Goal: Task Accomplishment & Management: Manage account settings

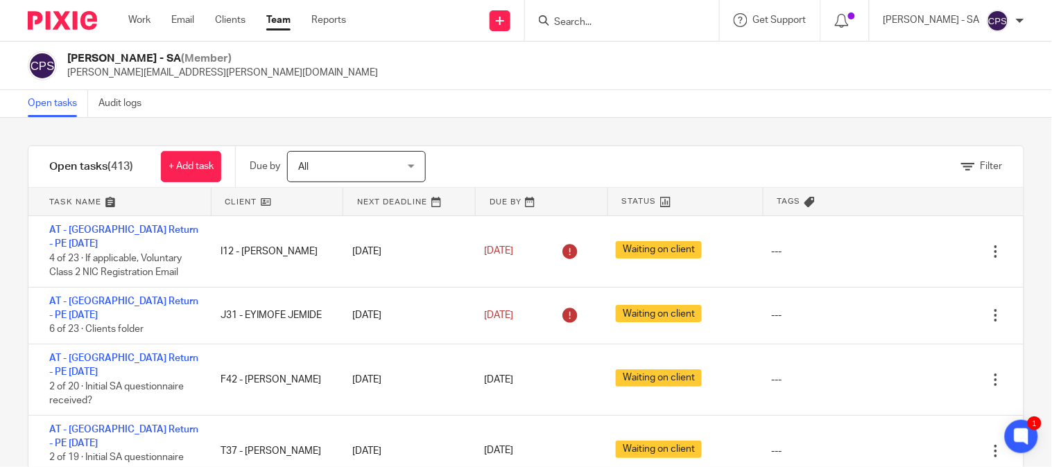
click at [588, 28] on form at bounding box center [627, 20] width 148 height 17
click at [574, 22] on input "Search" at bounding box center [615, 23] width 125 height 12
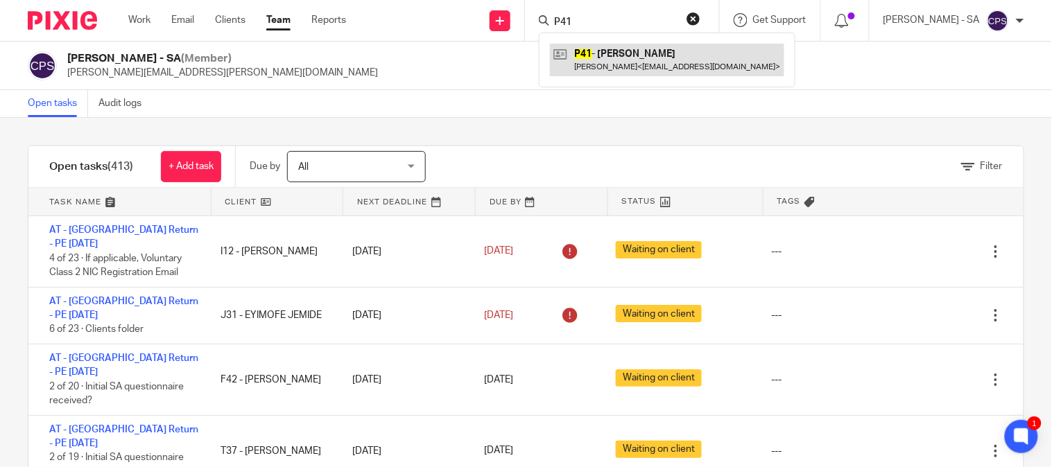
type input "P41"
click at [619, 49] on link at bounding box center [667, 60] width 234 height 32
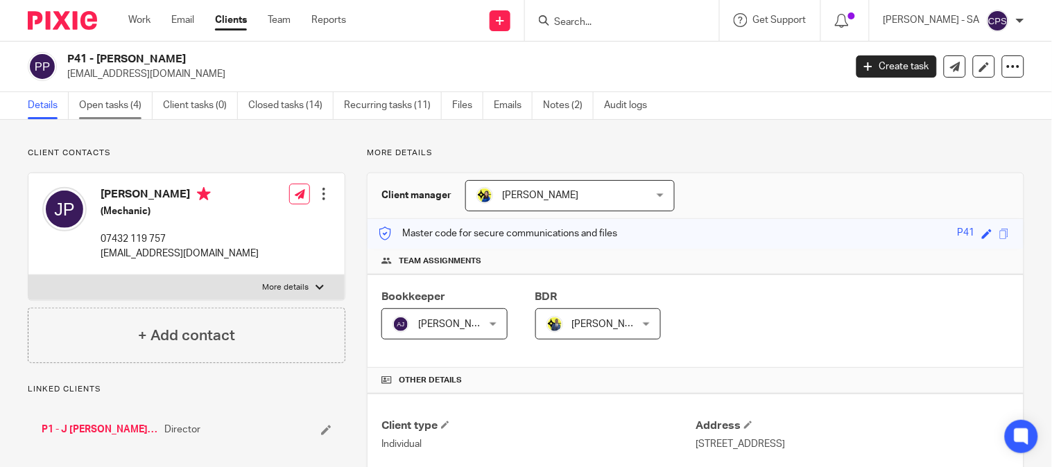
click at [139, 112] on link "Open tasks (4)" at bounding box center [116, 105] width 74 height 27
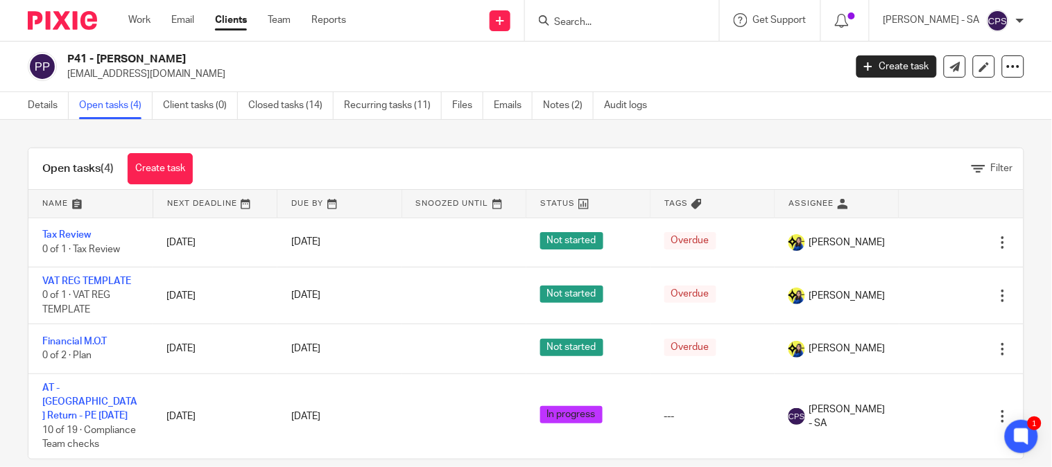
click at [578, 17] on input "Search" at bounding box center [615, 23] width 125 height 12
click at [591, 26] on input "Search" at bounding box center [615, 23] width 125 height 12
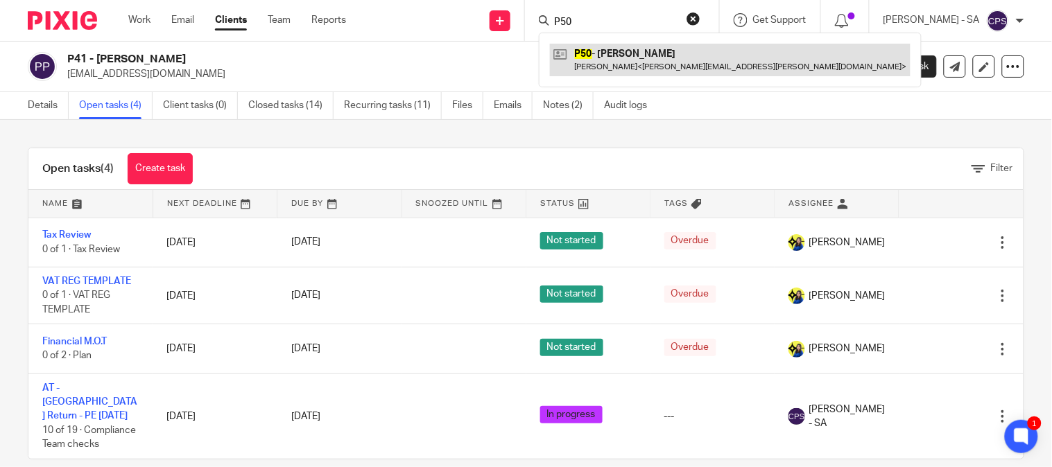
type input "P50"
click at [629, 49] on link at bounding box center [730, 60] width 361 height 32
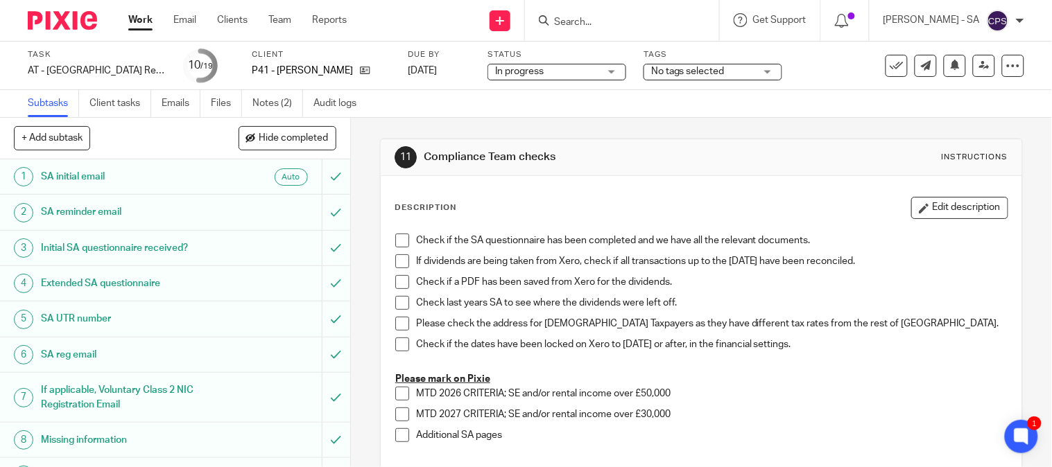
click at [56, 318] on h1 "SA UTR number" at bounding box center [130, 319] width 178 height 21
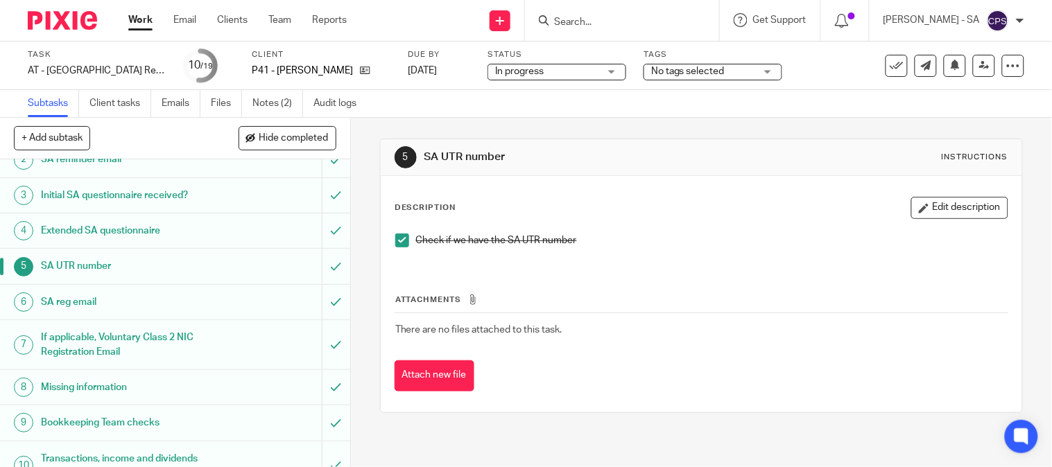
scroll to position [77, 0]
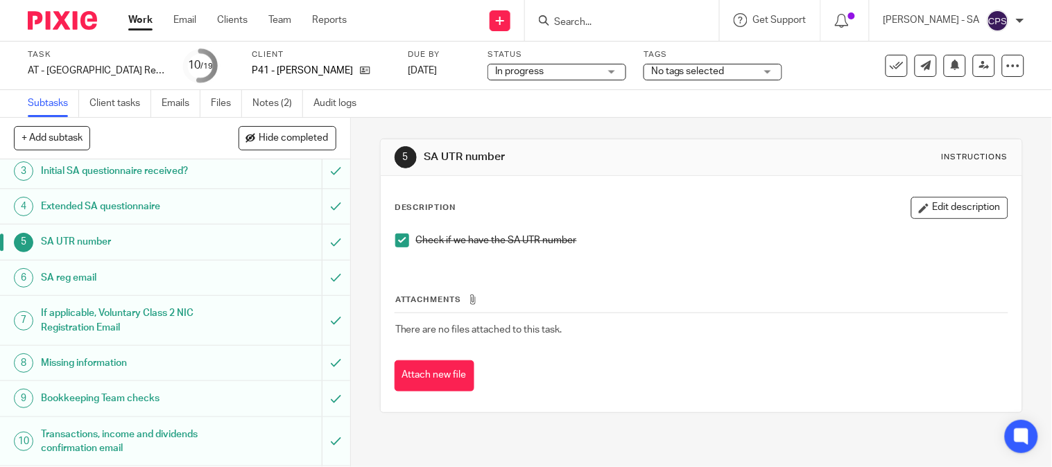
click at [76, 397] on h1 "Bookkeeping Team checks" at bounding box center [130, 398] width 178 height 21
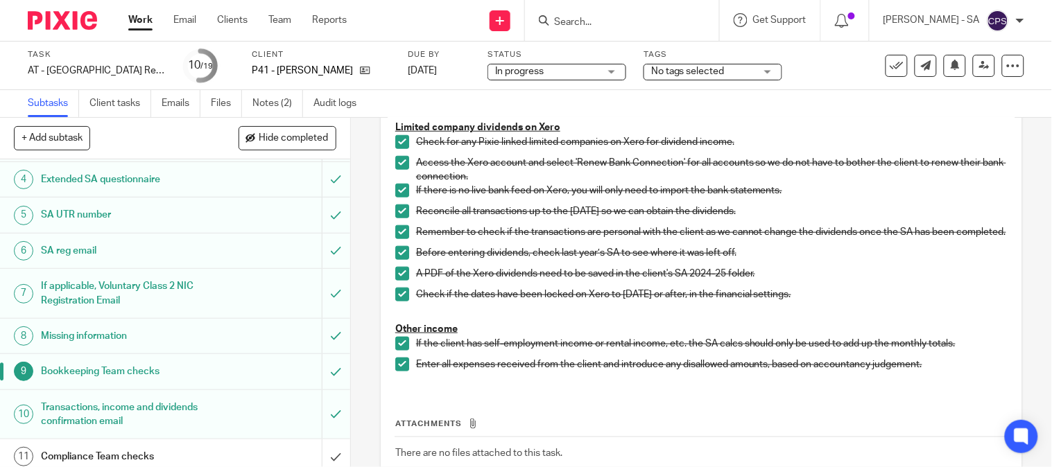
scroll to position [231, 0]
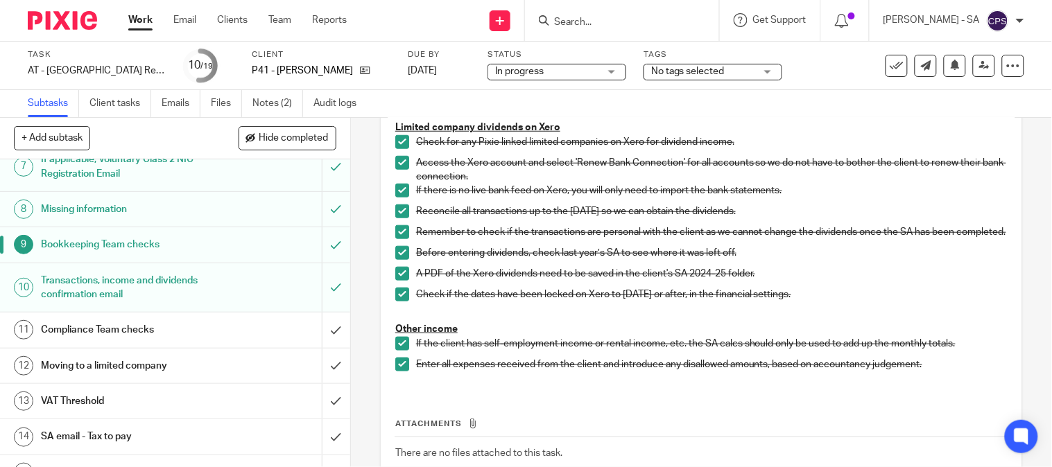
click at [114, 434] on h1 "SA email - Tax to pay" at bounding box center [130, 437] width 178 height 21
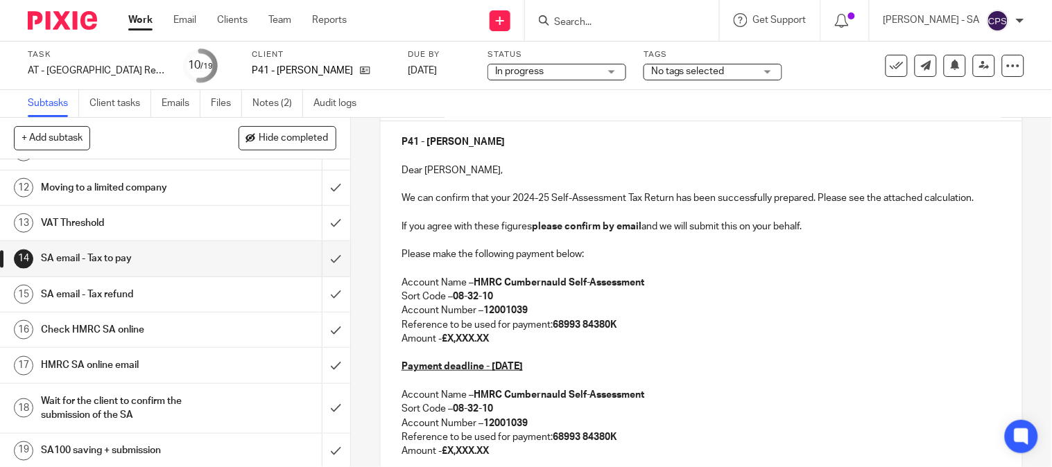
scroll to position [413, 0]
click at [72, 287] on h1 "SA email - Tax refund" at bounding box center [130, 292] width 178 height 21
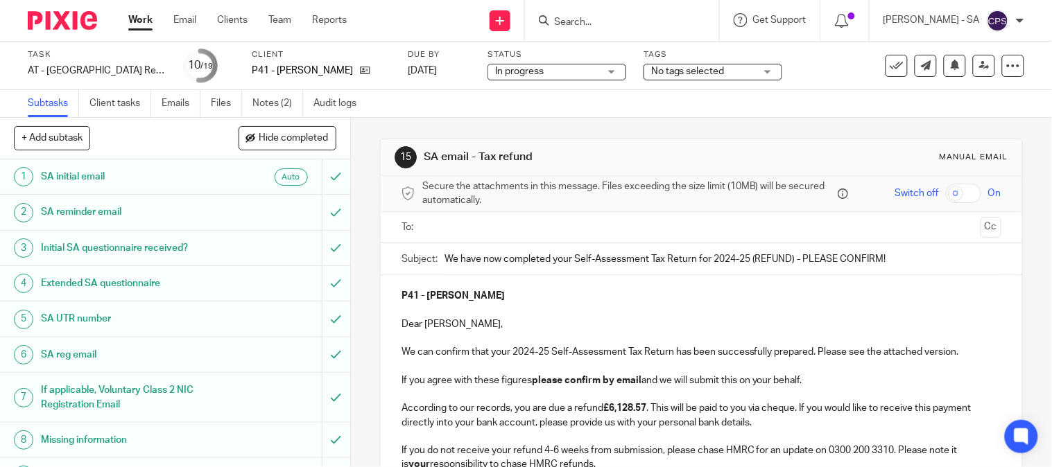
scroll to position [154, 0]
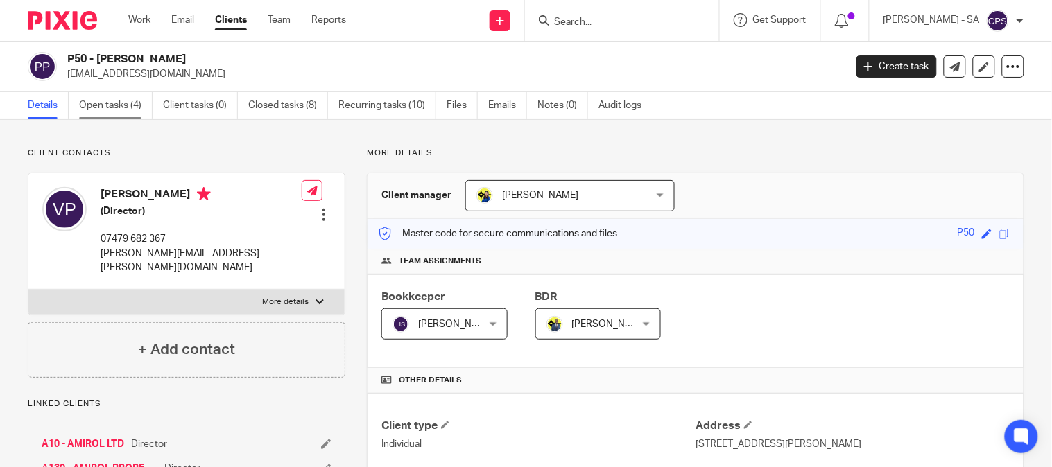
click at [117, 104] on link "Open tasks (4)" at bounding box center [116, 105] width 74 height 27
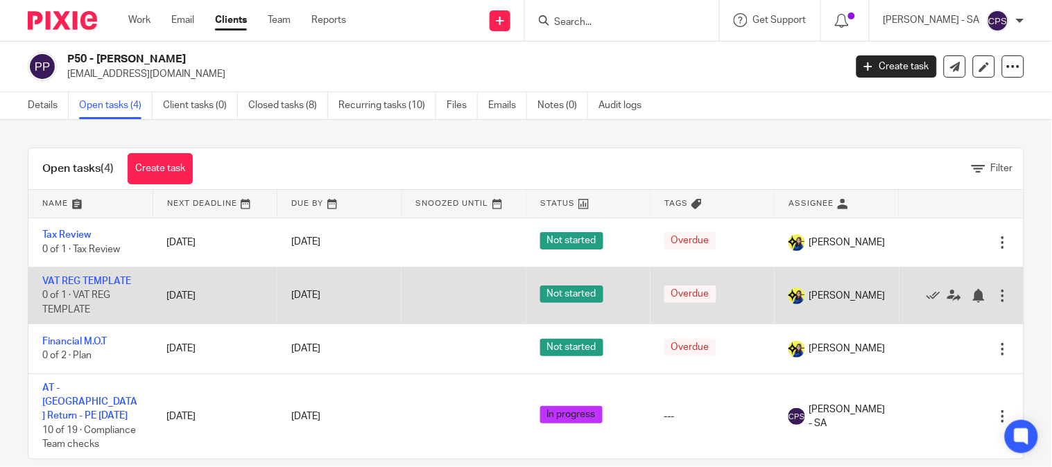
scroll to position [22, 0]
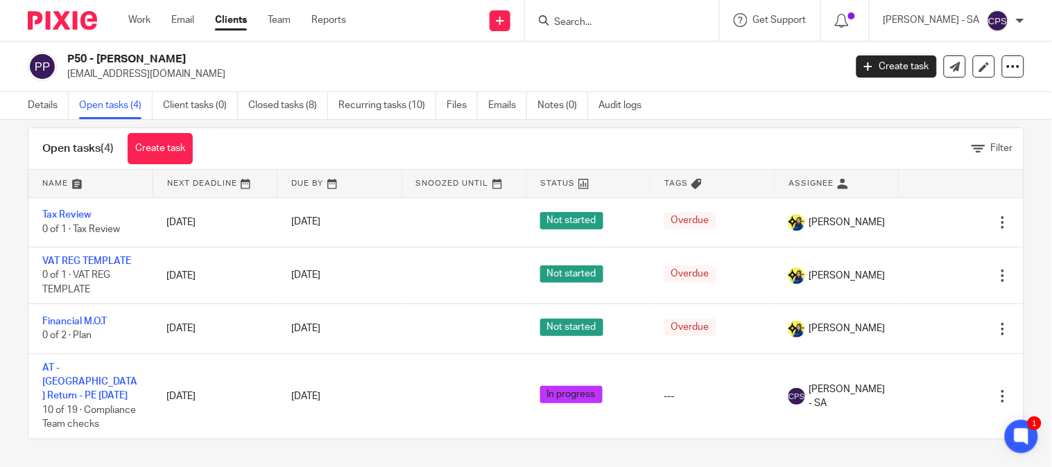
click at [597, 15] on form at bounding box center [627, 20] width 148 height 17
click at [613, 21] on input "Search" at bounding box center [615, 23] width 125 height 12
click at [603, 24] on input "Search" at bounding box center [615, 23] width 125 height 12
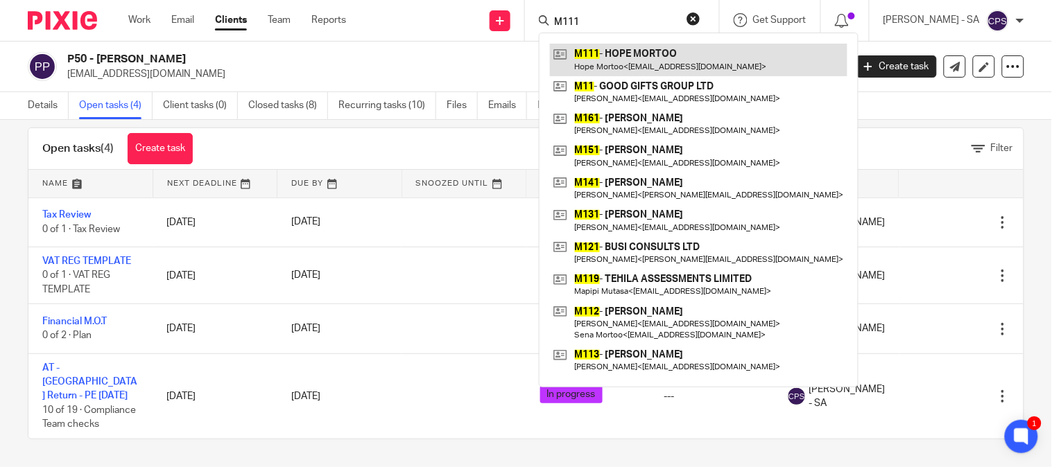
type input "M111"
click at [636, 58] on link at bounding box center [699, 60] width 298 height 32
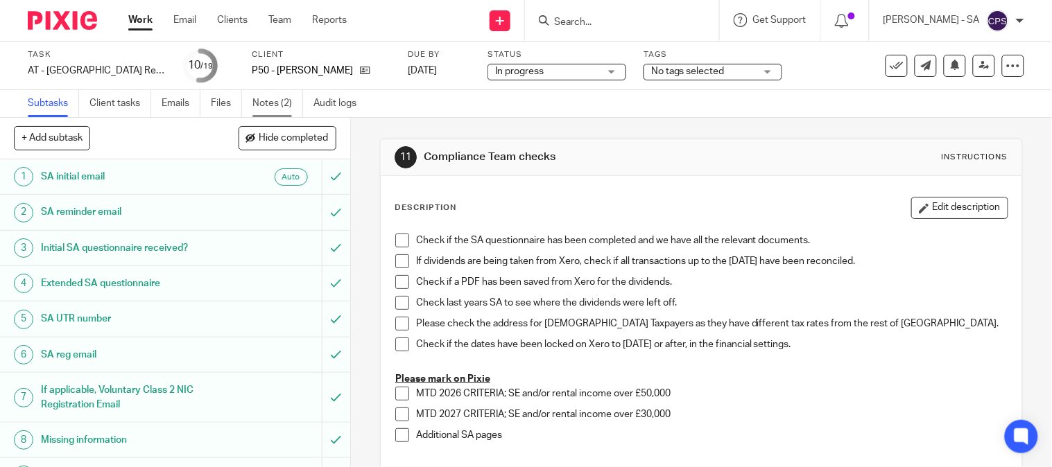
click at [289, 104] on link "Notes (2)" at bounding box center [277, 103] width 51 height 27
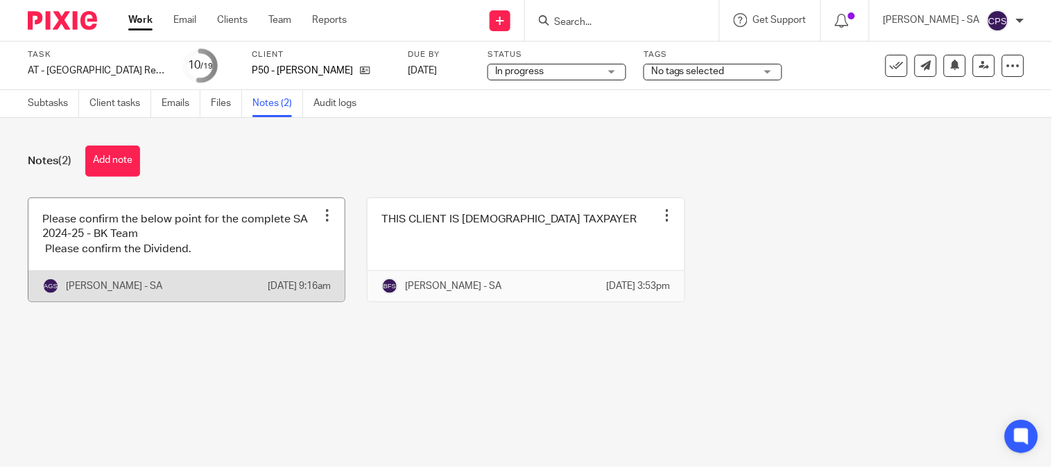
click at [185, 268] on link at bounding box center [186, 249] width 316 height 103
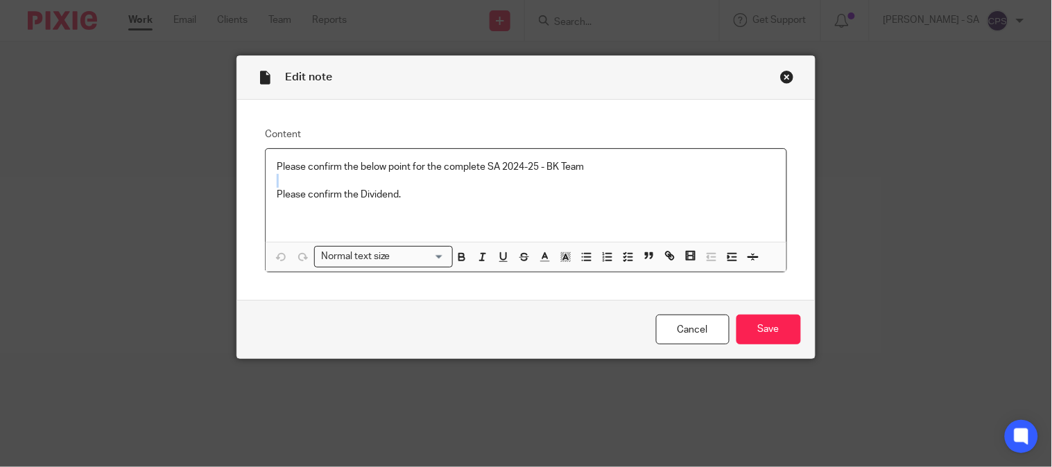
drag, startPoint x: 580, startPoint y: 166, endPoint x: 155, endPoint y: 175, distance: 424.6
click at [157, 175] on div "Edit note Content Please confirm the below point for the complete SA 2024-25 - …" at bounding box center [526, 233] width 1052 height 467
click at [588, 169] on p "Please confirm the below point for the complete SA 2024-25 - BK Team" at bounding box center [526, 167] width 498 height 14
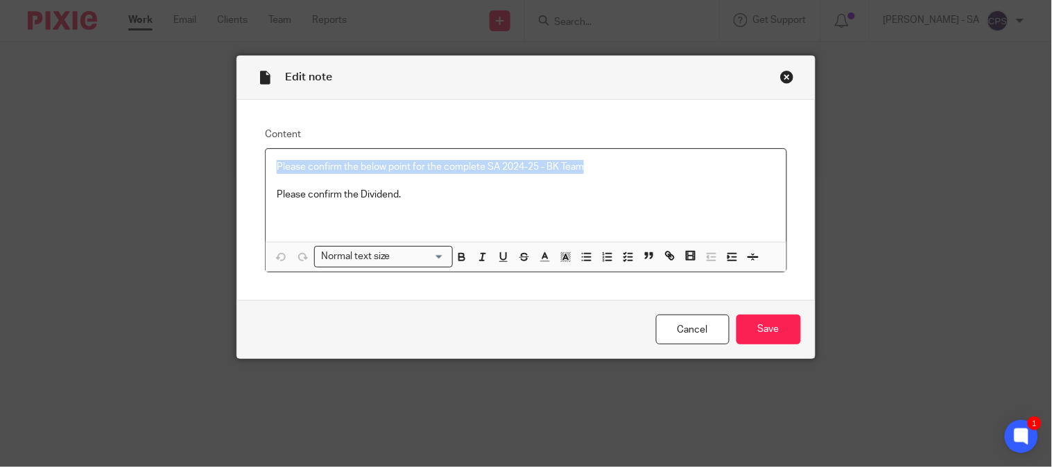
drag, startPoint x: 588, startPoint y: 169, endPoint x: 271, endPoint y: 167, distance: 317.0
click at [277, 167] on p "Please confirm the below point for the complete SA 2024-25 - BK Team" at bounding box center [526, 167] width 498 height 14
click at [623, 255] on icon "button" at bounding box center [628, 257] width 12 height 12
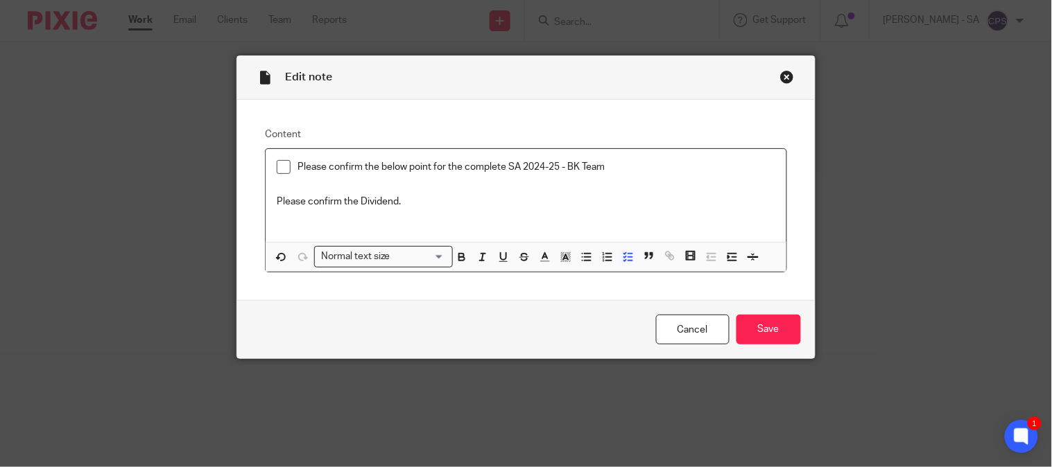
click at [268, 166] on div "Please confirm the below point for the complete SA 2024-25 - BK Team Please con…" at bounding box center [526, 195] width 520 height 93
click at [277, 163] on span at bounding box center [284, 167] width 14 height 14
drag, startPoint x: 397, startPoint y: 206, endPoint x: 238, endPoint y: 213, distance: 159.7
click at [247, 210] on div "Content Please confirm the below point for the complete SA 2024-25 - BK Team Pl…" at bounding box center [525, 200] width 577 height 201
click at [628, 261] on line "button" at bounding box center [630, 261] width 4 height 0
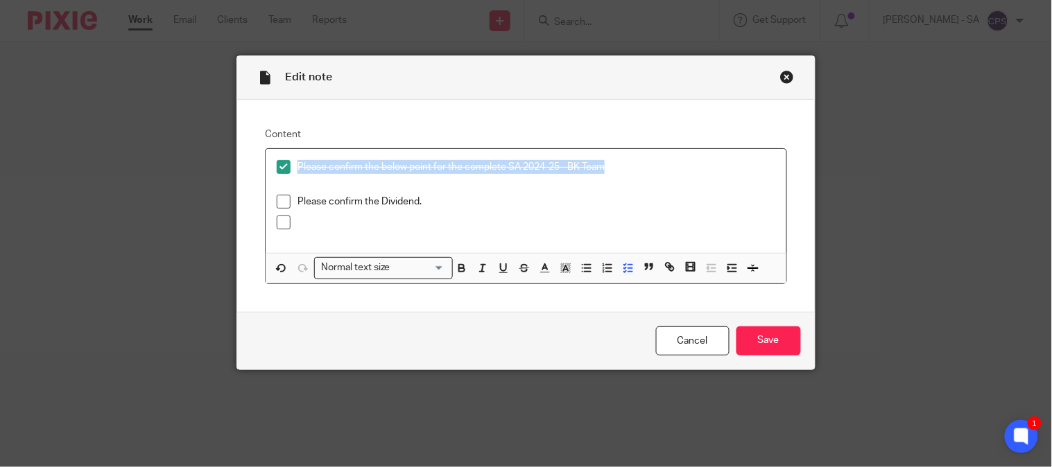
click at [277, 199] on span at bounding box center [284, 202] width 14 height 14
click at [775, 333] on input "Save" at bounding box center [769, 342] width 65 height 30
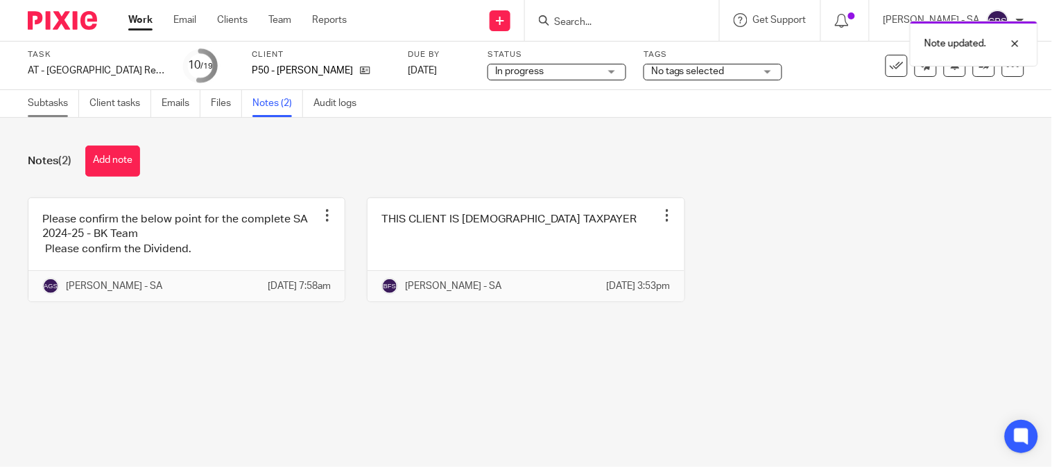
click at [62, 101] on link "Subtasks" at bounding box center [53, 103] width 51 height 27
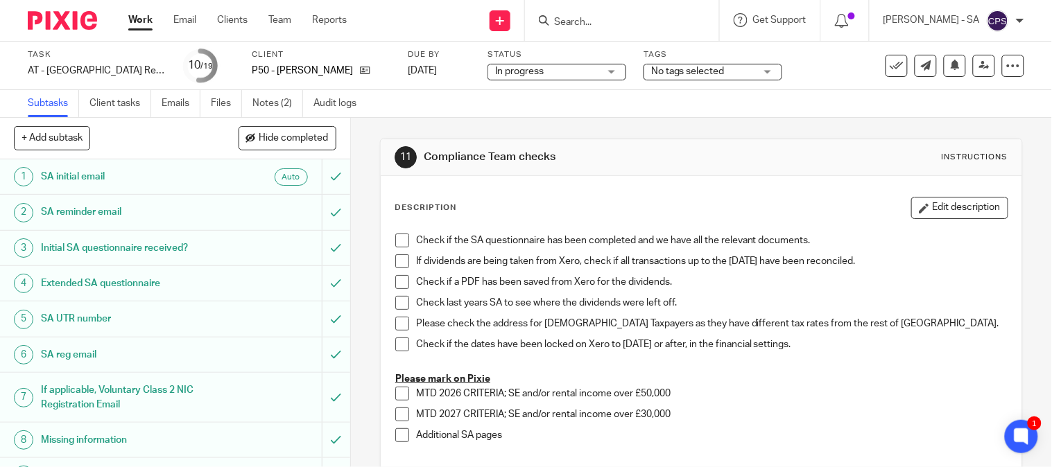
click at [78, 320] on h1 "SA UTR number" at bounding box center [130, 319] width 178 height 21
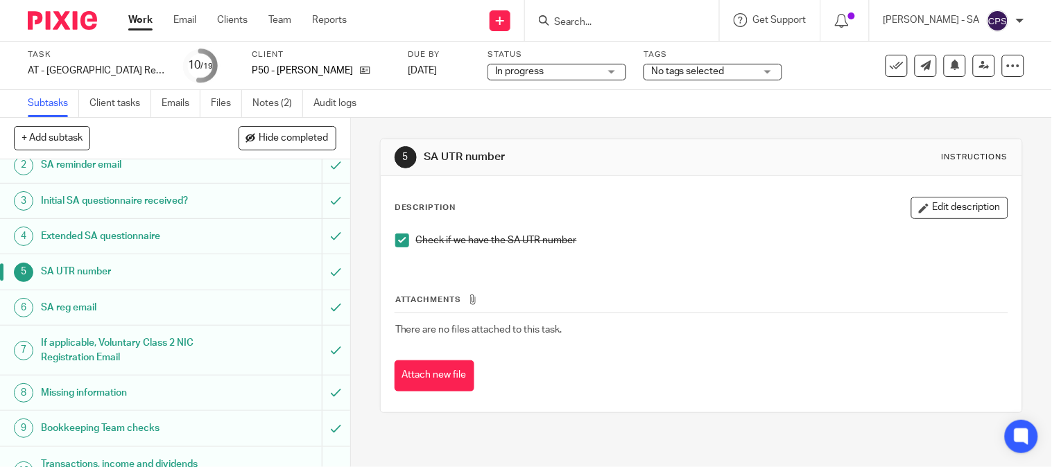
scroll to position [77, 0]
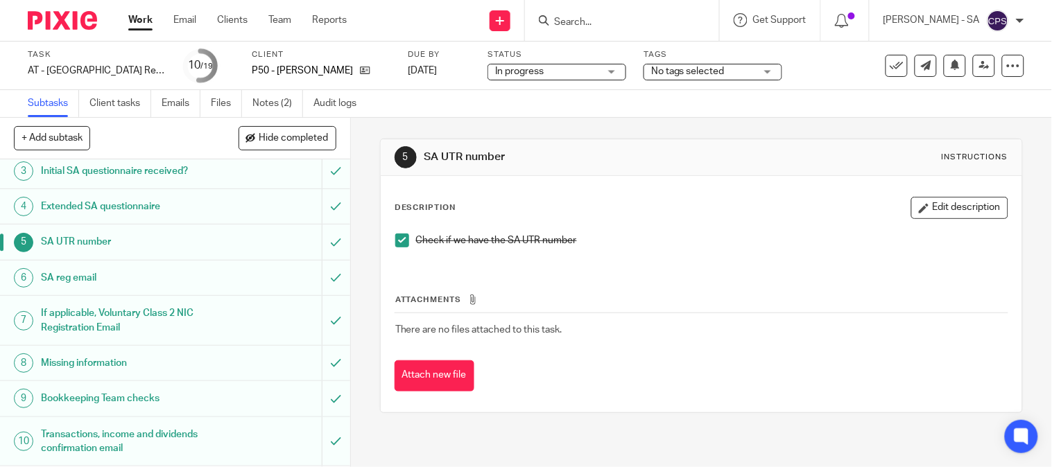
click at [58, 401] on h1 "Bookkeeping Team checks" at bounding box center [130, 398] width 178 height 21
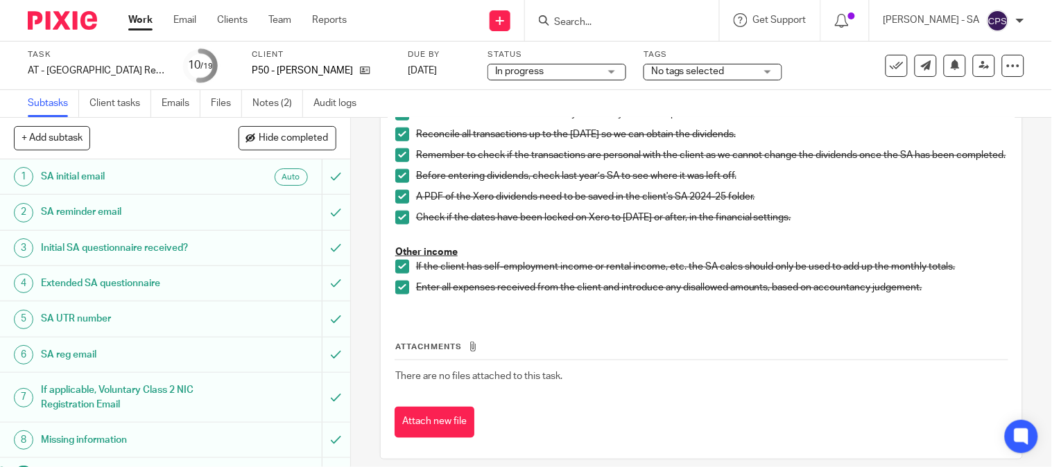
scroll to position [385, 0]
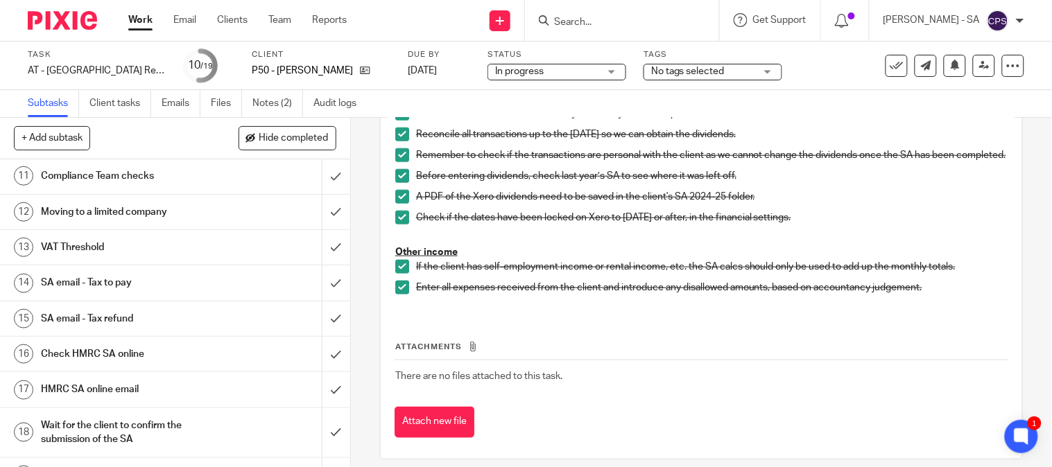
click at [126, 282] on h1 "SA email - Tax to pay" at bounding box center [130, 283] width 178 height 21
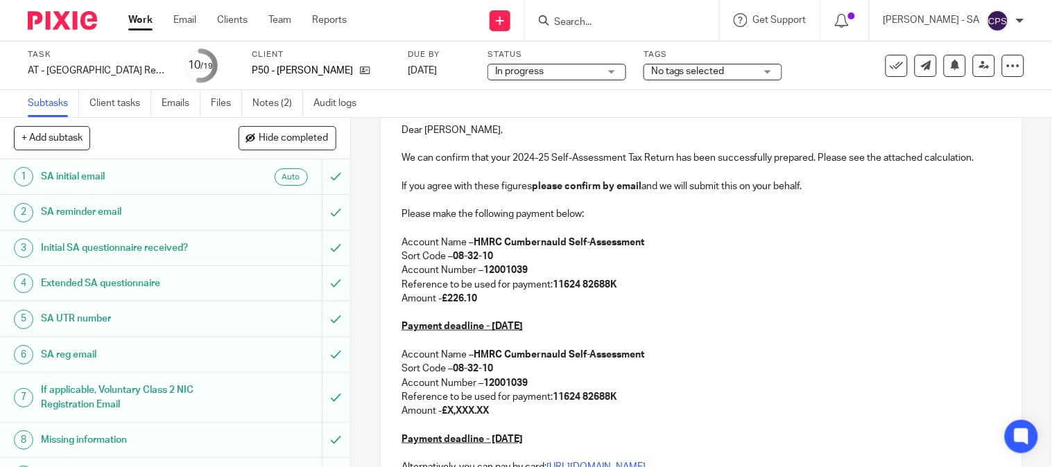
scroll to position [231, 0]
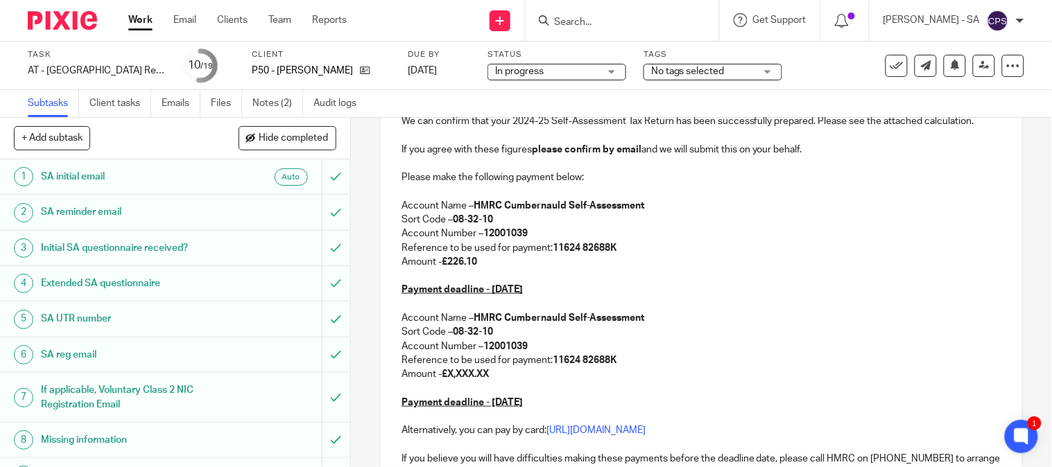
drag, startPoint x: 399, startPoint y: 317, endPoint x: 667, endPoint y: 402, distance: 281.6
click at [667, 402] on div "P50 - VOLHA PARKHAMOVICH Dear Volha, We can confirm that your 2024-25 Self-Asse…" at bounding box center [702, 316] width 642 height 544
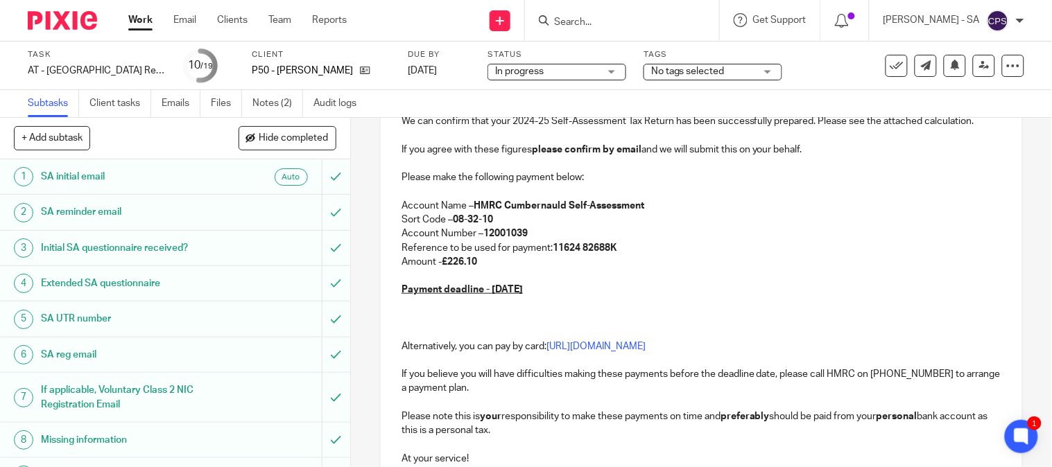
scroll to position [109, 0]
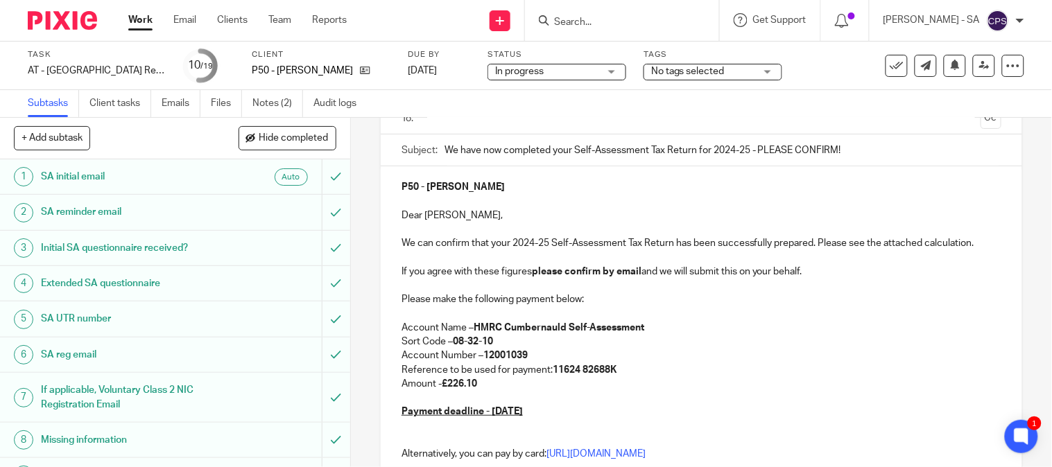
click at [411, 442] on p at bounding box center [702, 440] width 600 height 14
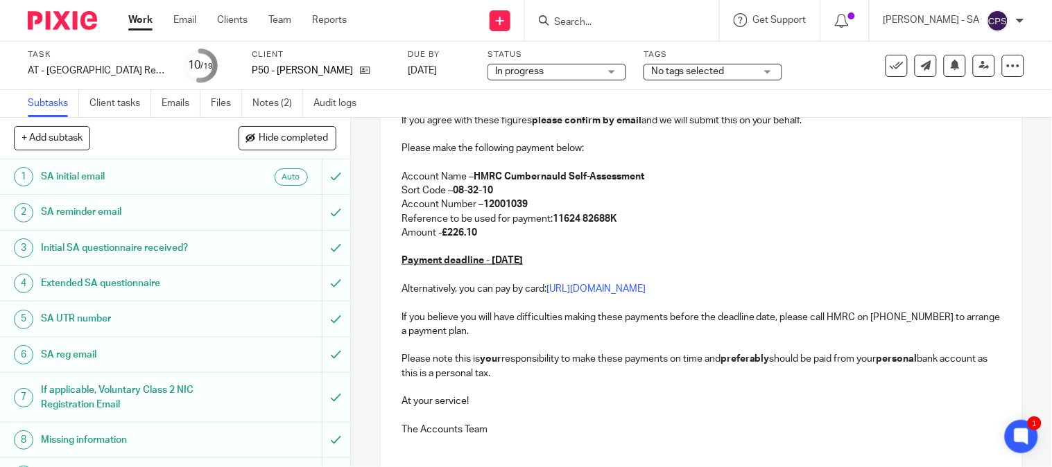
scroll to position [364, 0]
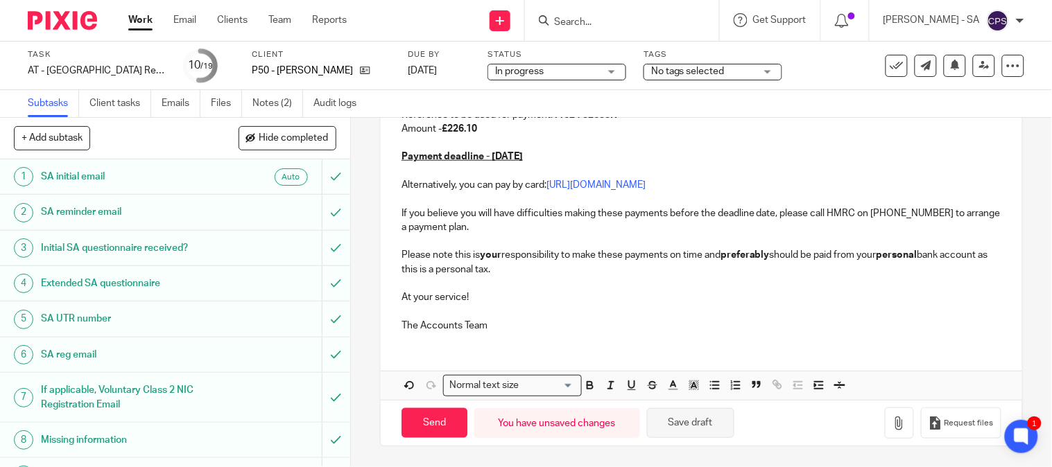
click at [682, 427] on button "Save draft" at bounding box center [690, 424] width 87 height 30
click at [680, 422] on button "Save draft" at bounding box center [690, 424] width 87 height 30
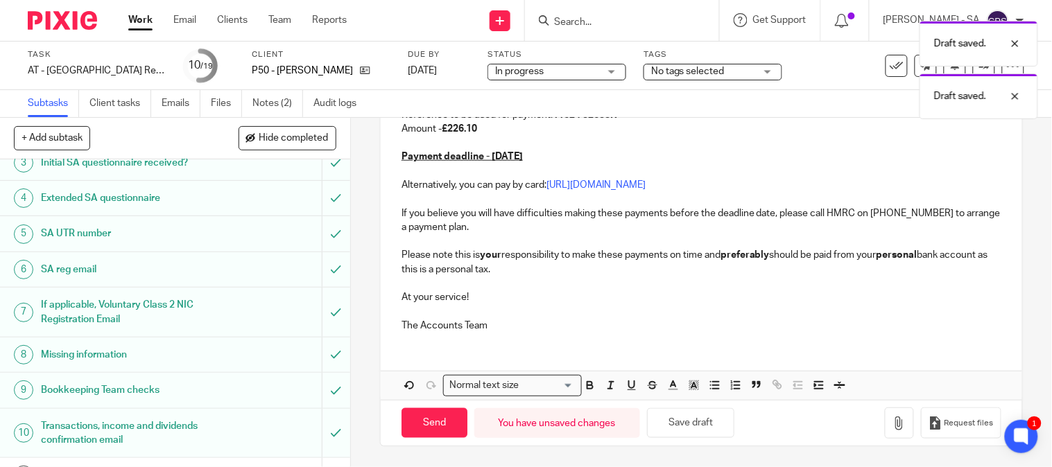
scroll to position [0, 0]
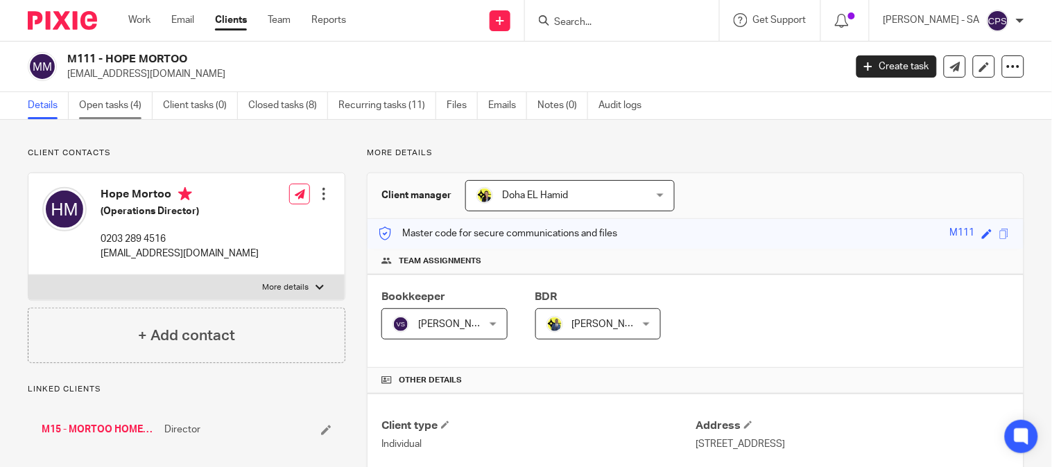
click at [119, 114] on link "Open tasks (4)" at bounding box center [116, 105] width 74 height 27
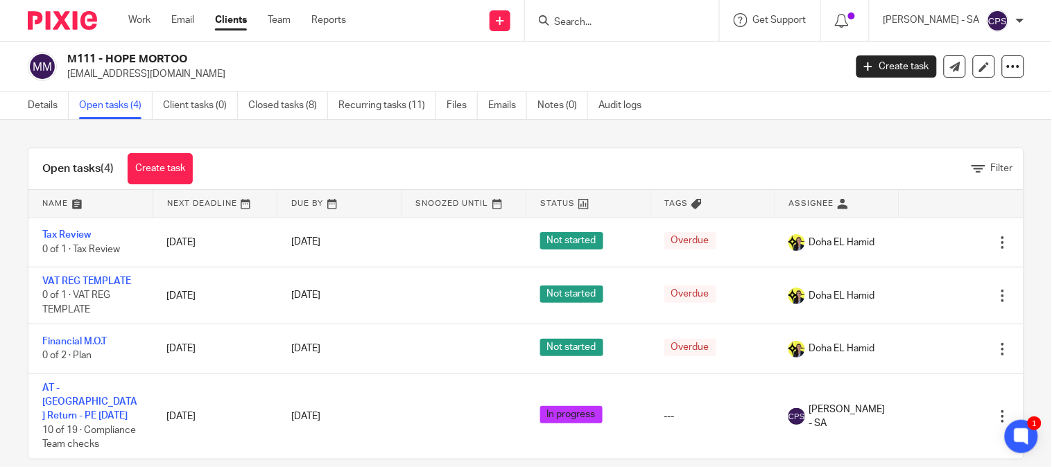
click at [576, 23] on input "Search" at bounding box center [615, 23] width 125 height 12
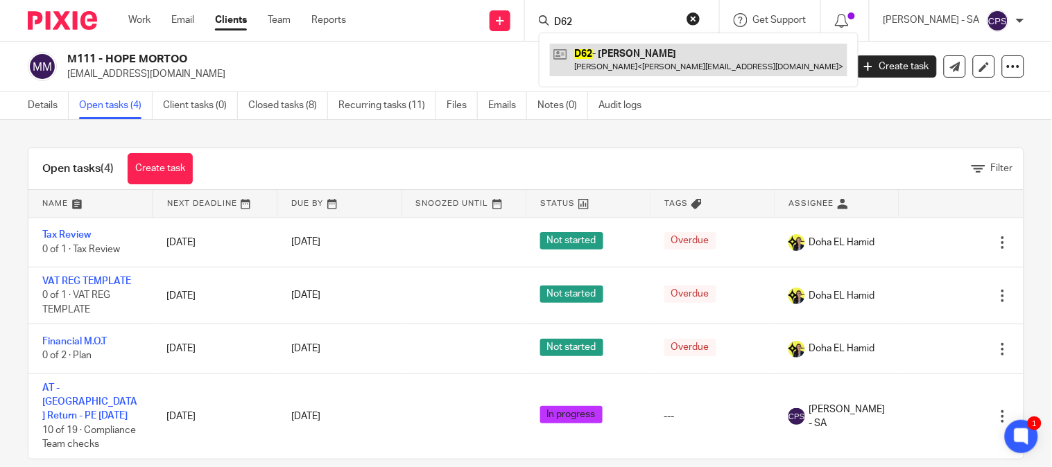
type input "D62"
click at [642, 52] on link at bounding box center [699, 60] width 298 height 32
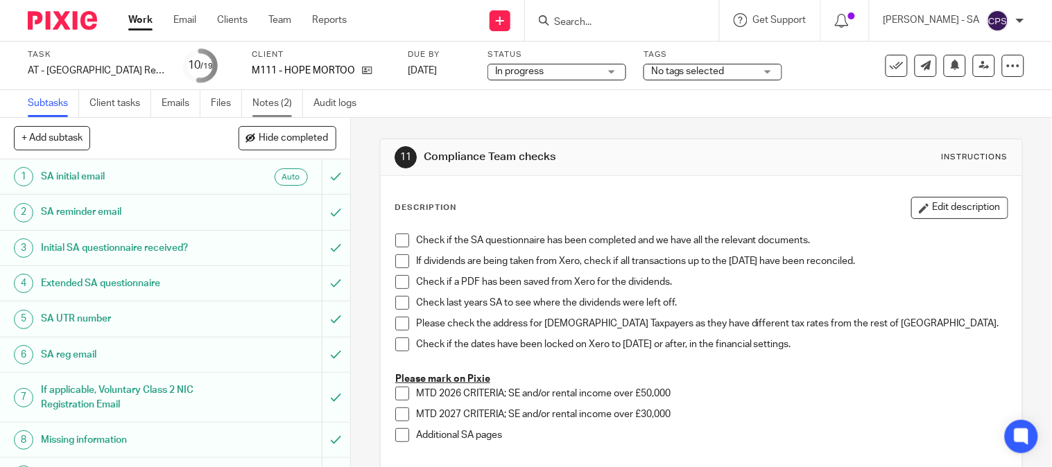
click at [278, 102] on link "Notes (2)" at bounding box center [277, 103] width 51 height 27
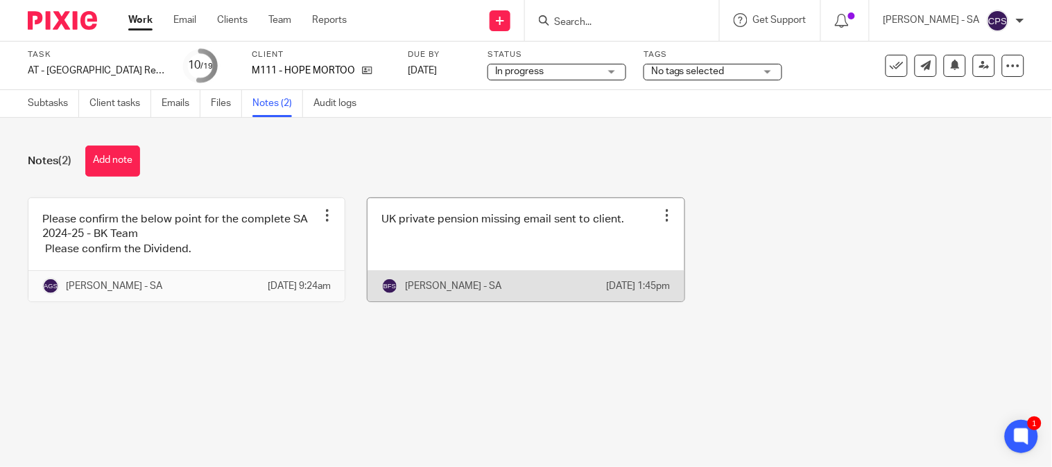
click at [490, 261] on link at bounding box center [526, 249] width 316 height 103
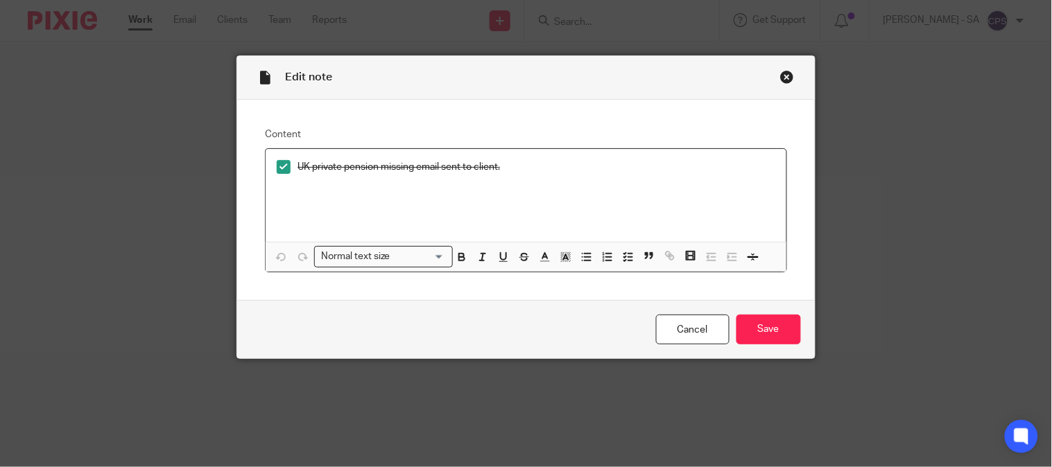
click at [780, 77] on div "Close this dialog window" at bounding box center [787, 77] width 14 height 14
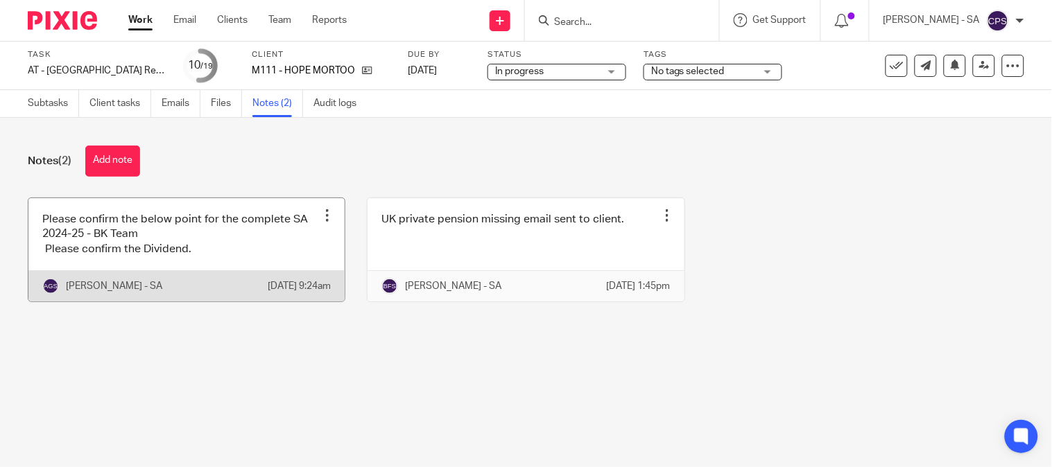
click at [172, 234] on link at bounding box center [186, 249] width 316 height 103
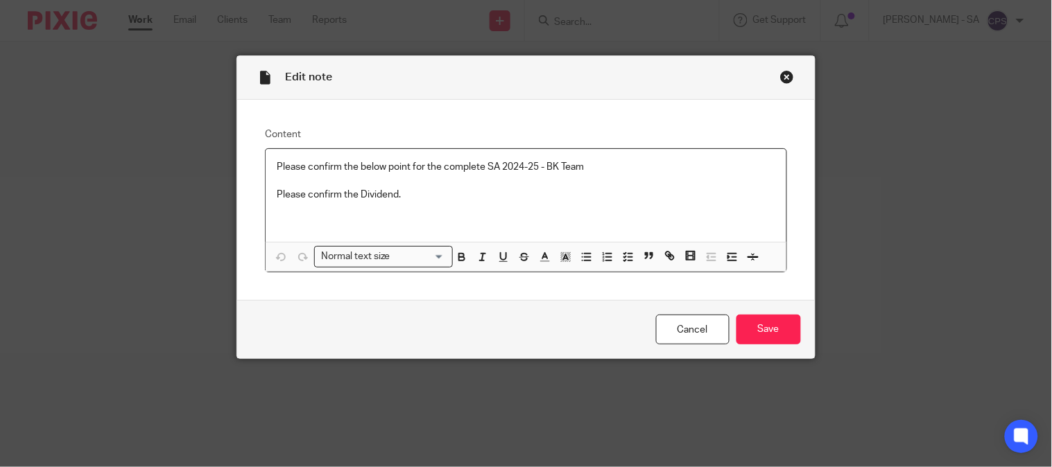
drag, startPoint x: 274, startPoint y: 171, endPoint x: 593, endPoint y: 189, distance: 319.6
click at [593, 189] on div "Please confirm the below point for the complete SA 2024-25 - BK Team Please con…" at bounding box center [526, 195] width 520 height 93
click at [774, 332] on input "Save" at bounding box center [769, 330] width 65 height 30
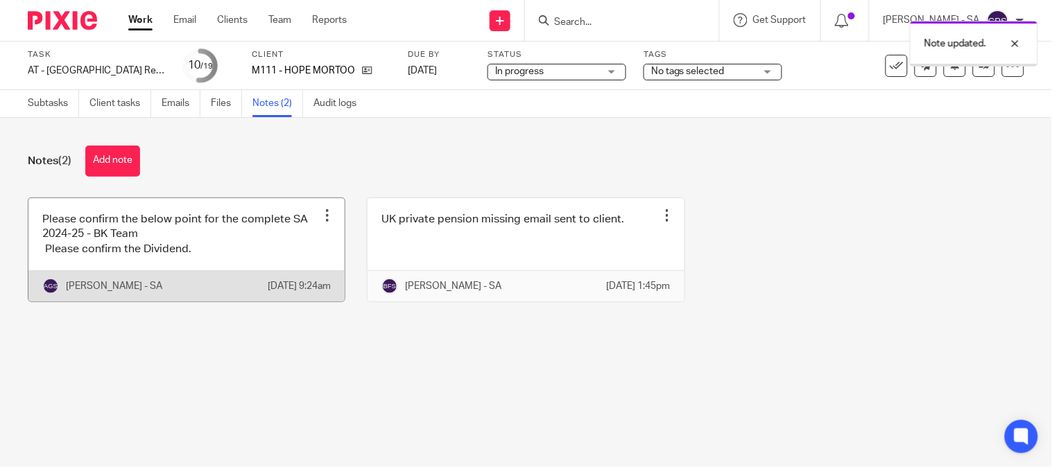
click at [160, 255] on link at bounding box center [186, 249] width 316 height 103
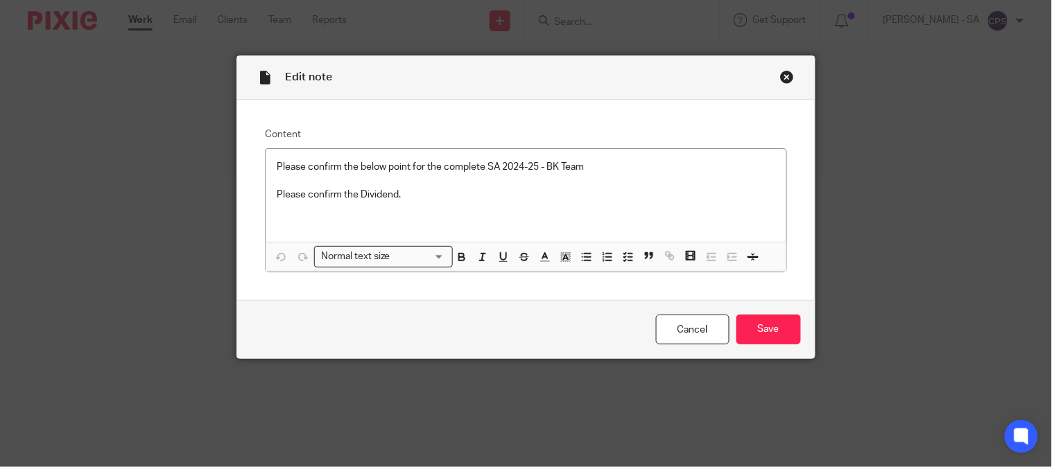
drag, startPoint x: 252, startPoint y: 169, endPoint x: 493, endPoint y: 169, distance: 241.4
click at [493, 169] on div "Content Please confirm the below point for the complete SA 2024-25 - BK Team Pl…" at bounding box center [525, 200] width 577 height 201
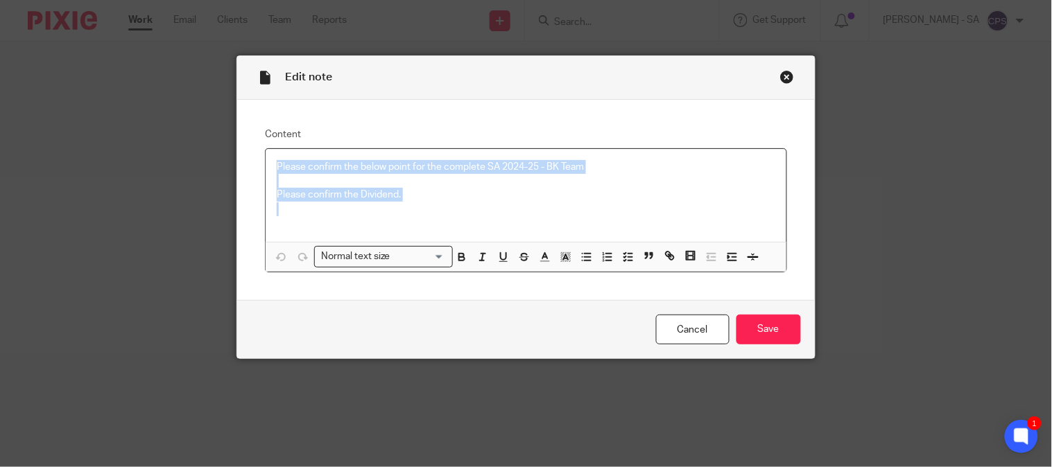
drag, startPoint x: 268, startPoint y: 169, endPoint x: 465, endPoint y: 208, distance: 200.8
click at [465, 208] on div "Please confirm the below point for the complete SA 2024-25 - BK Team Please con…" at bounding box center [526, 195] width 520 height 93
click at [622, 261] on icon "button" at bounding box center [628, 257] width 12 height 12
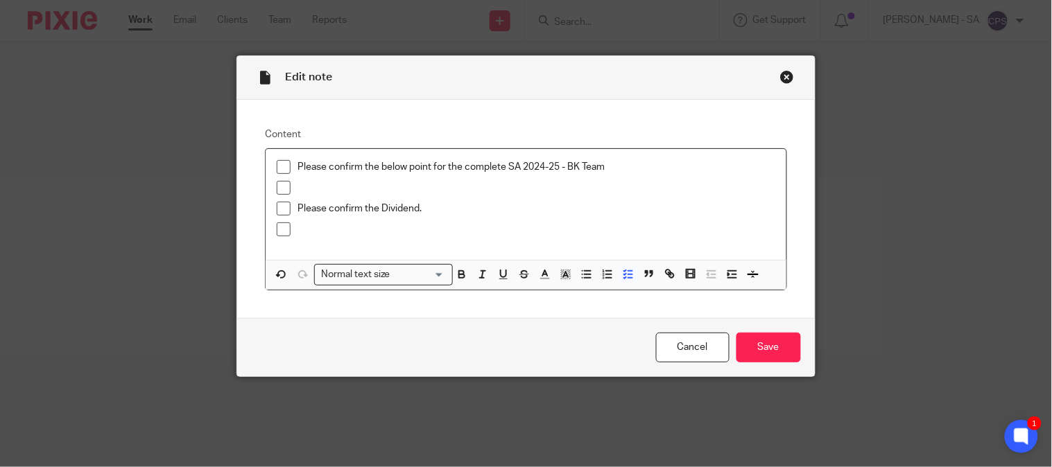
click at [277, 165] on span at bounding box center [284, 167] width 14 height 14
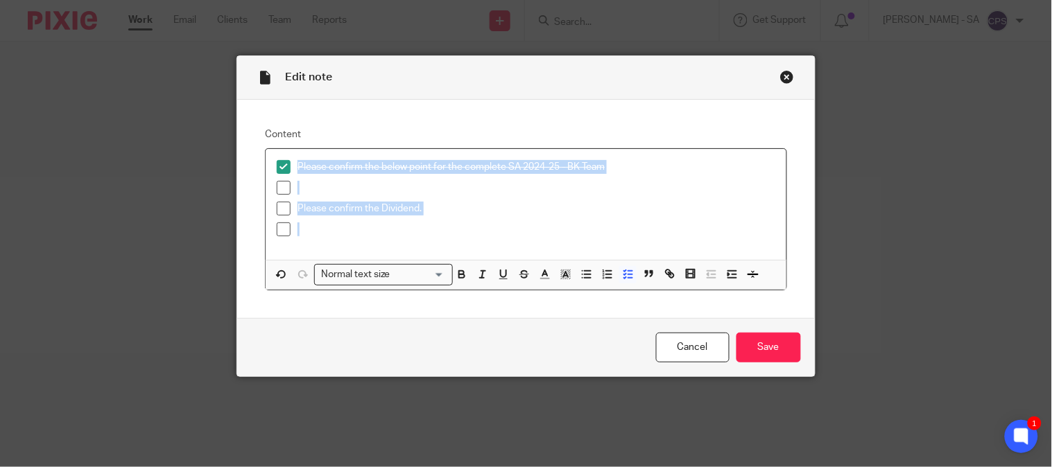
click at [277, 214] on span at bounding box center [284, 209] width 14 height 14
click at [764, 336] on input "Save" at bounding box center [769, 348] width 65 height 30
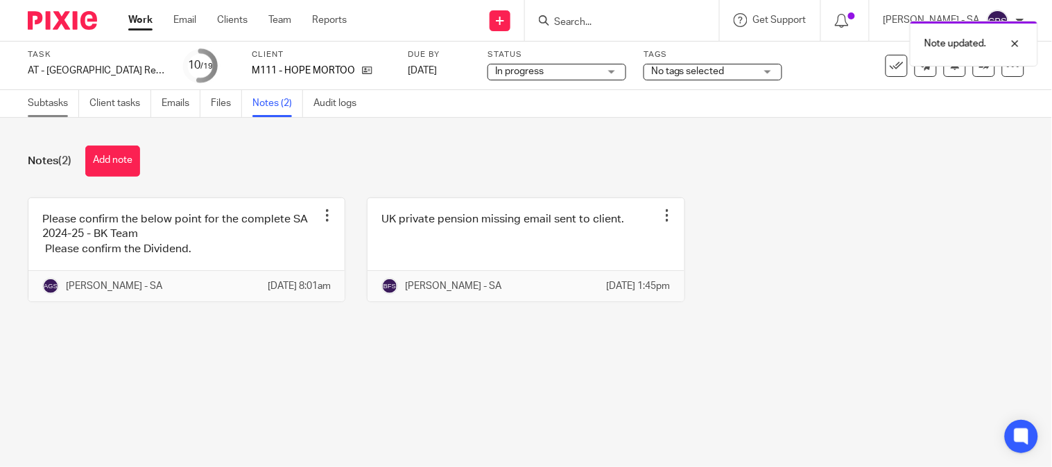
click at [51, 107] on link "Subtasks" at bounding box center [53, 103] width 51 height 27
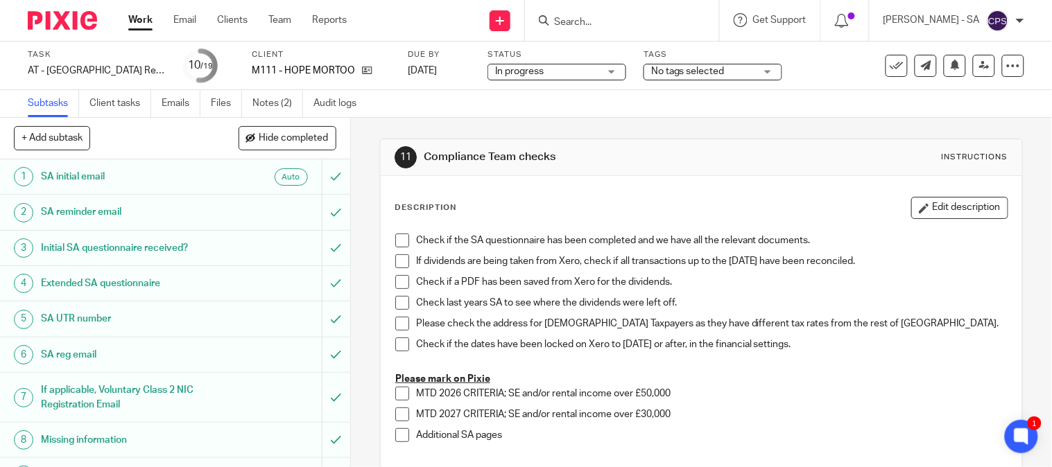
click at [71, 320] on h1 "SA UTR number" at bounding box center [130, 319] width 178 height 21
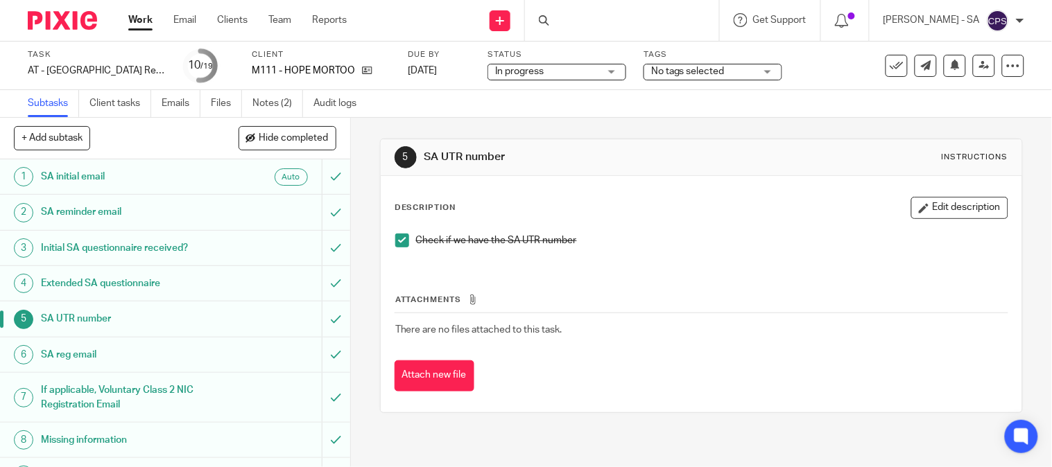
scroll to position [154, 0]
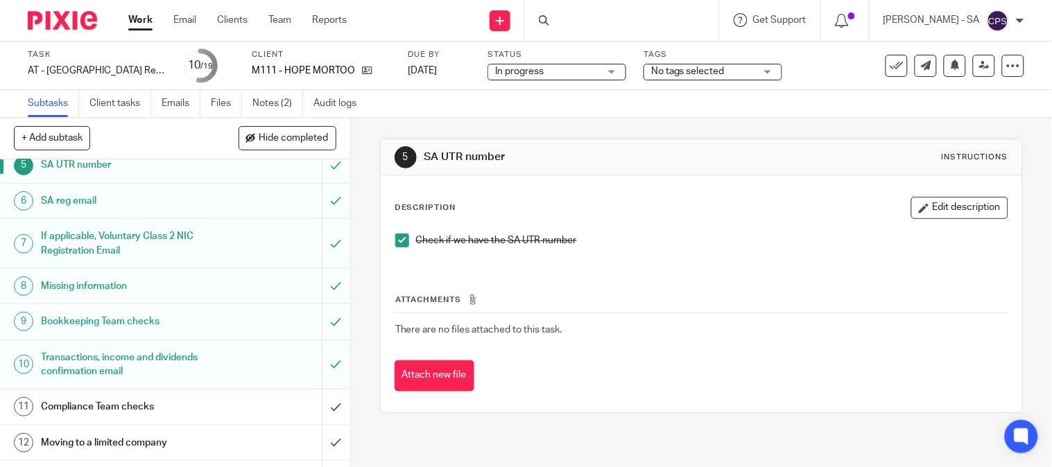
click at [80, 324] on h1 "Bookkeeping Team checks" at bounding box center [130, 321] width 178 height 21
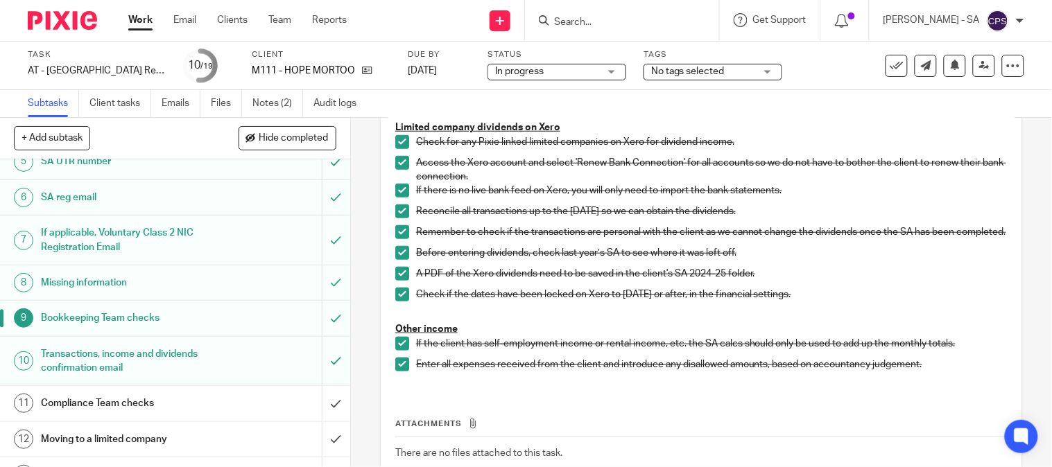
scroll to position [413, 0]
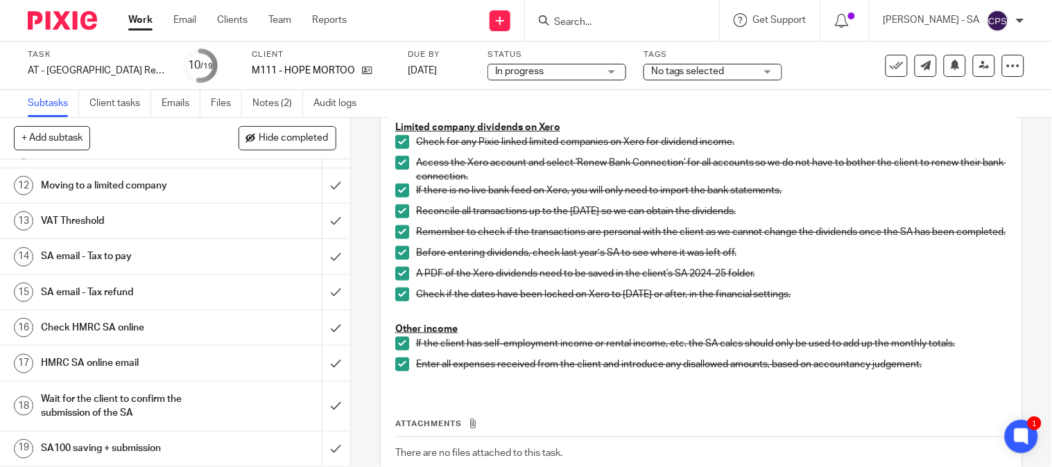
click at [137, 255] on h1 "SA email - Tax to pay" at bounding box center [130, 256] width 178 height 21
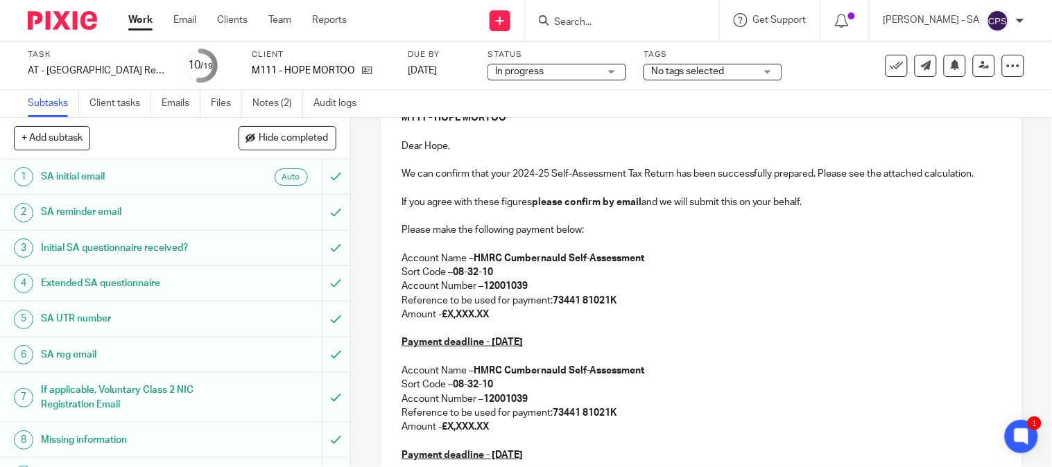
scroll to position [154, 0]
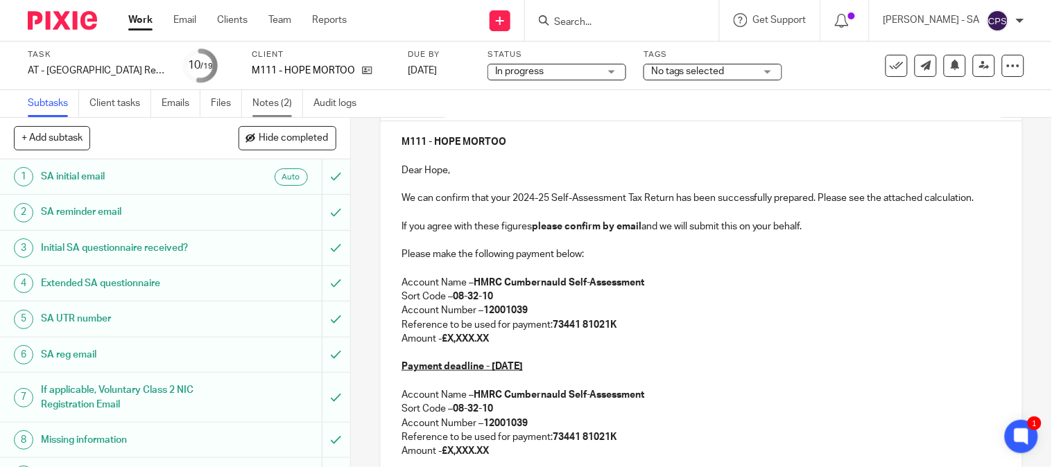
click at [297, 101] on link "Notes (2)" at bounding box center [277, 103] width 51 height 27
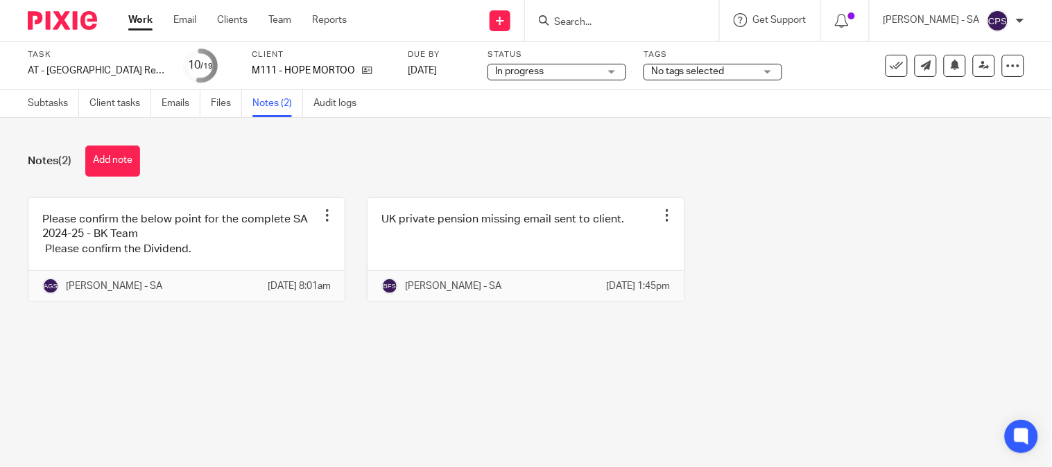
click at [760, 295] on div "Please confirm the below point for the complete SA 2024-25 - BK Team Please con…" at bounding box center [515, 261] width 1018 height 126
click at [753, 289] on div "Please confirm the below point for the complete SA 2024-25 - BK Team Please con…" at bounding box center [515, 261] width 1018 height 126
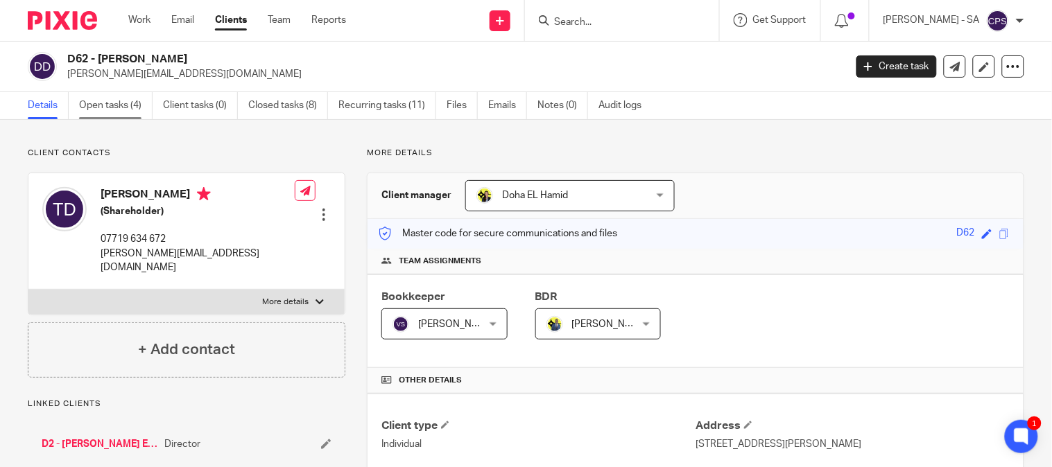
click at [122, 98] on link "Open tasks (4)" at bounding box center [116, 105] width 74 height 27
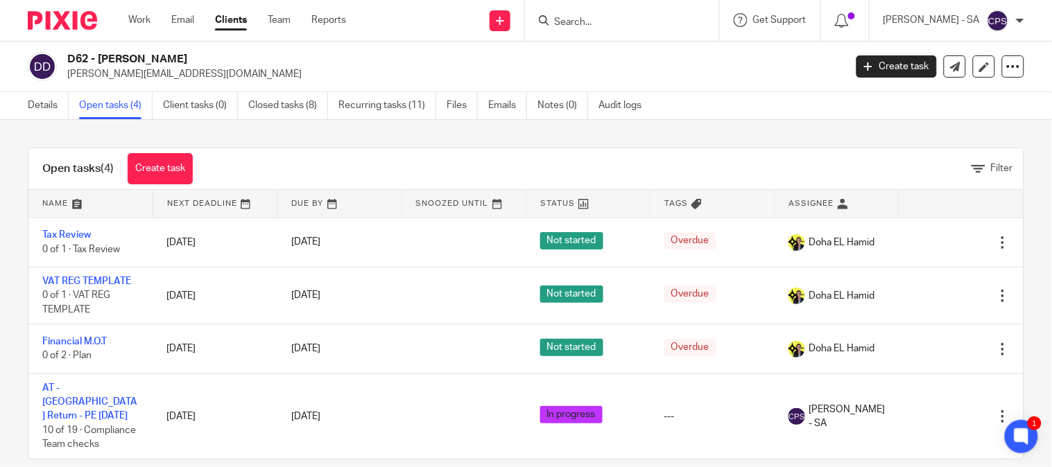
click at [566, 14] on form at bounding box center [627, 20] width 148 height 17
click at [572, 19] on input "Search" at bounding box center [615, 23] width 125 height 12
click at [592, 29] on div at bounding box center [622, 20] width 194 height 41
click at [590, 26] on input "Search" at bounding box center [615, 23] width 125 height 12
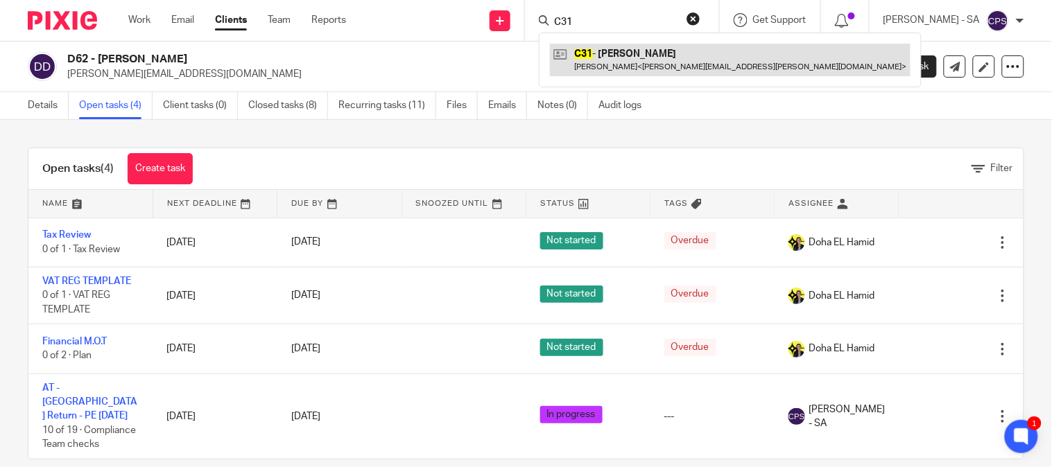
type input "C31"
click at [615, 53] on link at bounding box center [730, 60] width 361 height 32
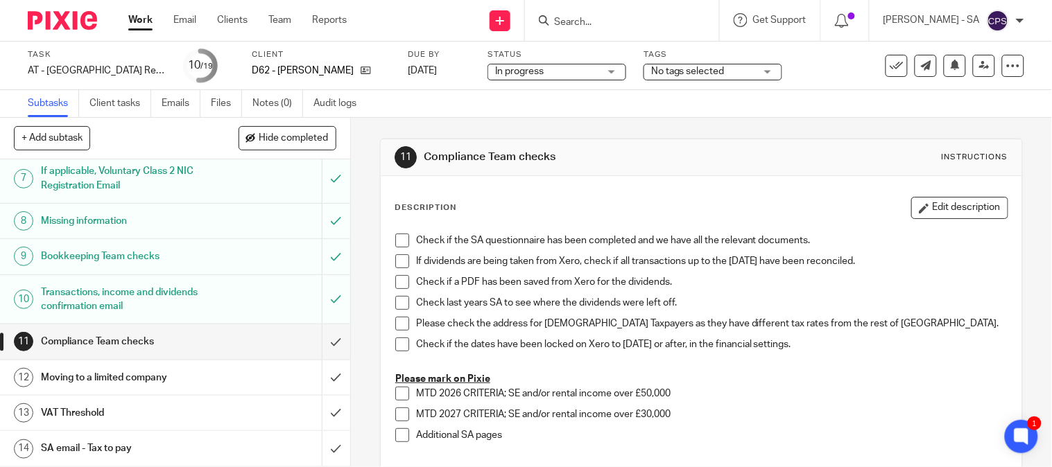
scroll to position [182, 0]
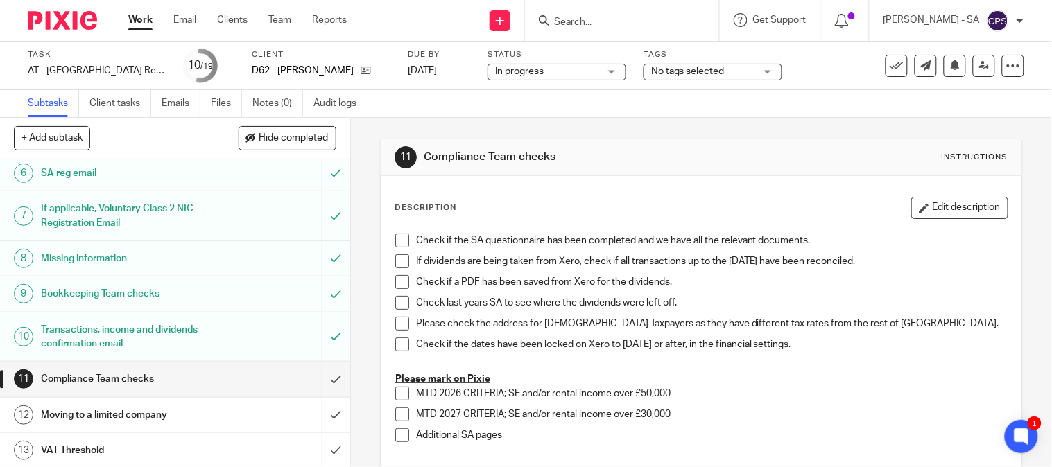
click at [115, 300] on h1 "Bookkeeping Team checks" at bounding box center [130, 294] width 178 height 21
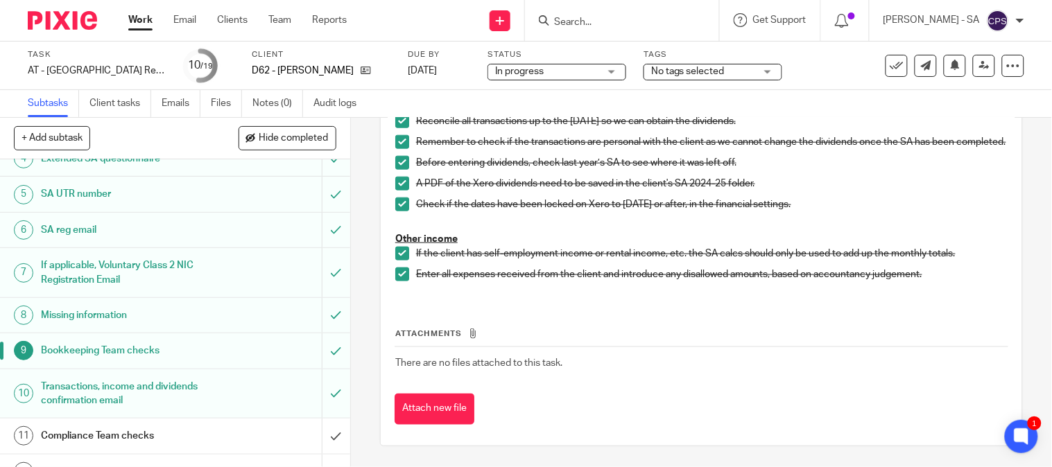
scroll to position [154, 0]
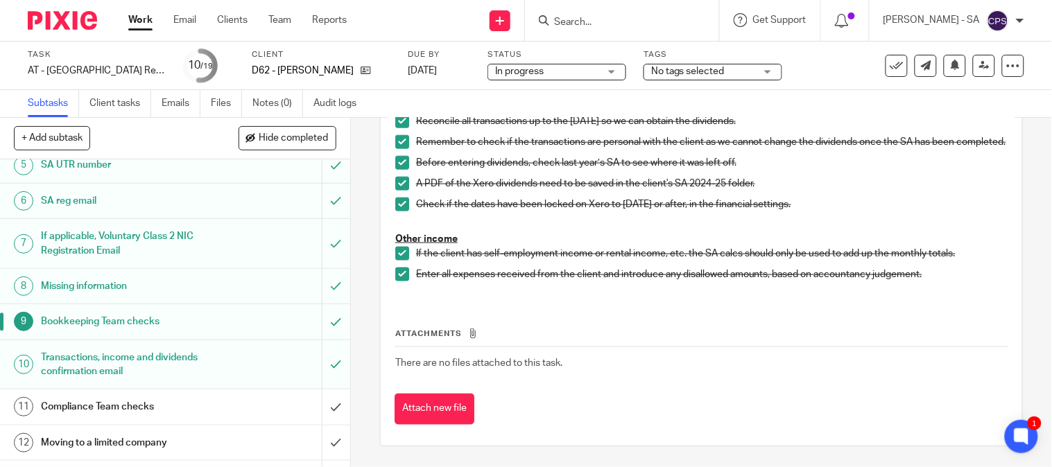
click at [81, 165] on h1 "SA UTR number" at bounding box center [130, 165] width 178 height 21
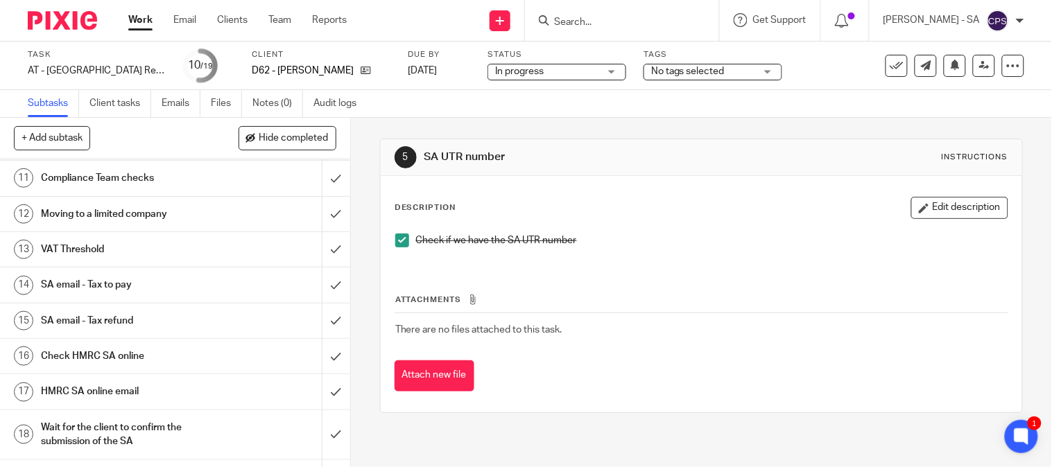
scroll to position [385, 0]
click at [119, 282] on h1 "SA email - Tax to pay" at bounding box center [130, 283] width 178 height 21
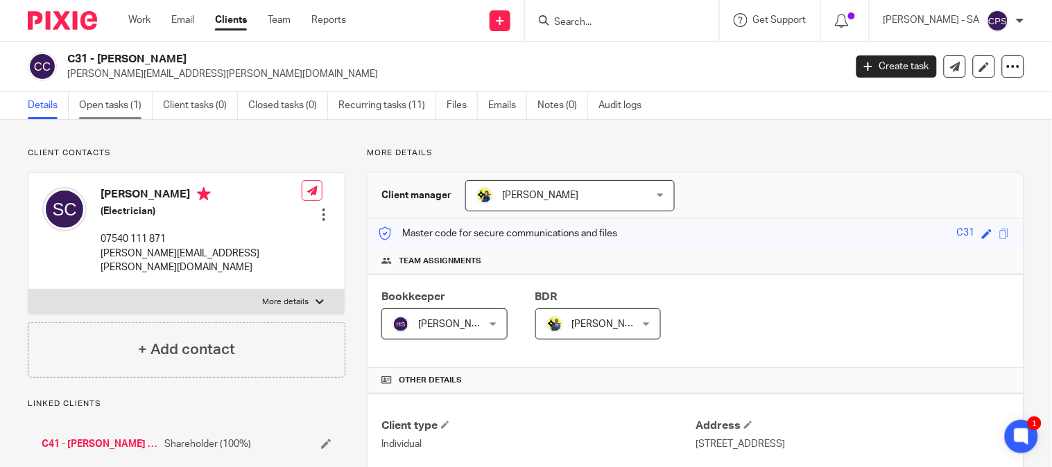
click at [123, 108] on link "Open tasks (1)" at bounding box center [116, 105] width 74 height 27
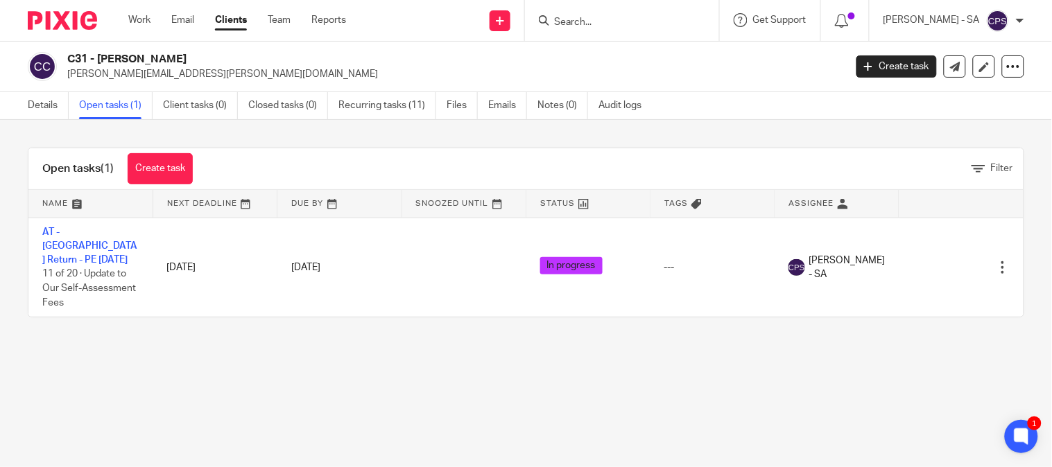
click at [569, 26] on input "Search" at bounding box center [615, 23] width 125 height 12
click at [586, 25] on input "Search" at bounding box center [615, 23] width 125 height 12
click at [590, 24] on input "Search" at bounding box center [615, 23] width 125 height 12
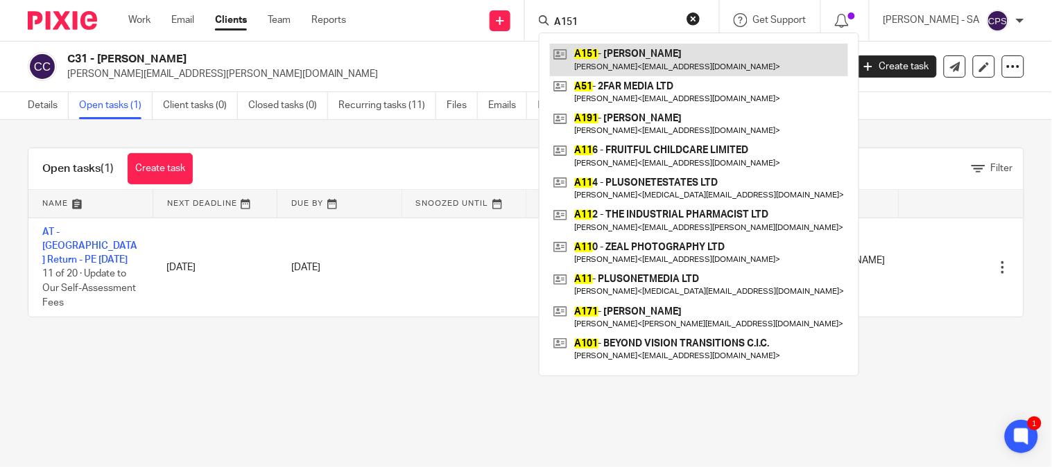
type input "A151"
click at [623, 50] on link at bounding box center [699, 60] width 298 height 32
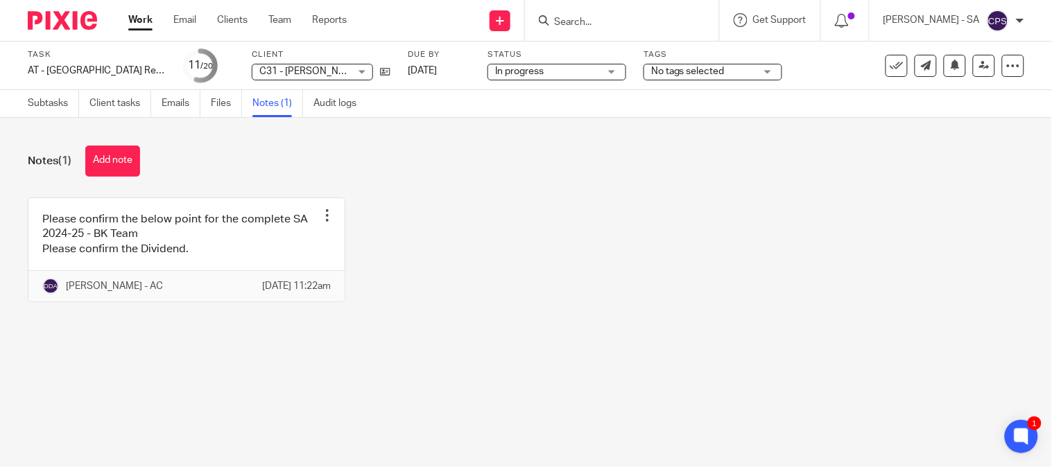
click at [354, 74] on div "C31 - SAM COSTIN C31 - SAM COSTIN" at bounding box center [312, 72] width 121 height 17
click at [518, 215] on div "Please confirm the below point for the complete SA 2024-25 - BK Team Please con…" at bounding box center [515, 261] width 1018 height 126
click at [38, 98] on link "Subtasks" at bounding box center [53, 103] width 51 height 27
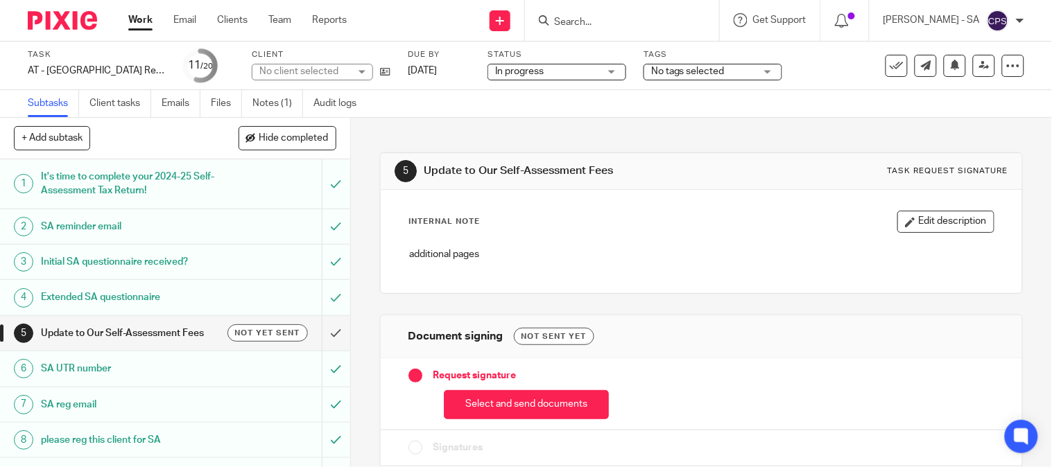
click at [80, 364] on h1 "SA UTR number" at bounding box center [130, 369] width 178 height 21
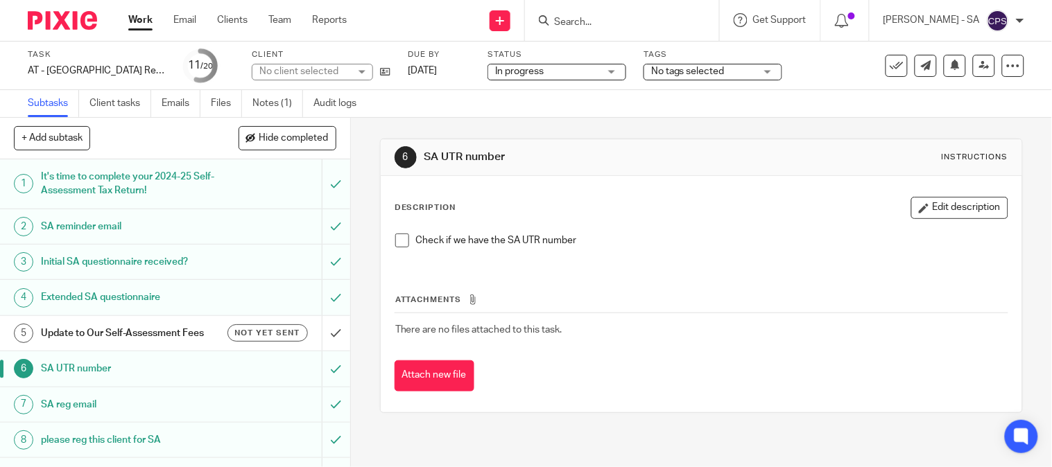
click at [397, 238] on span at bounding box center [402, 241] width 14 height 14
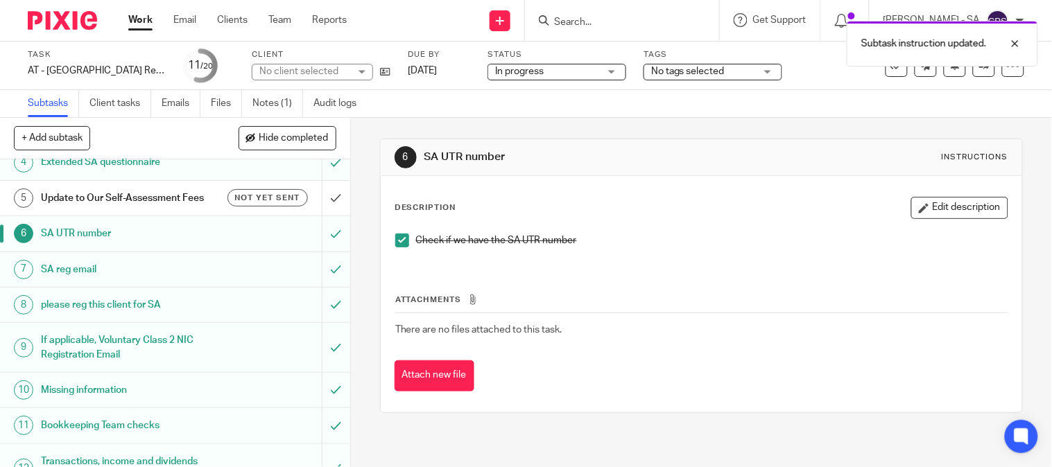
scroll to position [231, 0]
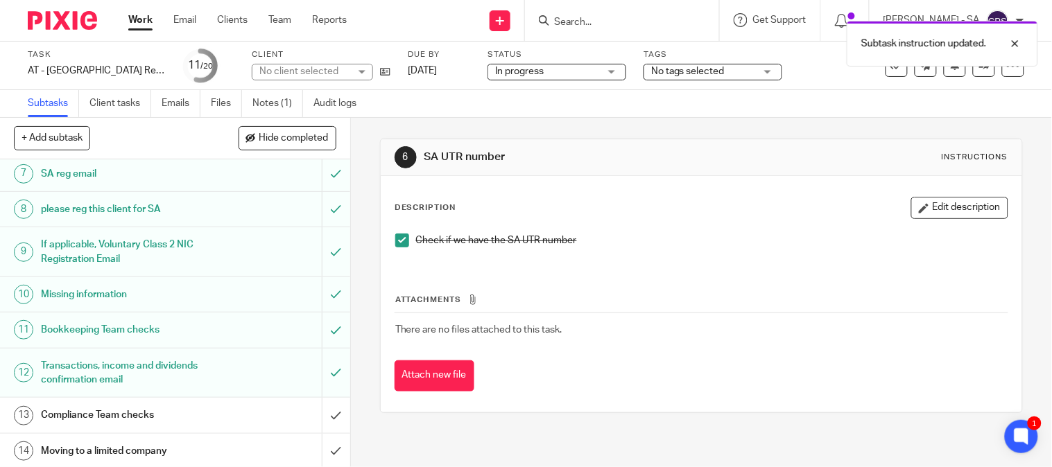
click at [112, 332] on h1 "Bookkeeping Team checks" at bounding box center [130, 330] width 178 height 21
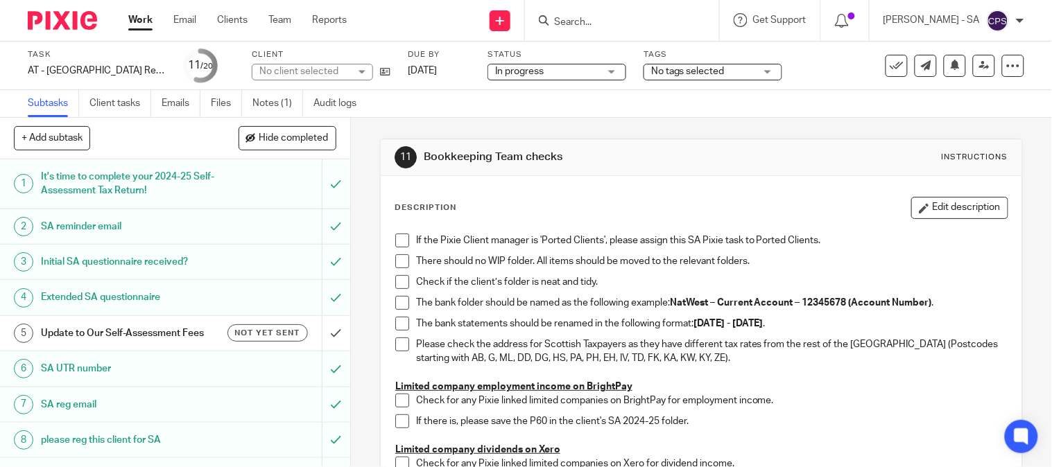
click at [395, 239] on span at bounding box center [402, 241] width 14 height 14
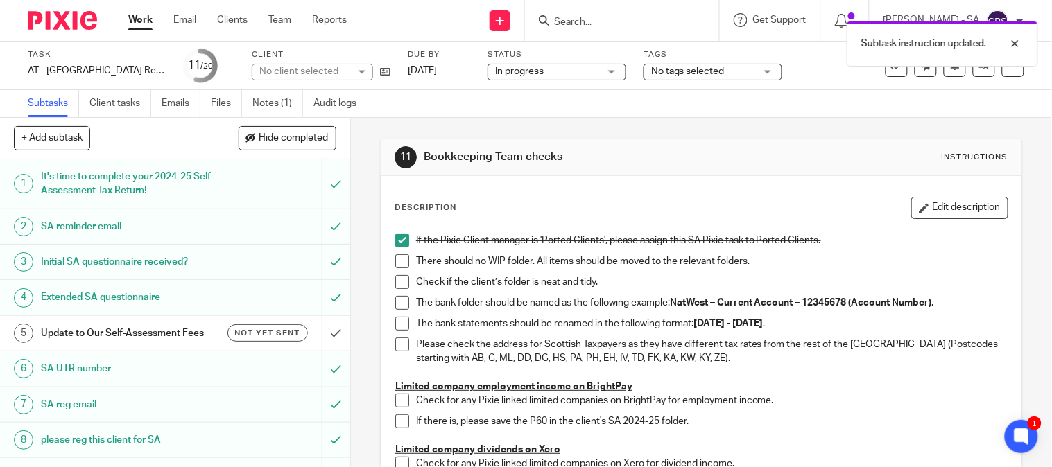
click at [395, 261] on span at bounding box center [402, 262] width 14 height 14
click at [397, 286] on span at bounding box center [402, 282] width 14 height 14
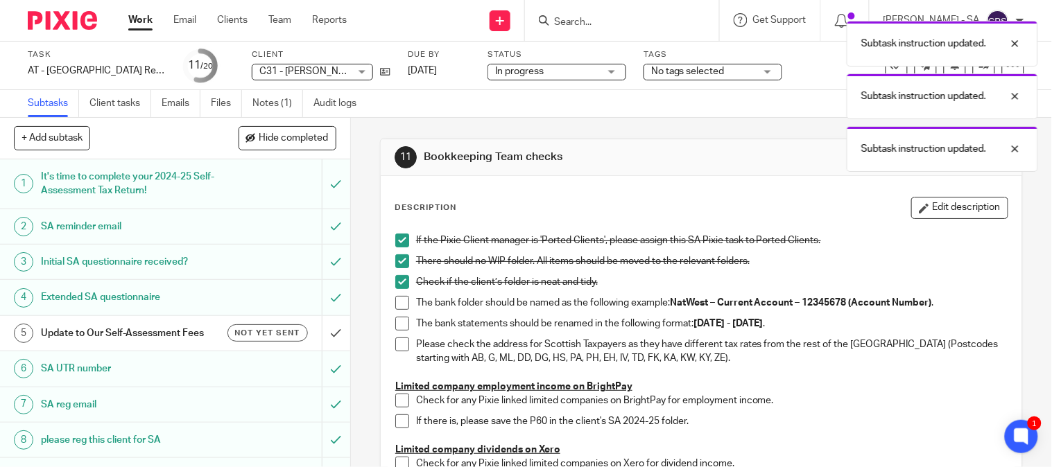
click at [397, 308] on span at bounding box center [402, 303] width 14 height 14
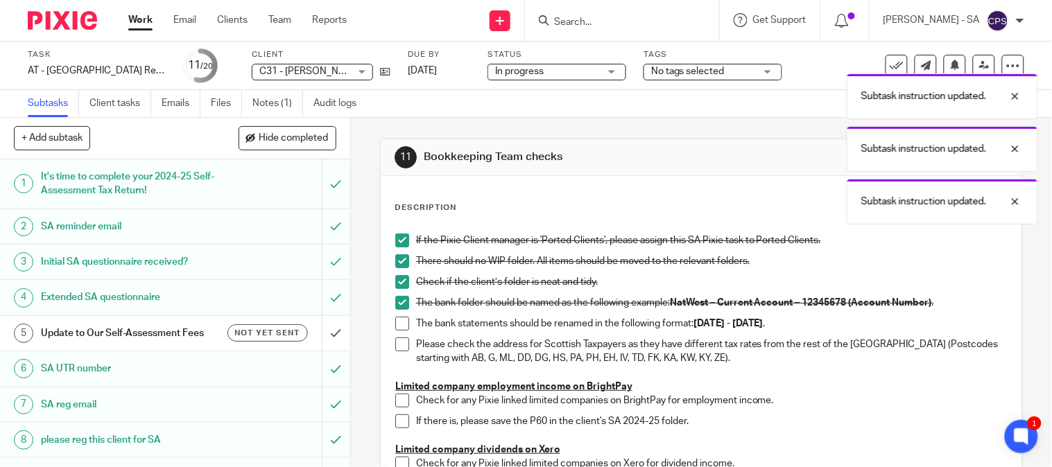
click at [400, 320] on span at bounding box center [402, 324] width 14 height 14
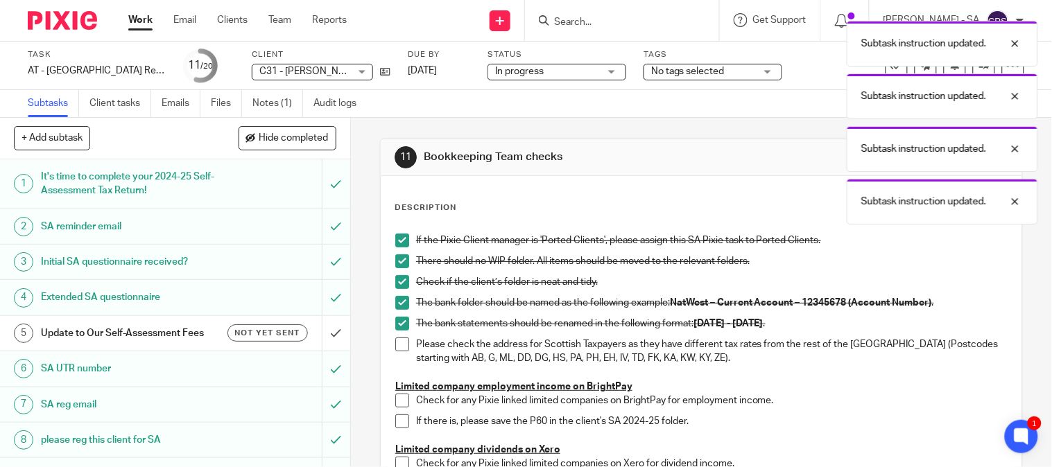
click at [400, 349] on span at bounding box center [402, 345] width 14 height 14
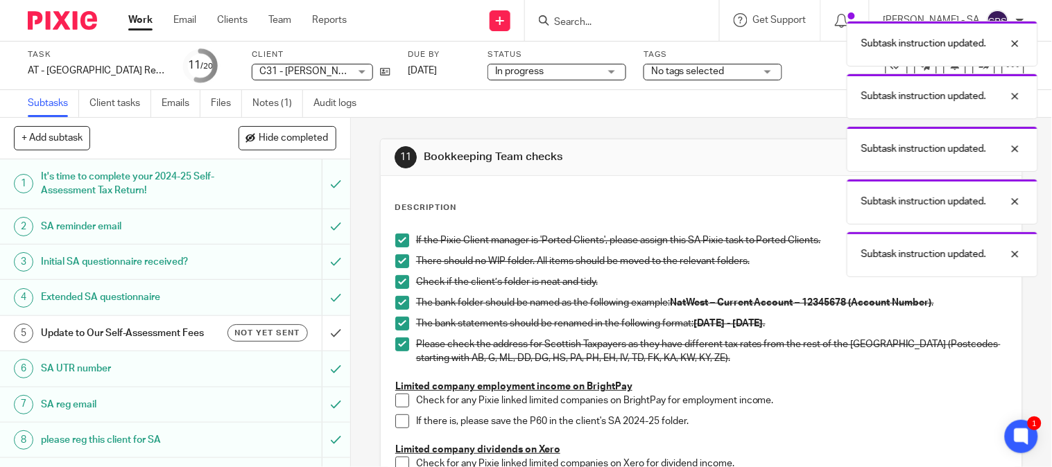
click at [398, 404] on span at bounding box center [402, 401] width 14 height 14
click at [397, 420] on span at bounding box center [402, 422] width 14 height 14
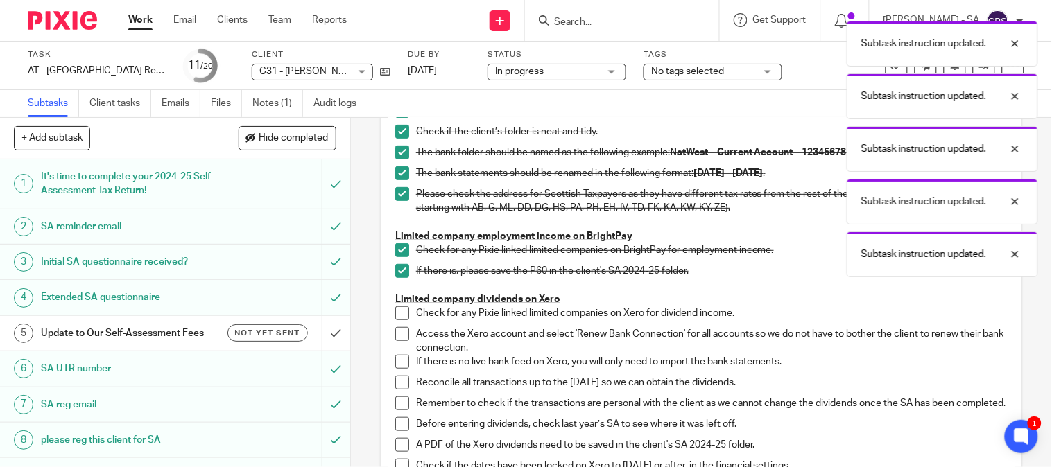
scroll to position [308, 0]
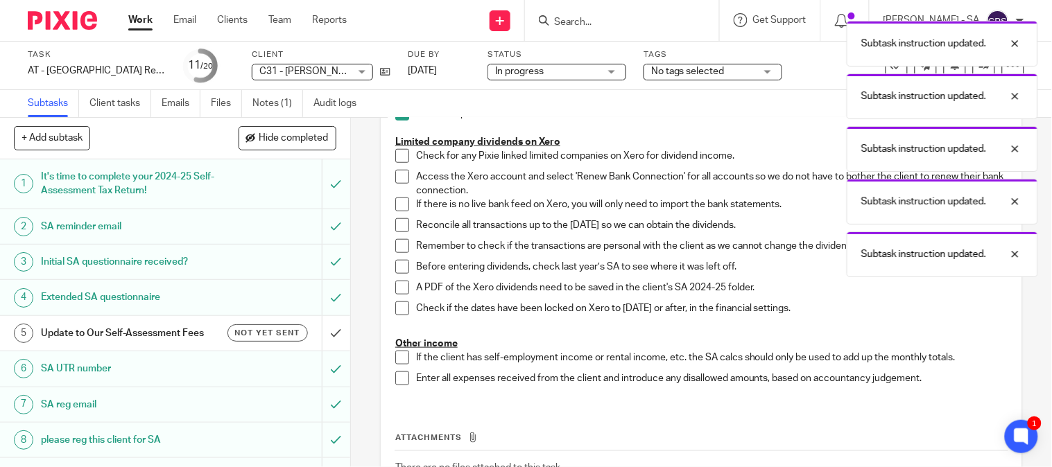
click at [396, 154] on span at bounding box center [402, 156] width 14 height 14
click at [400, 178] on span at bounding box center [402, 177] width 14 height 14
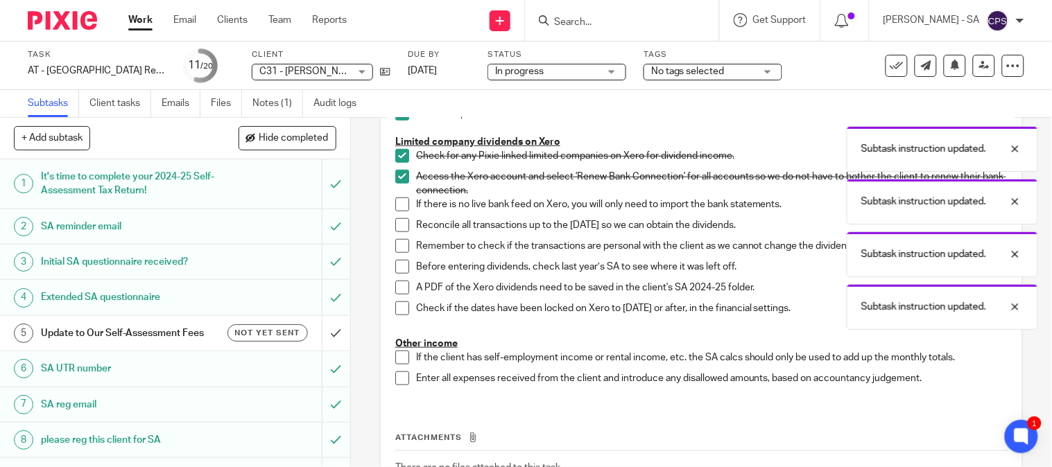
drag, startPoint x: 397, startPoint y: 201, endPoint x: 396, endPoint y: 220, distance: 18.7
click at [397, 203] on span at bounding box center [402, 205] width 14 height 14
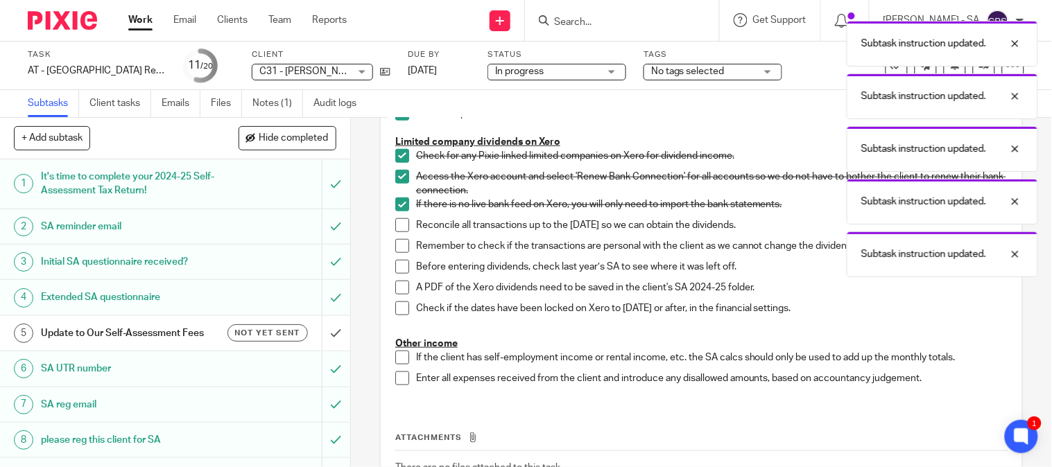
click at [396, 233] on li "Reconcile all transactions up to the 05th April 2025 so we can obtain the divid…" at bounding box center [701, 228] width 612 height 21
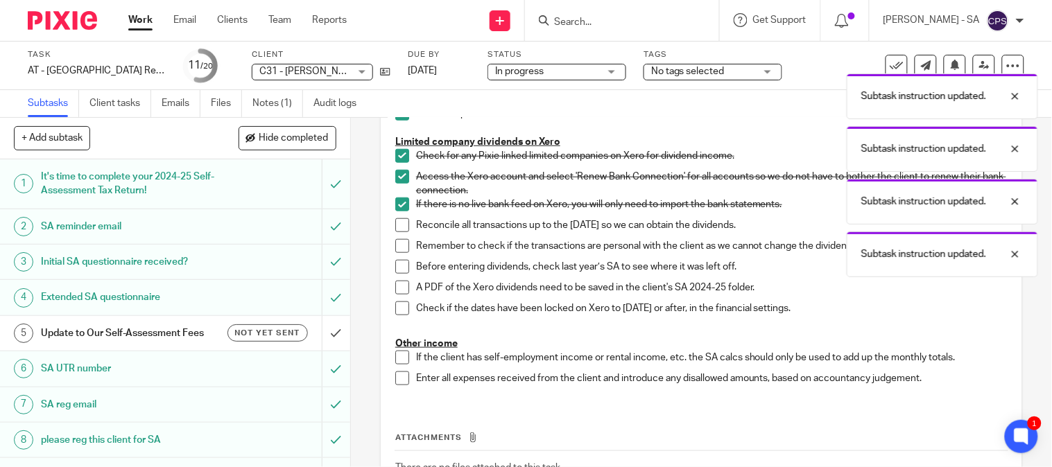
click at [395, 230] on span at bounding box center [402, 225] width 14 height 14
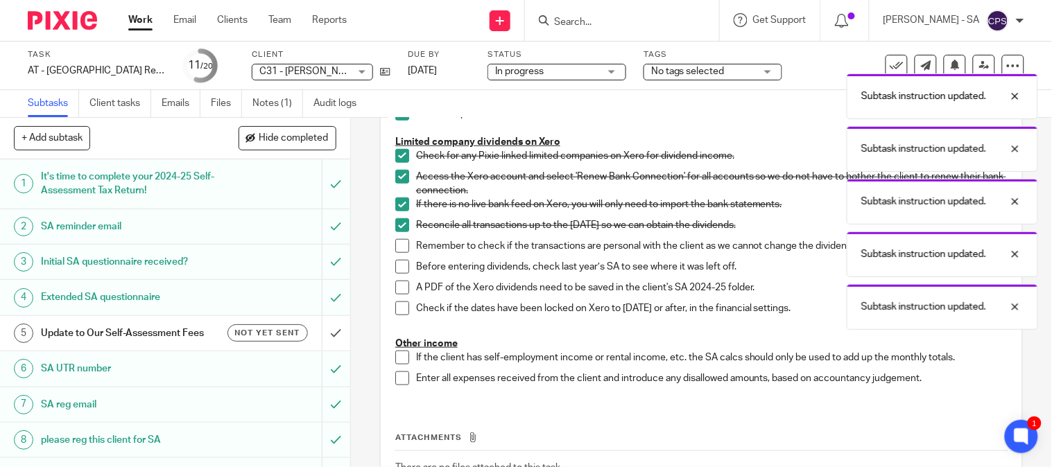
click at [395, 247] on span at bounding box center [402, 246] width 14 height 14
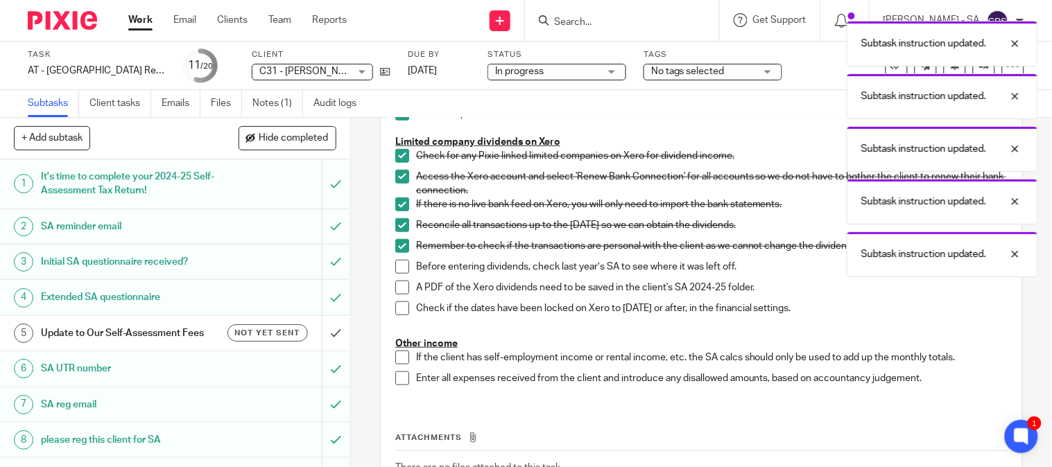
click at [400, 274] on span at bounding box center [402, 267] width 14 height 14
click at [397, 295] on span at bounding box center [402, 288] width 14 height 14
click at [397, 316] on span at bounding box center [402, 309] width 14 height 14
click at [397, 363] on span at bounding box center [402, 358] width 14 height 14
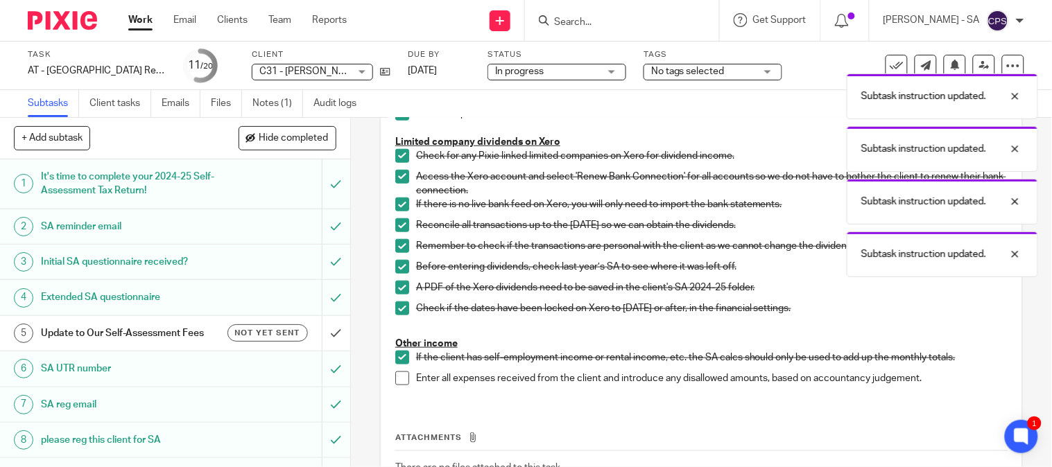
click at [395, 384] on span at bounding box center [402, 379] width 14 height 14
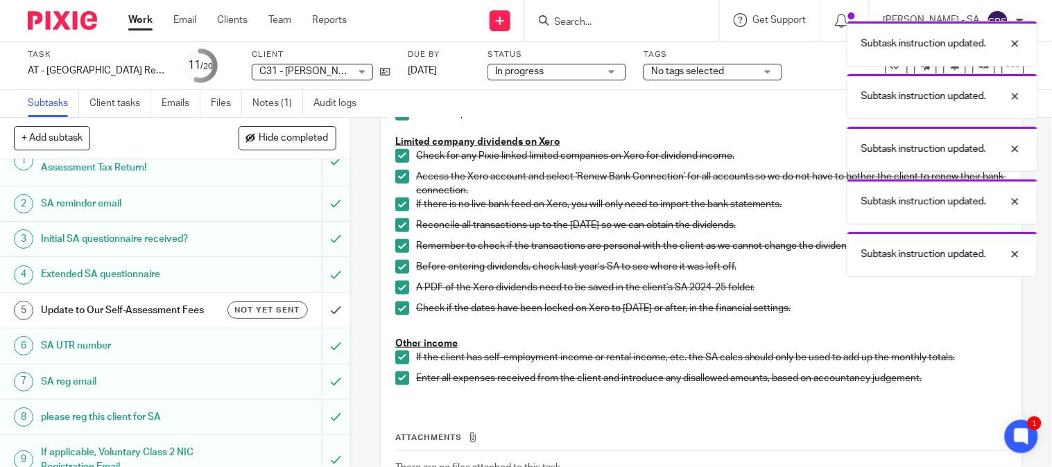
scroll to position [0, 0]
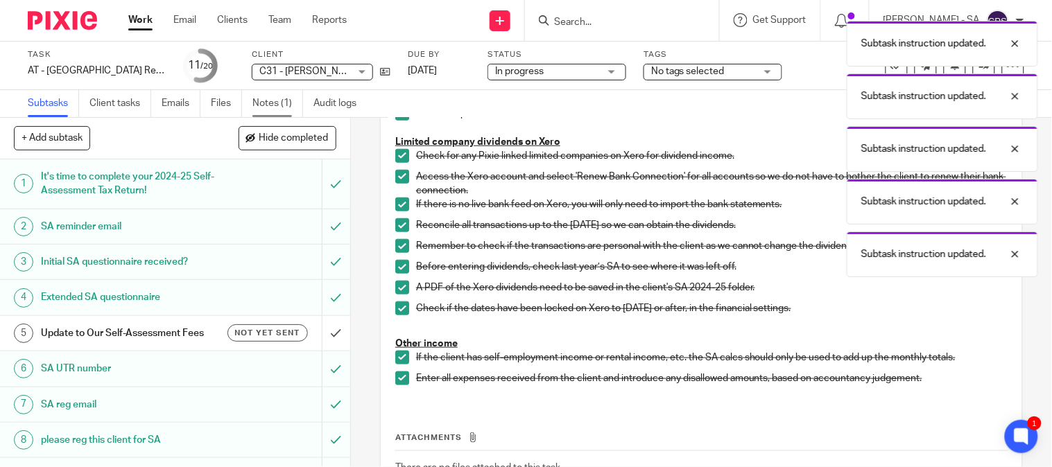
click at [266, 105] on link "Notes (1)" at bounding box center [277, 103] width 51 height 27
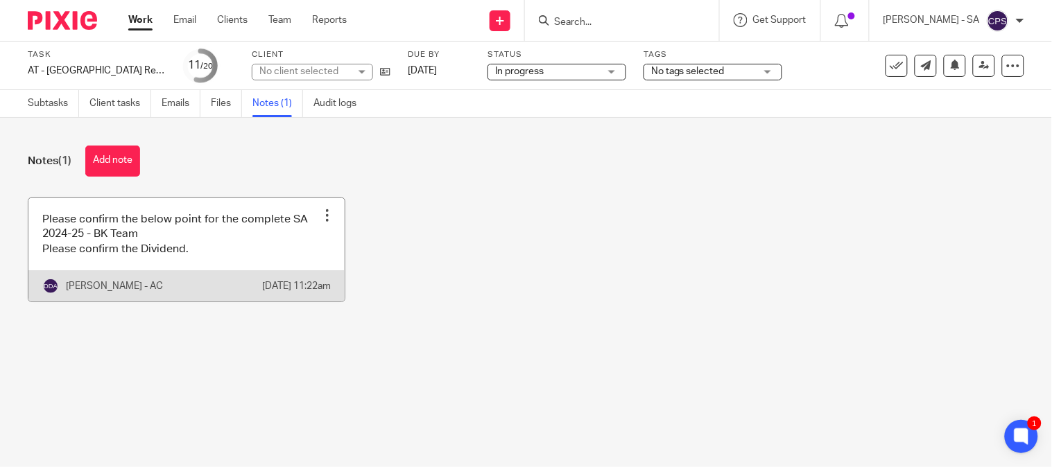
click at [220, 257] on link at bounding box center [186, 249] width 316 height 103
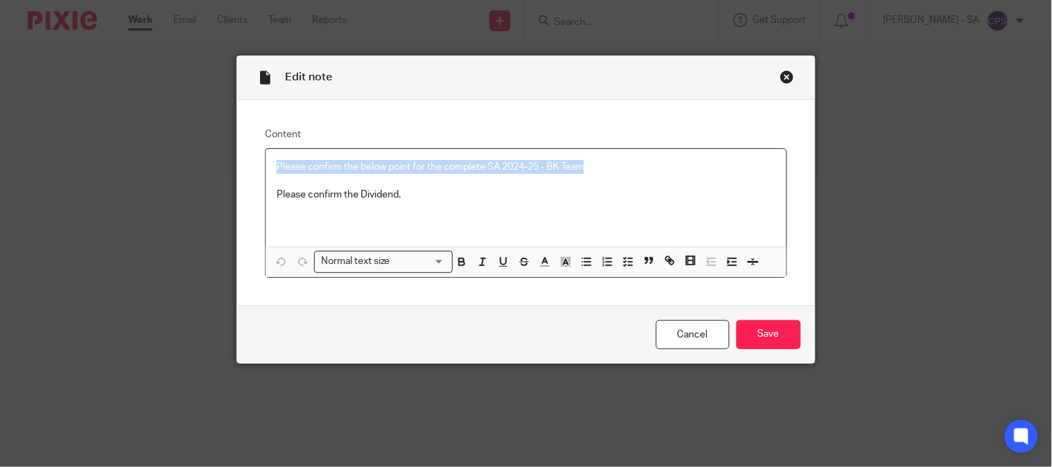
drag, startPoint x: 594, startPoint y: 167, endPoint x: 241, endPoint y: 169, distance: 353.0
click at [248, 169] on div "Content Please confirm the below point for the complete SA 2024-25 - BK Team Pl…" at bounding box center [525, 203] width 577 height 206
click at [622, 261] on icon "button" at bounding box center [628, 262] width 12 height 12
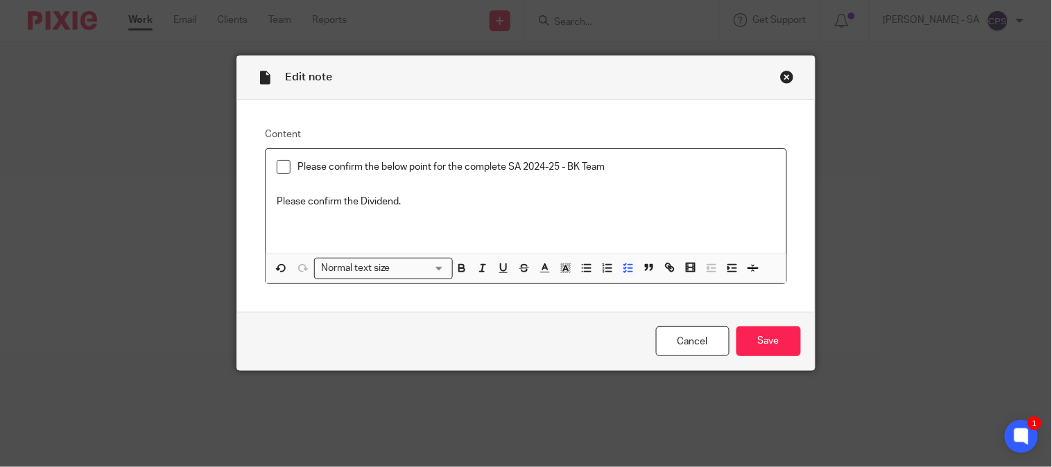
click at [279, 167] on span at bounding box center [284, 167] width 14 height 14
click at [363, 218] on p at bounding box center [526, 223] width 498 height 28
drag, startPoint x: 422, startPoint y: 203, endPoint x: 266, endPoint y: 203, distance: 155.4
click at [277, 203] on p "Please confirm the Dividend." at bounding box center [526, 202] width 498 height 14
click at [628, 266] on line "button" at bounding box center [630, 266] width 4 height 0
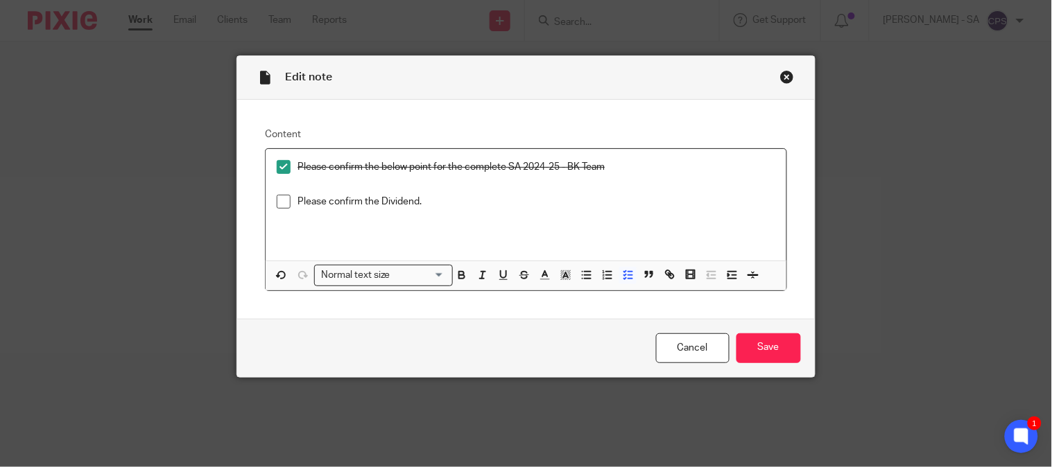
click at [279, 204] on span at bounding box center [284, 202] width 14 height 14
click at [745, 345] on input "Save" at bounding box center [769, 349] width 65 height 30
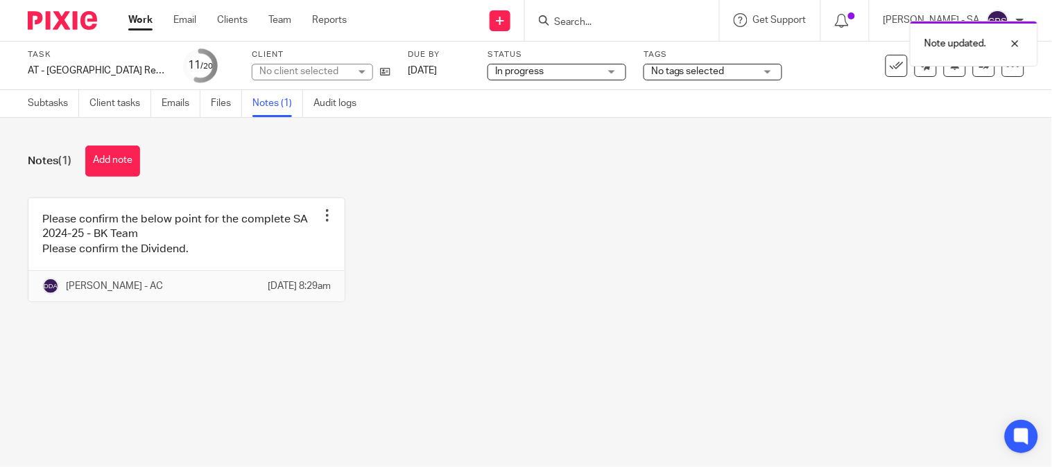
click at [437, 372] on main "Task AT - [GEOGRAPHIC_DATA] Return - PE [DATE] Save AT - [GEOGRAPHIC_DATA] Retu…" at bounding box center [526, 233] width 1052 height 467
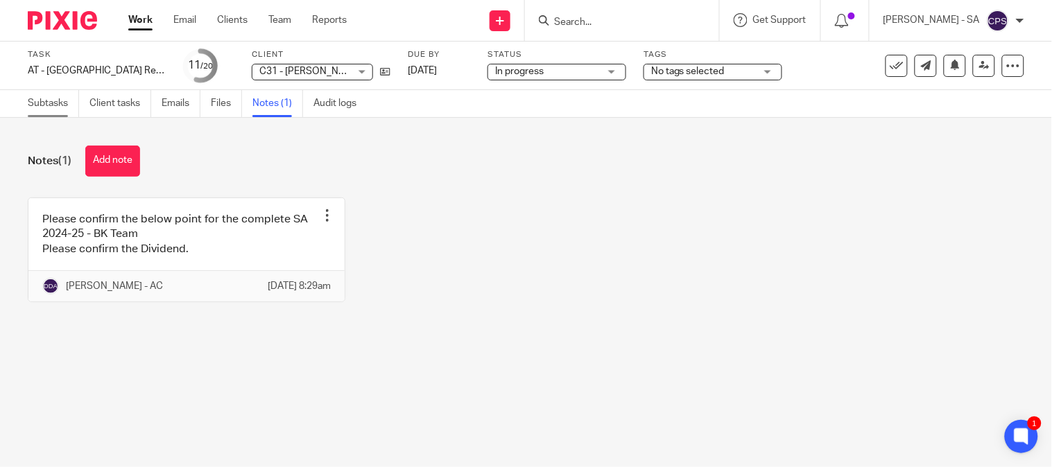
click at [43, 108] on link "Subtasks" at bounding box center [53, 103] width 51 height 27
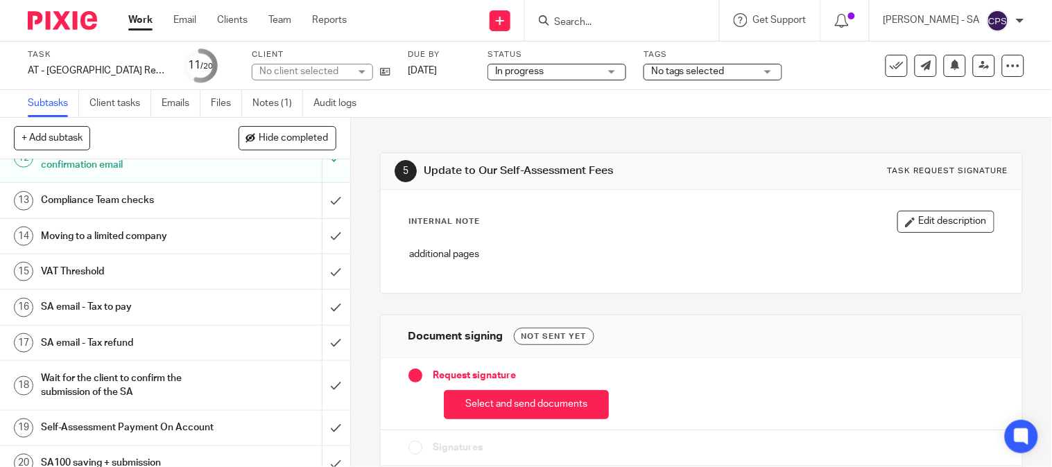
scroll to position [462, 0]
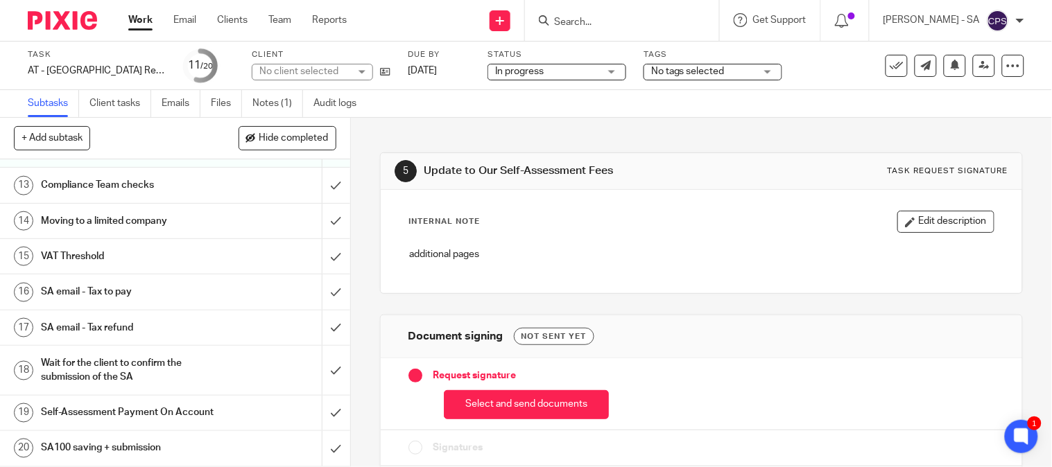
click at [119, 289] on h1 "SA email - Tax to pay" at bounding box center [130, 292] width 178 height 21
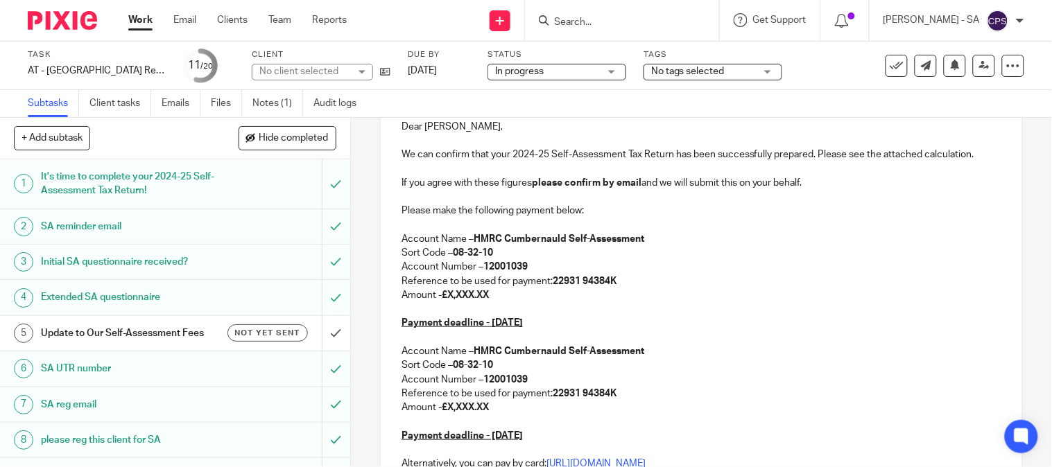
scroll to position [231, 0]
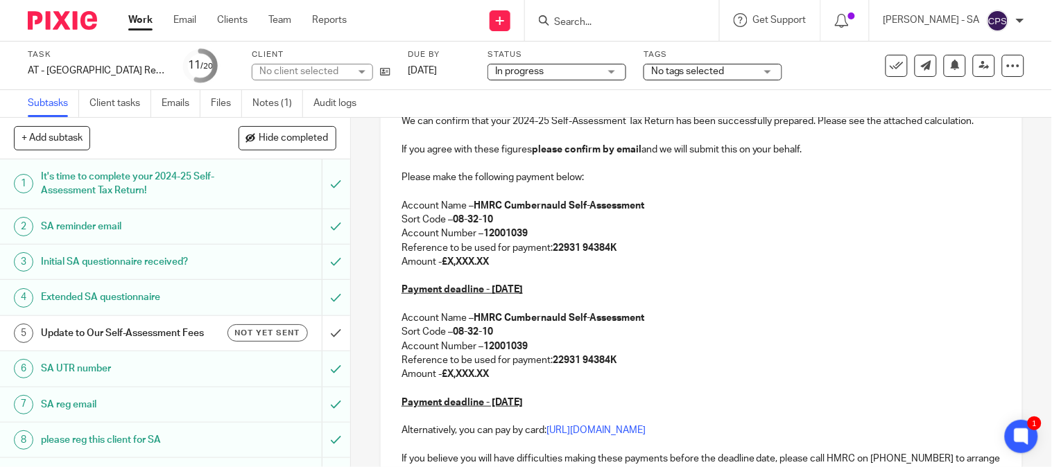
click at [487, 260] on strong "£X,XXX.XX" at bounding box center [465, 262] width 47 height 10
drag, startPoint x: 490, startPoint y: 261, endPoint x: 449, endPoint y: 265, distance: 41.1
click at [449, 265] on strong "£X,XXX.XX" at bounding box center [465, 262] width 47 height 10
click at [497, 266] on p "Amount - £X,XXX.XX" at bounding box center [702, 262] width 600 height 14
drag, startPoint x: 495, startPoint y: 262, endPoint x: 447, endPoint y: 261, distance: 47.9
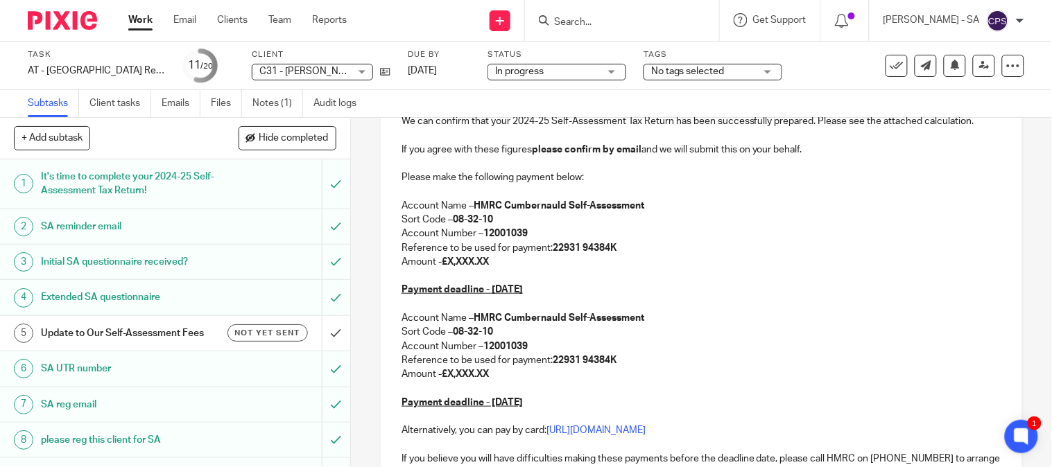
click at [447, 261] on p "Amount - £X,XXX.XX" at bounding box center [702, 262] width 600 height 14
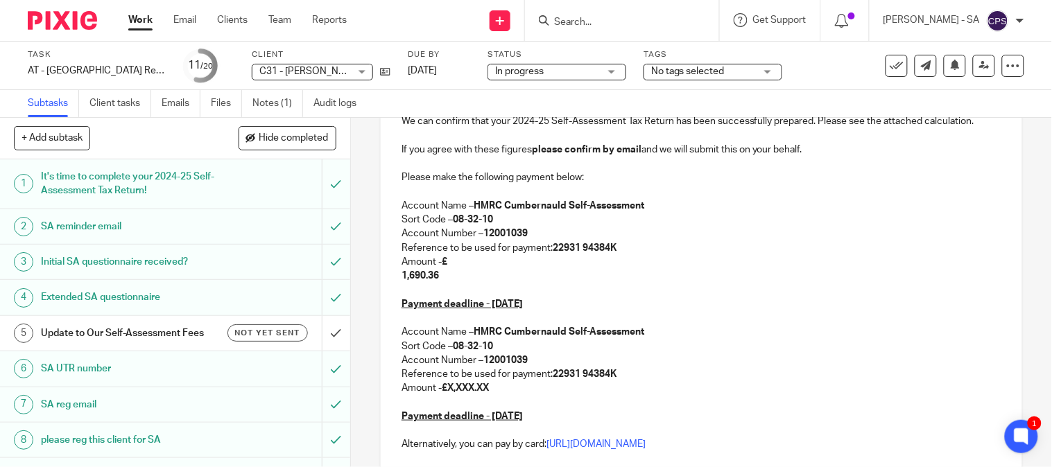
click at [402, 280] on strong "1,690.36" at bounding box center [420, 276] width 37 height 10
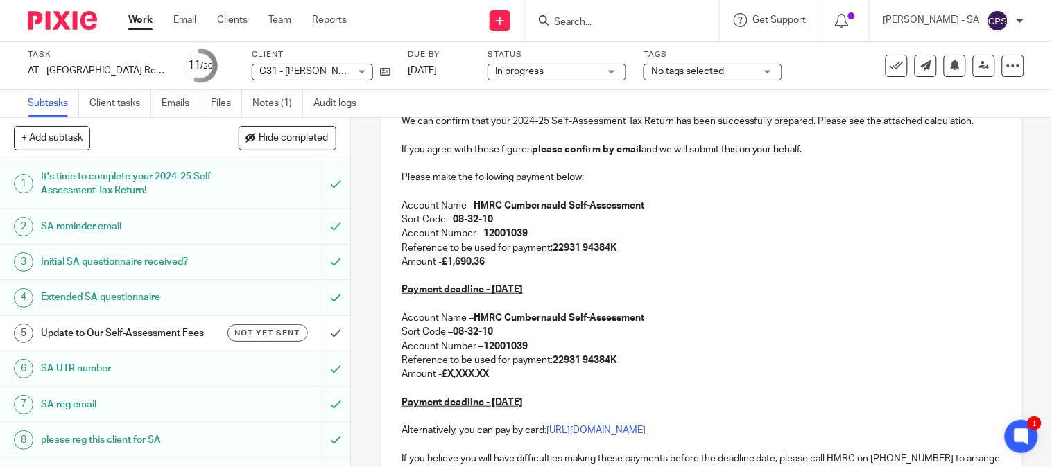
drag, startPoint x: 484, startPoint y: 372, endPoint x: 447, endPoint y: 372, distance: 36.8
click at [447, 372] on p "Amount - £X,XXX.XX" at bounding box center [702, 375] width 600 height 14
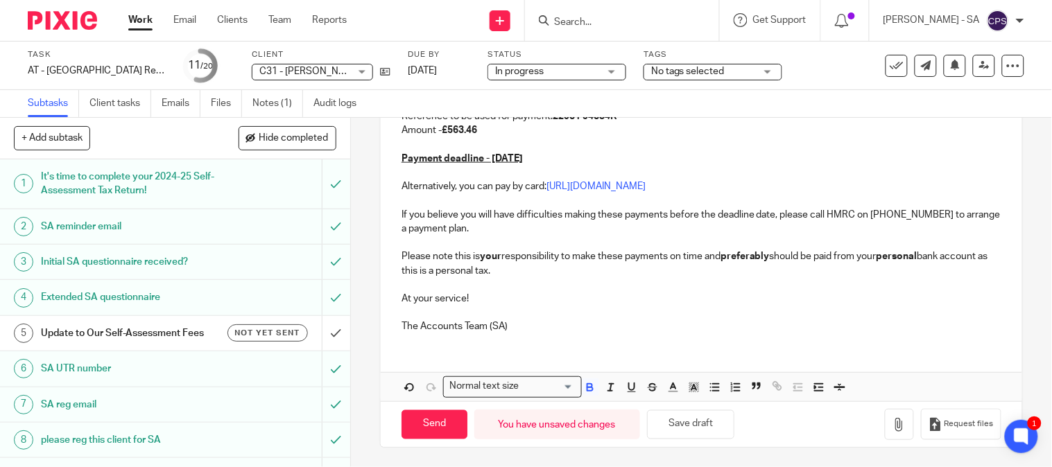
scroll to position [476, 0]
click at [701, 418] on button "Save draft" at bounding box center [690, 424] width 87 height 30
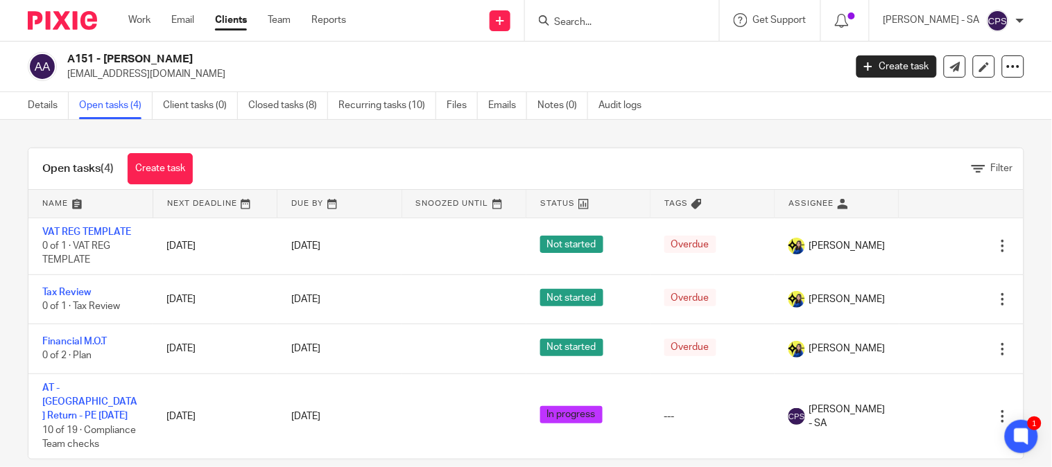
click at [566, 18] on input "Search" at bounding box center [615, 23] width 125 height 12
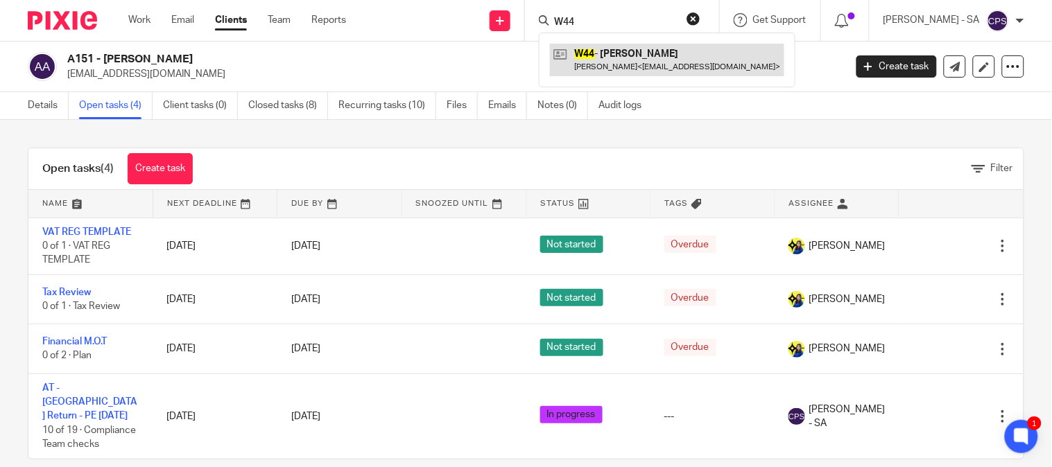
type input "W44"
click at [651, 57] on link at bounding box center [667, 60] width 234 height 32
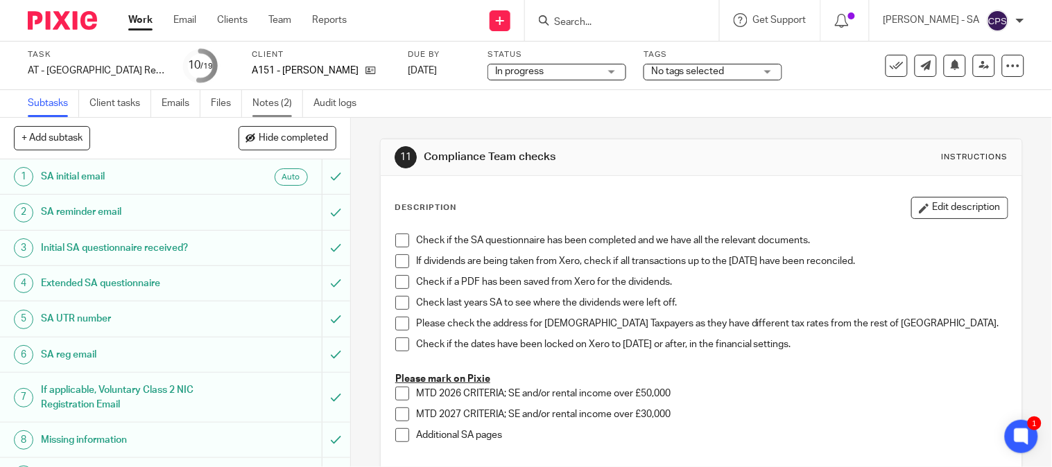
click at [277, 106] on link "Notes (2)" at bounding box center [277, 103] width 51 height 27
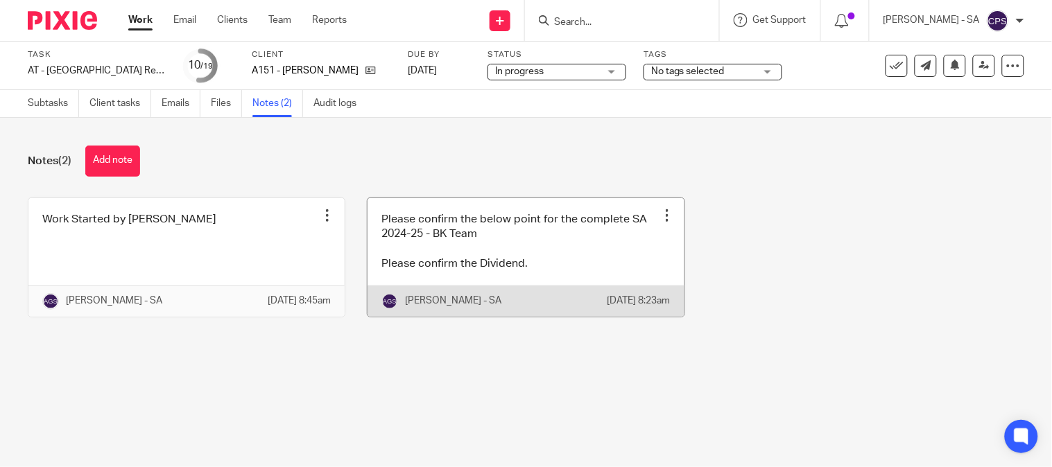
click at [460, 253] on link at bounding box center [526, 257] width 316 height 119
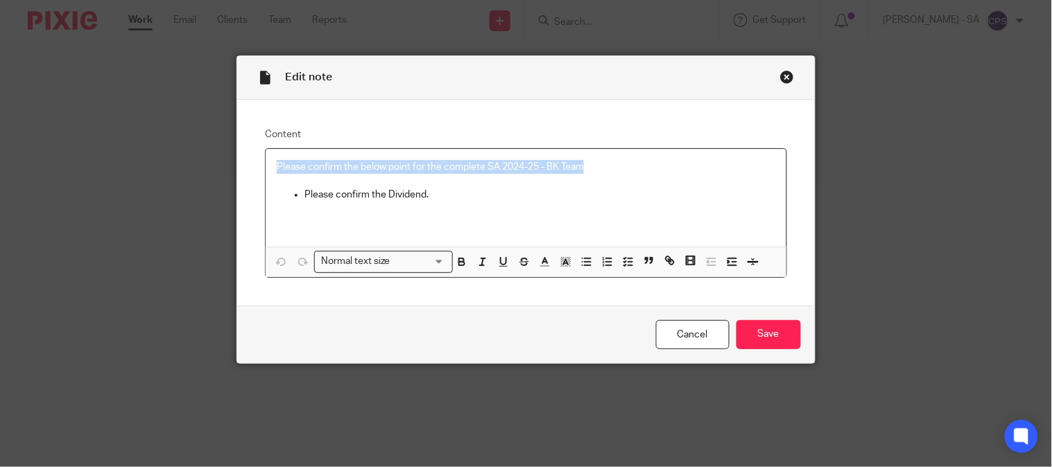
drag, startPoint x: 578, startPoint y: 167, endPoint x: 259, endPoint y: 166, distance: 319.7
click at [265, 166] on div "Please confirm the below point for the complete SA 2024-25 - BK Team Please con…" at bounding box center [526, 213] width 522 height 130
click at [623, 265] on icon "button" at bounding box center [628, 262] width 12 height 12
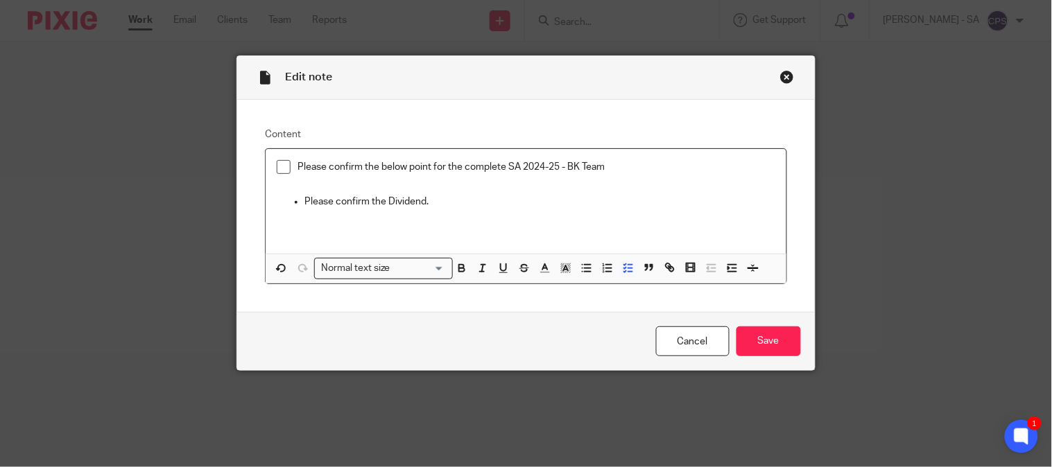
click at [278, 169] on span at bounding box center [284, 167] width 14 height 14
drag, startPoint x: 422, startPoint y: 206, endPoint x: 268, endPoint y: 211, distance: 154.1
click at [280, 209] on ul "Please confirm the Dividend." at bounding box center [526, 202] width 498 height 14
click at [628, 269] on line "button" at bounding box center [630, 269] width 4 height 0
click at [626, 268] on icon "button" at bounding box center [628, 268] width 12 height 12
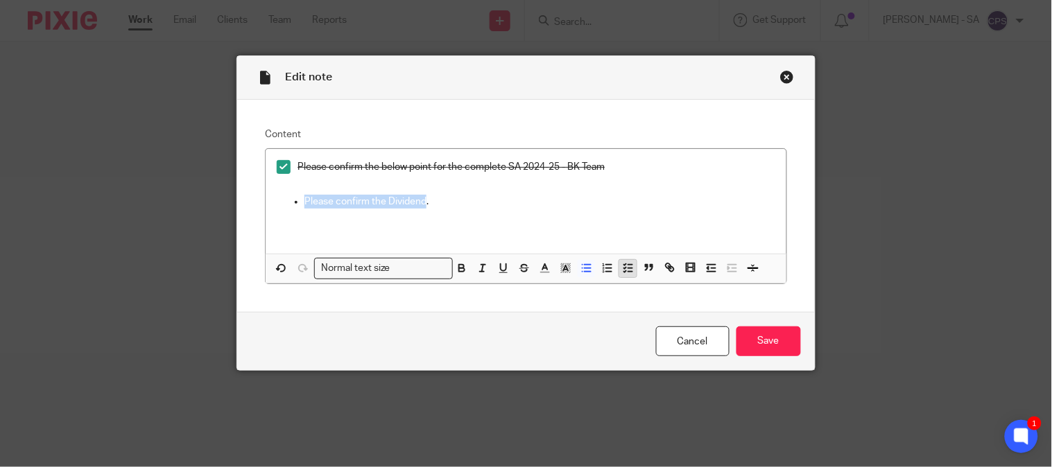
click at [626, 268] on icon "button" at bounding box center [628, 268] width 12 height 12
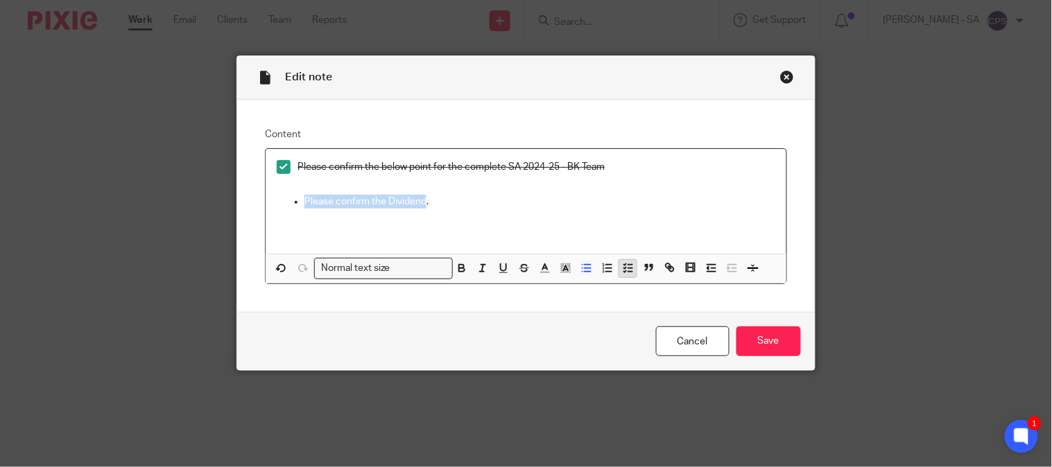
click at [626, 268] on icon "button" at bounding box center [628, 268] width 12 height 12
click at [859, 211] on div "Edit note Content Please confirm the below point for the complete SA 2024-25 - …" at bounding box center [526, 233] width 1052 height 467
drag, startPoint x: 420, startPoint y: 199, endPoint x: 290, endPoint y: 203, distance: 129.8
click at [304, 203] on li "Please confirm the Dividend." at bounding box center [539, 202] width 470 height 14
click at [622, 268] on icon "button" at bounding box center [628, 268] width 12 height 12
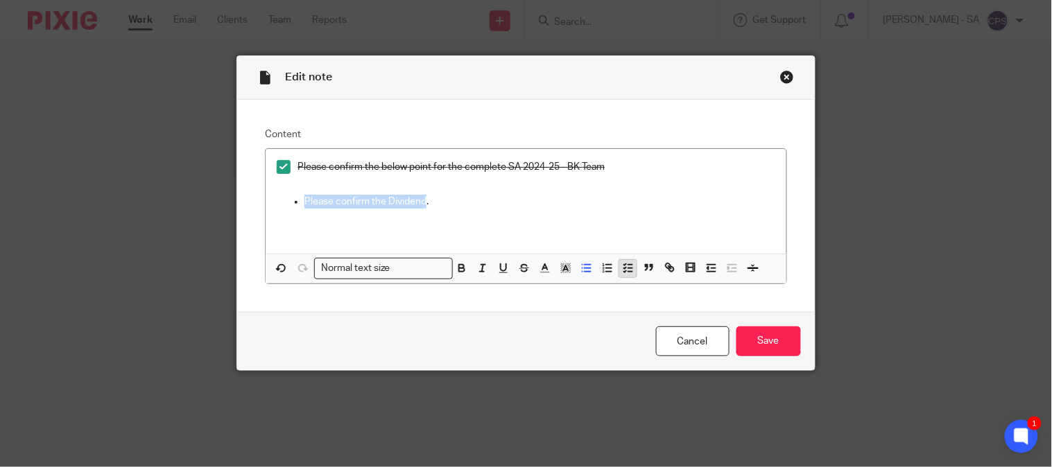
click at [624, 266] on polyline "button" at bounding box center [625, 265] width 2 height 1
click at [560, 226] on p at bounding box center [526, 223] width 498 height 28
drag, startPoint x: 465, startPoint y: 209, endPoint x: 296, endPoint y: 207, distance: 169.2
click at [296, 207] on ul "Please confirm the Dividend." at bounding box center [526, 202] width 498 height 14
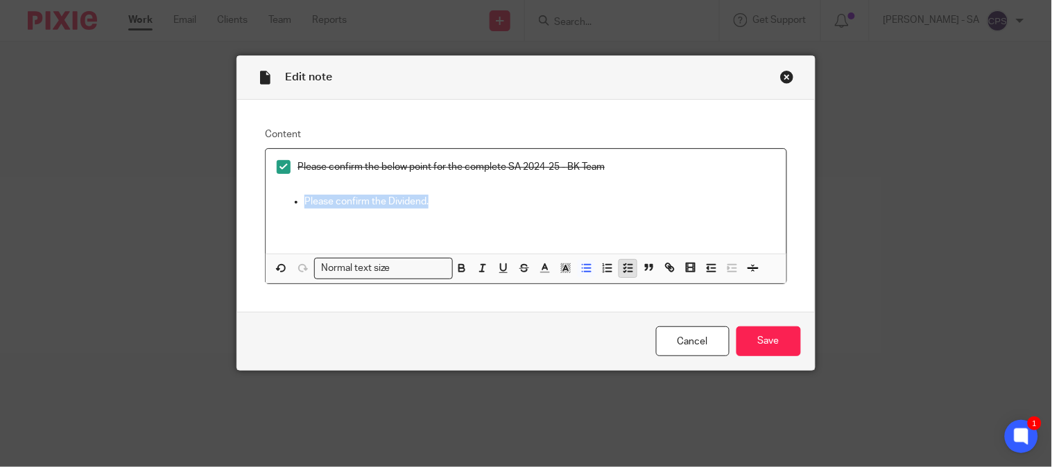
click at [624, 271] on icon "button" at bounding box center [628, 268] width 12 height 12
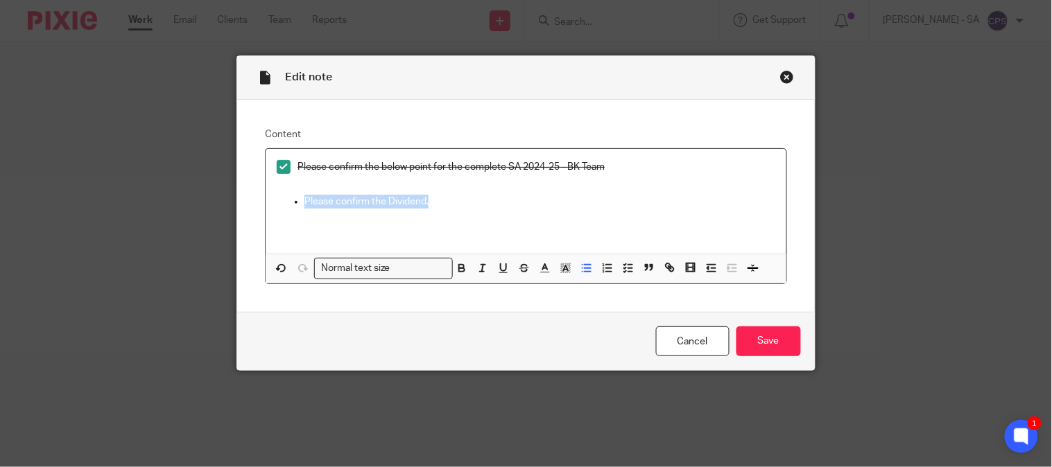
click at [576, 206] on p "Please confirm the Dividend." at bounding box center [539, 202] width 470 height 14
drag, startPoint x: 437, startPoint y: 201, endPoint x: 218, endPoint y: 204, distance: 219.2
click at [221, 204] on div "Edit note Content Please confirm the below point for the complete SA 2024-25 - …" at bounding box center [526, 233] width 1052 height 467
drag, startPoint x: 293, startPoint y: 205, endPoint x: 275, endPoint y: 212, distance: 20.0
click at [280, 205] on ul "Please confirm the Dividend." at bounding box center [526, 202] width 498 height 14
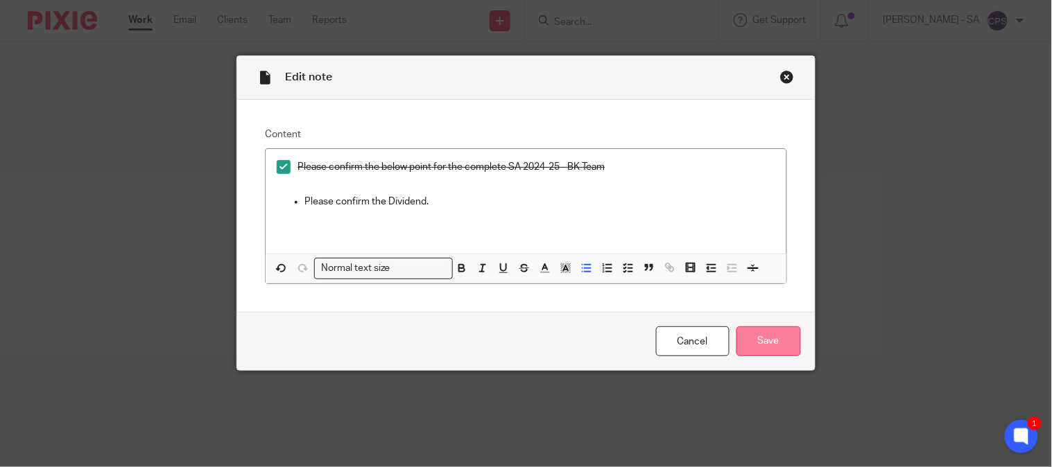
click at [764, 350] on input "Save" at bounding box center [769, 342] width 65 height 30
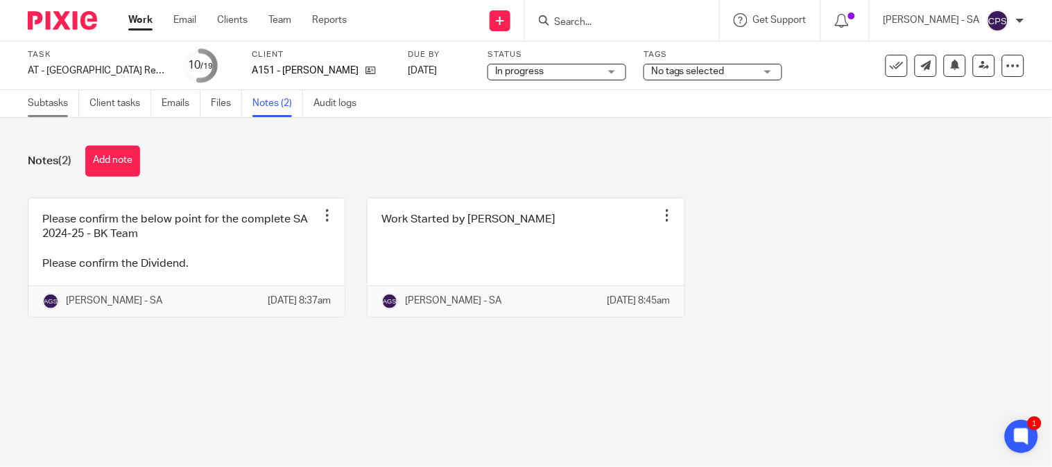
click at [37, 101] on link "Subtasks" at bounding box center [53, 103] width 51 height 27
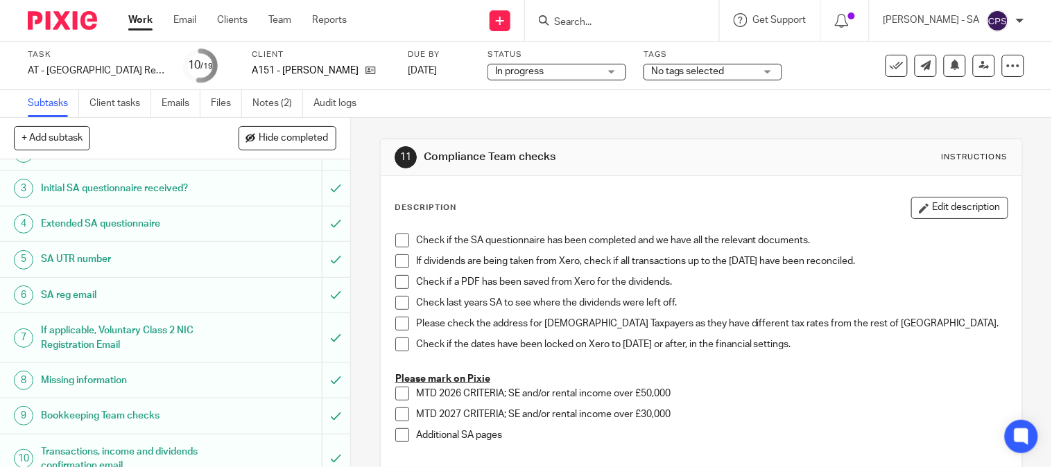
scroll to position [77, 0]
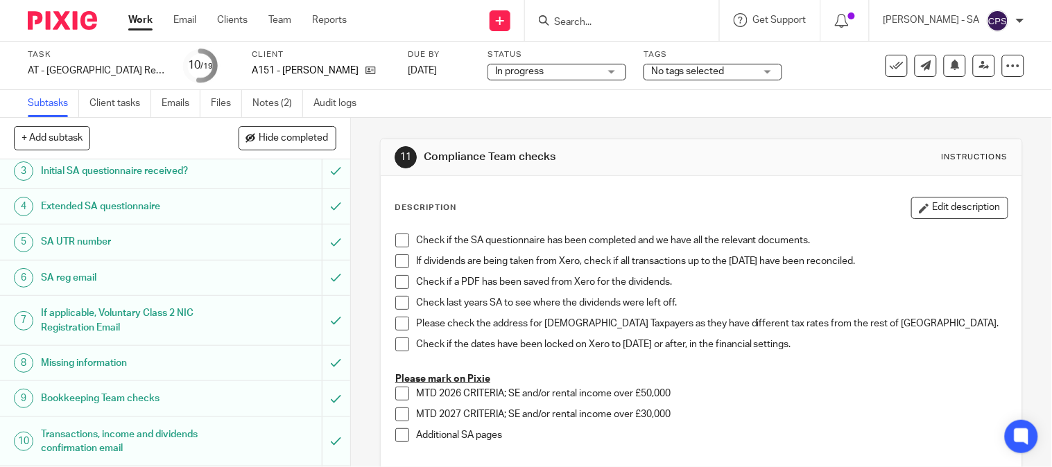
drag, startPoint x: 69, startPoint y: 243, endPoint x: 73, endPoint y: 267, distance: 23.8
click at [69, 245] on h1 "SA UTR number" at bounding box center [130, 242] width 178 height 21
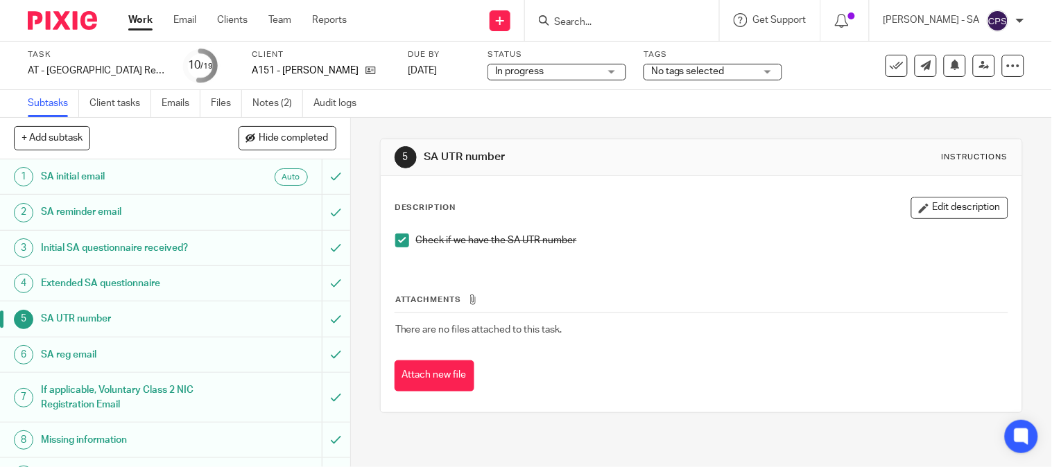
click at [98, 463] on link "9 Bookkeeping Team checks" at bounding box center [161, 475] width 322 height 35
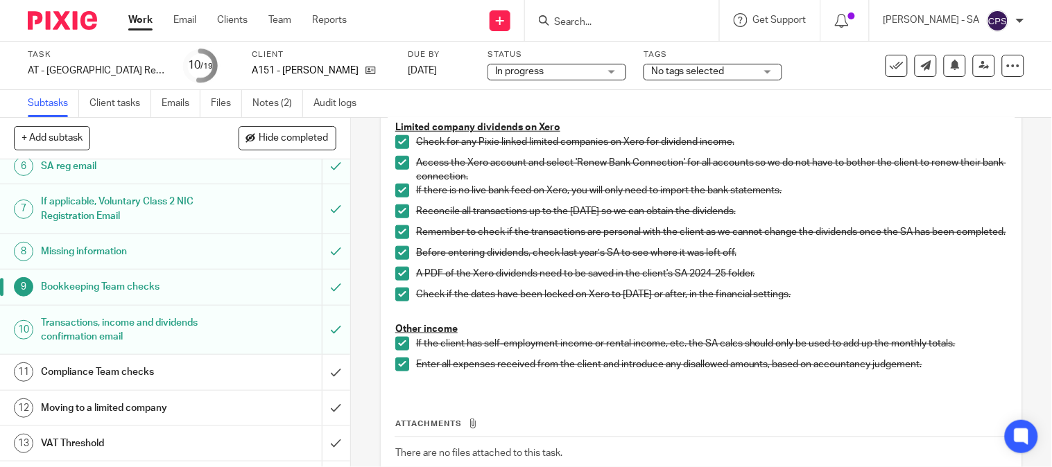
scroll to position [413, 0]
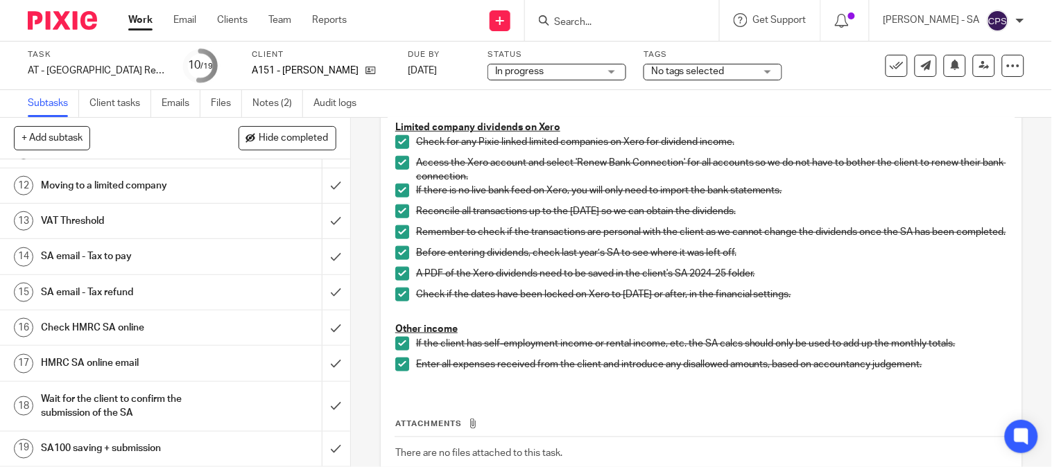
click at [115, 257] on h1 "SA email - Tax to pay" at bounding box center [130, 256] width 178 height 21
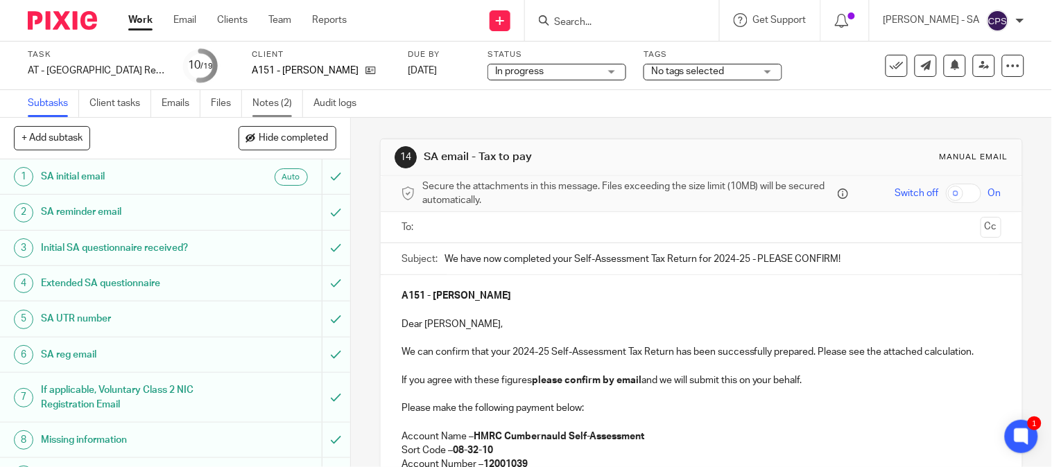
click at [273, 94] on link "Notes (2)" at bounding box center [277, 103] width 51 height 27
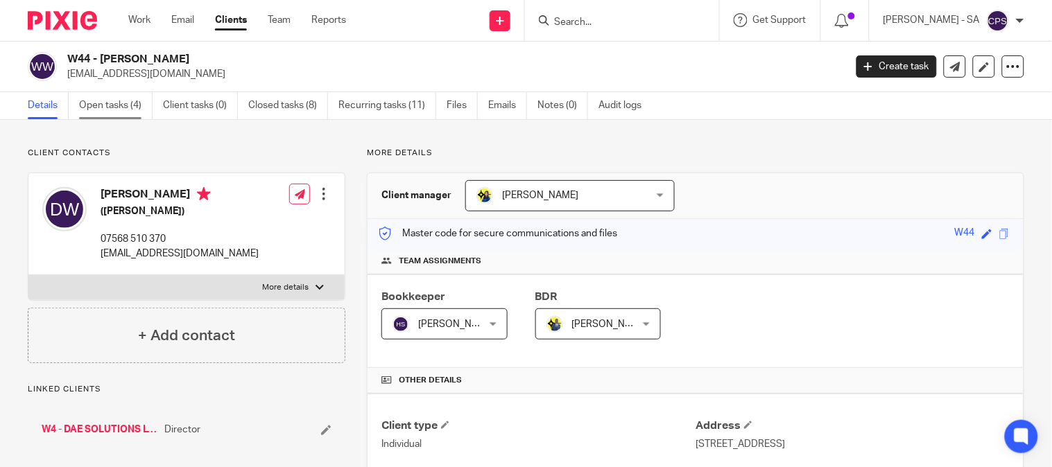
click at [125, 112] on link "Open tasks (4)" at bounding box center [116, 105] width 74 height 27
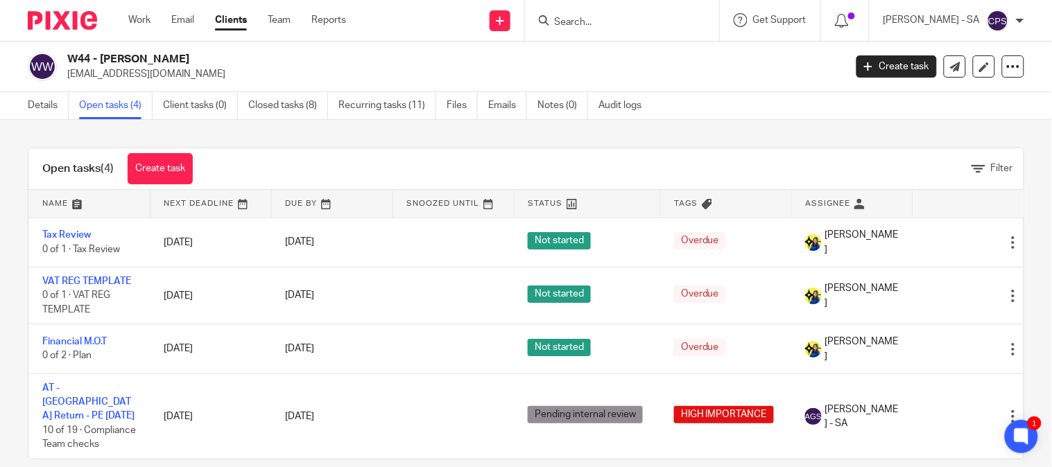
click at [571, 21] on input "Search" at bounding box center [615, 23] width 125 height 12
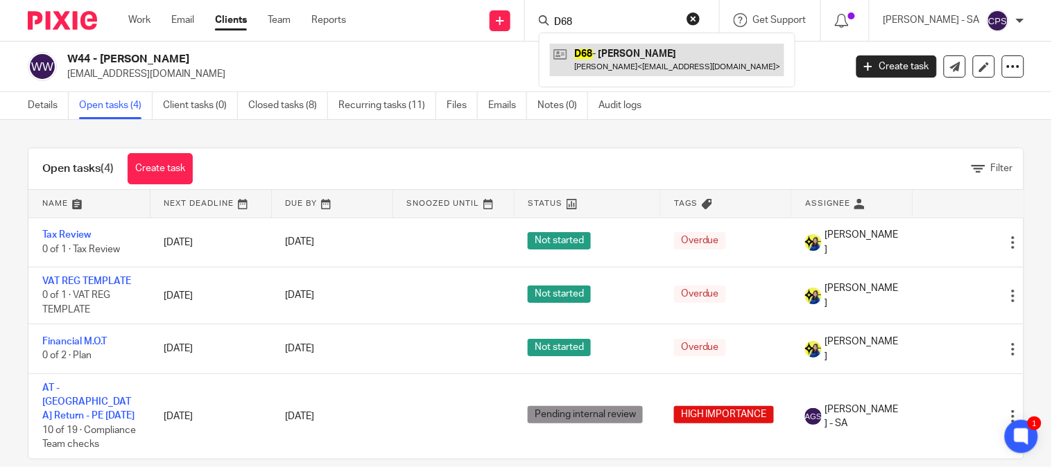
type input "D68"
click at [668, 53] on link at bounding box center [667, 60] width 234 height 32
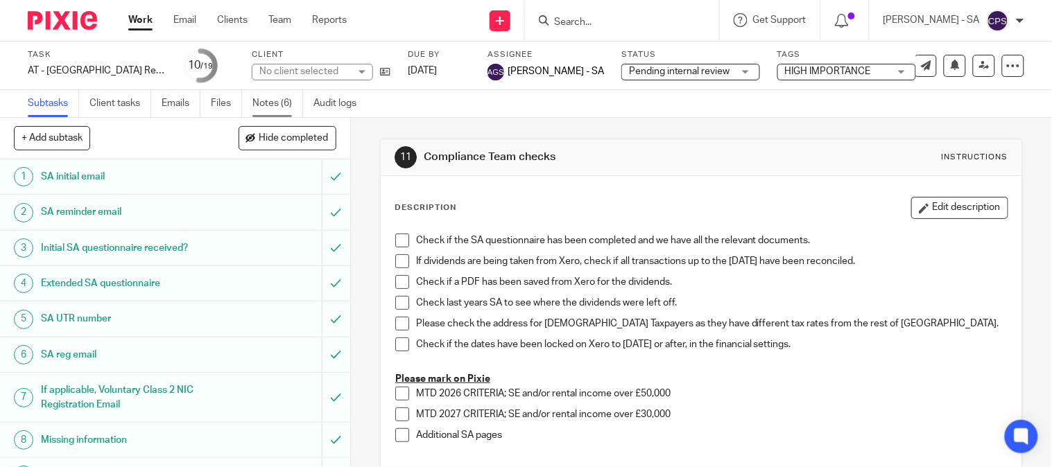
click at [286, 103] on link "Notes (6)" at bounding box center [277, 103] width 51 height 27
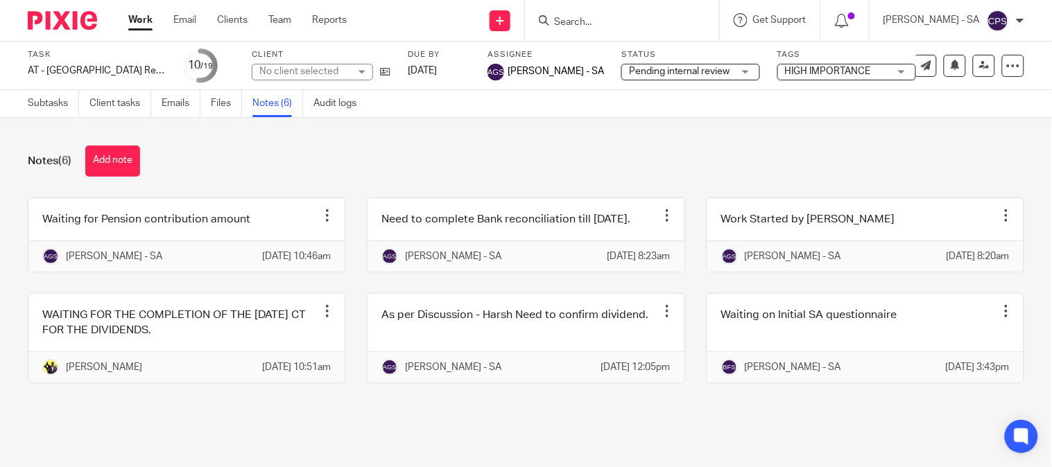
scroll to position [9, 0]
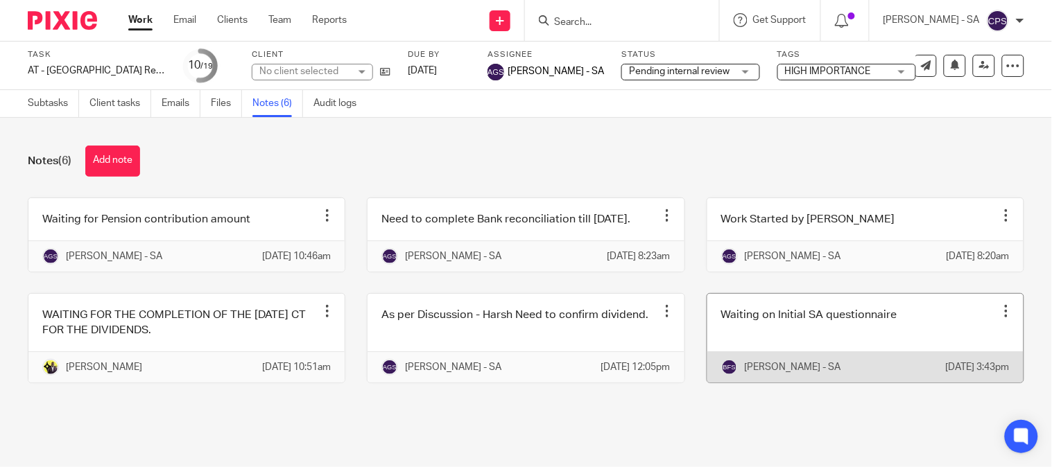
click at [850, 355] on link at bounding box center [865, 338] width 316 height 89
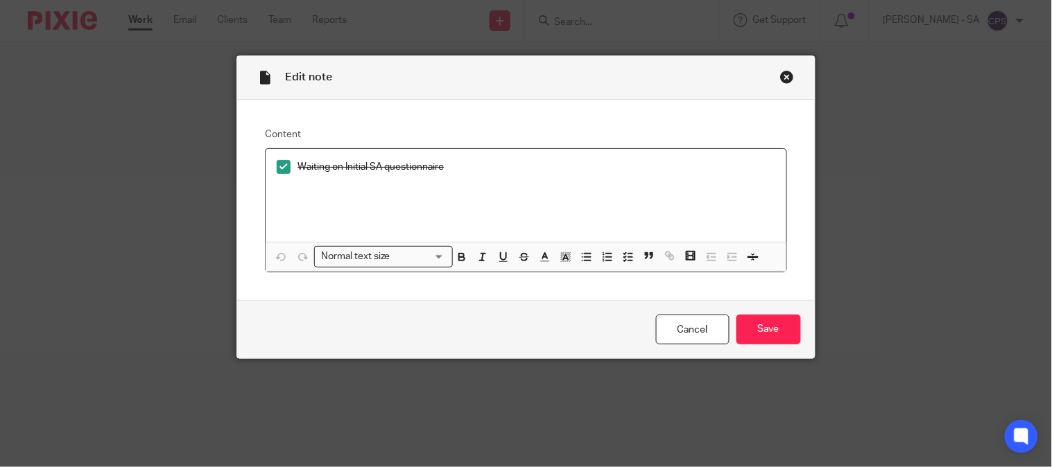
click at [780, 76] on div "Close this dialog window" at bounding box center [787, 77] width 14 height 14
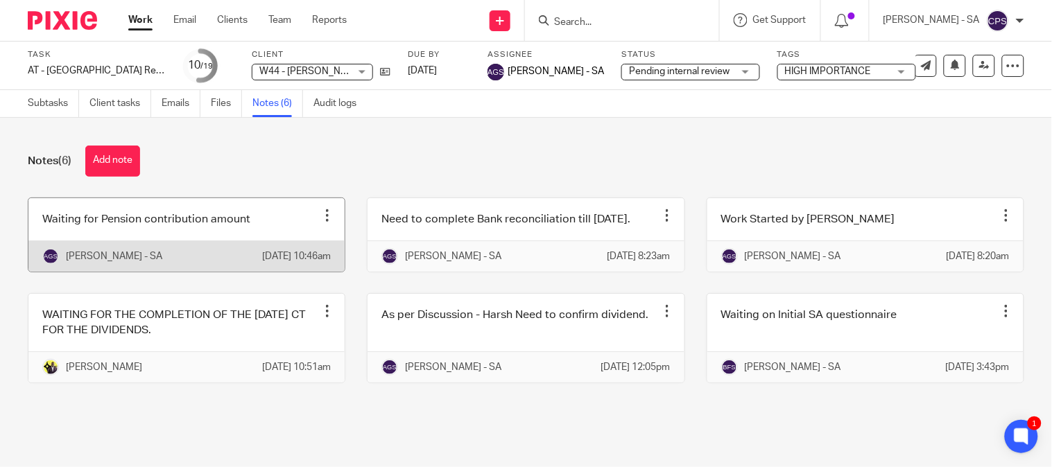
click at [172, 244] on link at bounding box center [186, 235] width 316 height 74
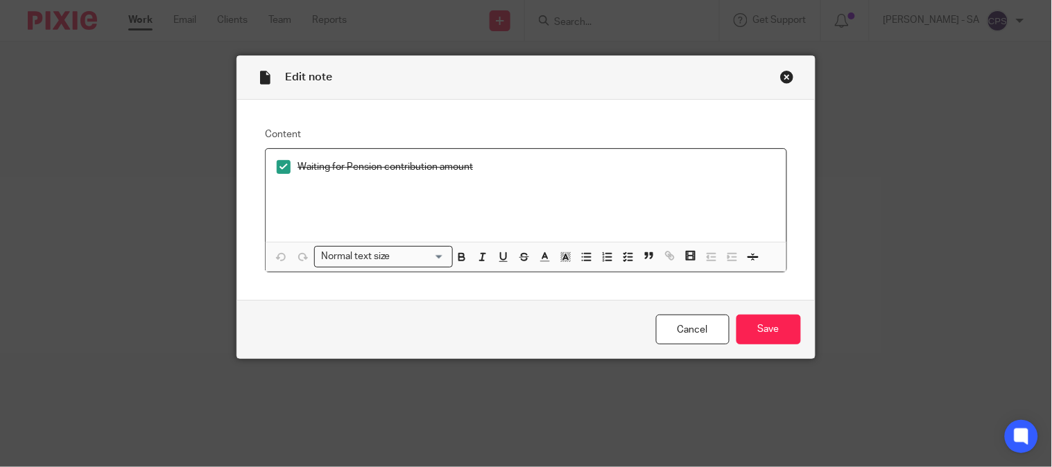
click at [780, 78] on div "Close this dialog window" at bounding box center [787, 77] width 14 height 14
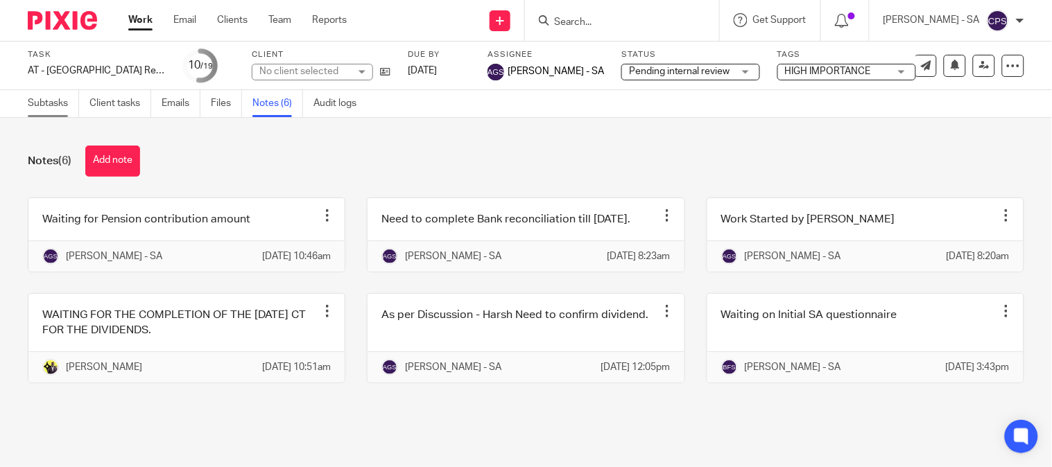
click at [36, 103] on link "Subtasks" at bounding box center [53, 103] width 51 height 27
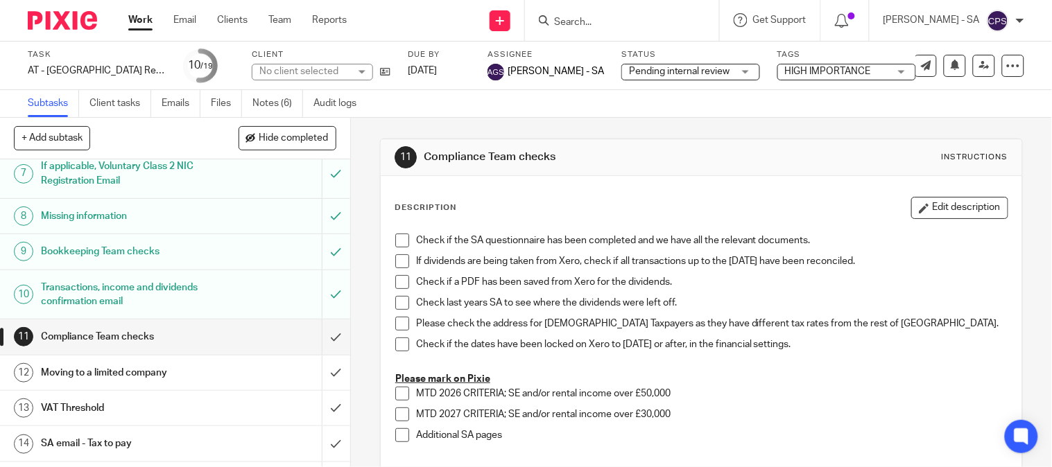
scroll to position [231, 0]
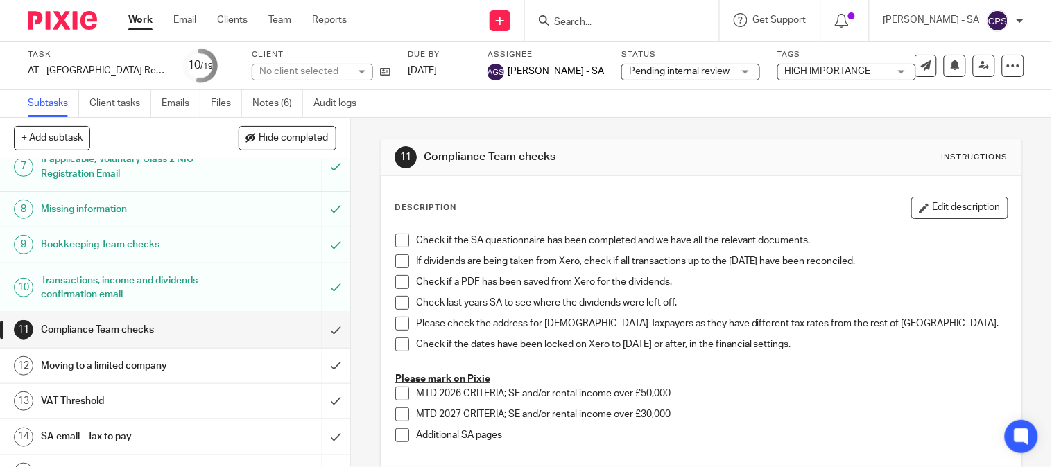
click at [92, 216] on h1 "Missing information" at bounding box center [130, 209] width 178 height 21
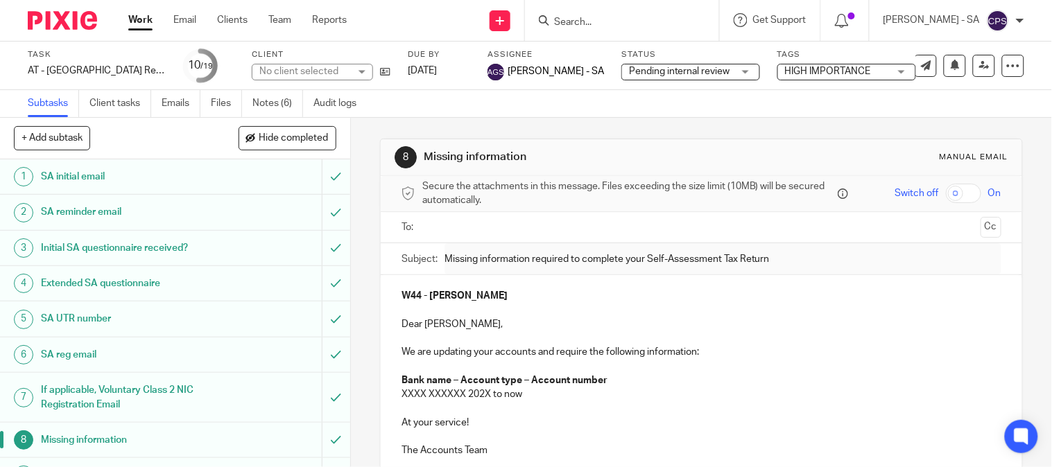
scroll to position [77, 0]
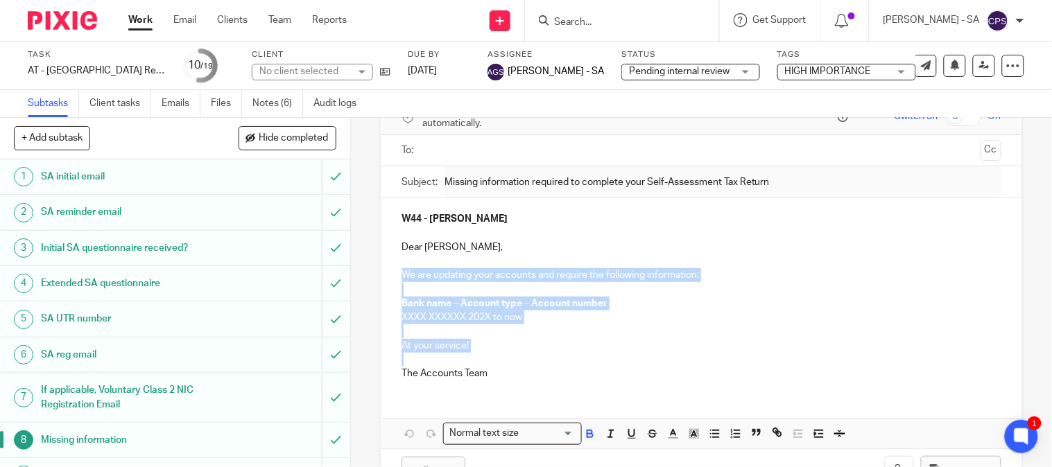
drag, startPoint x: 391, startPoint y: 274, endPoint x: 684, endPoint y: 358, distance: 304.5
click at [684, 358] on div "W44 - [PERSON_NAME] Dear [PERSON_NAME], We are updating your accounts and requi…" at bounding box center [702, 294] width 642 height 193
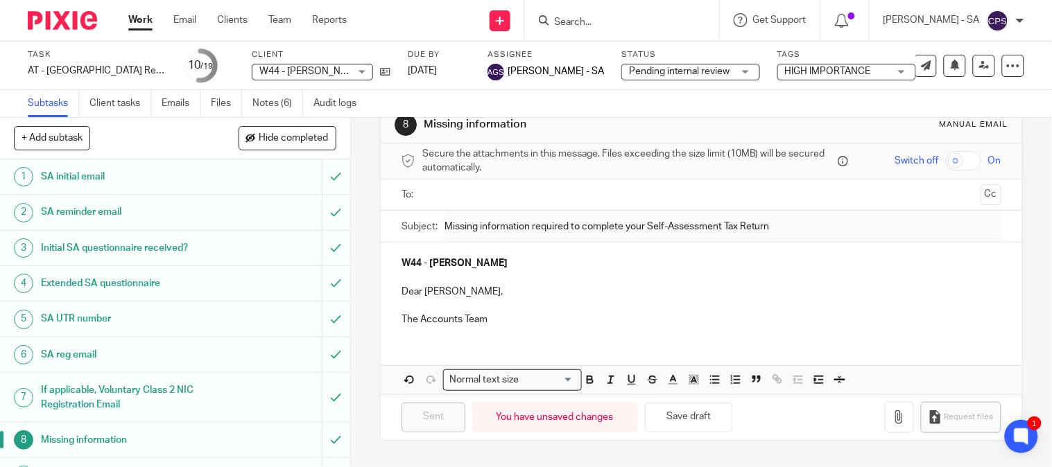
scroll to position [32, 0]
click at [454, 286] on p "Dear [PERSON_NAME]," at bounding box center [702, 293] width 600 height 14
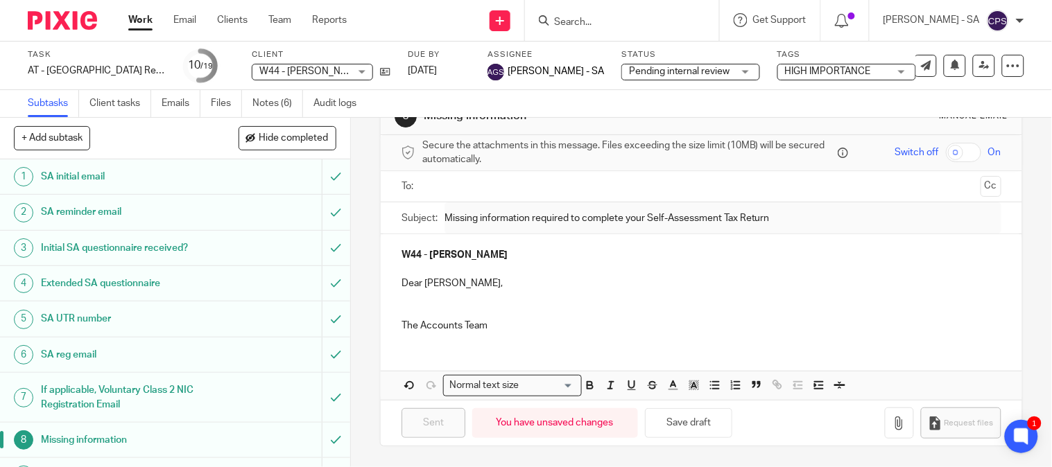
click at [402, 307] on p at bounding box center [702, 311] width 600 height 14
click at [402, 298] on p at bounding box center [702, 298] width 600 height 14
click at [445, 280] on p "Dear Daniel," at bounding box center [702, 284] width 600 height 14
click at [454, 280] on p "Dear Daniel," at bounding box center [702, 284] width 600 height 14
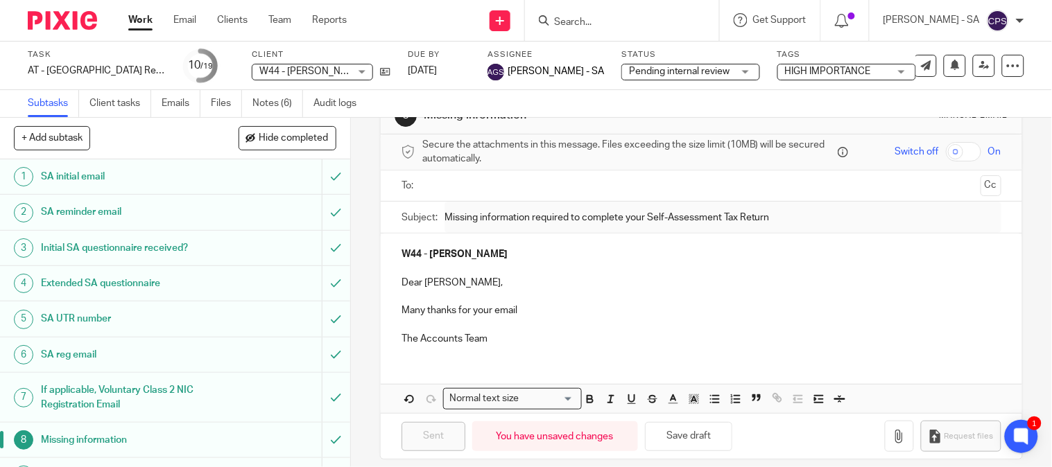
scroll to position [55, 0]
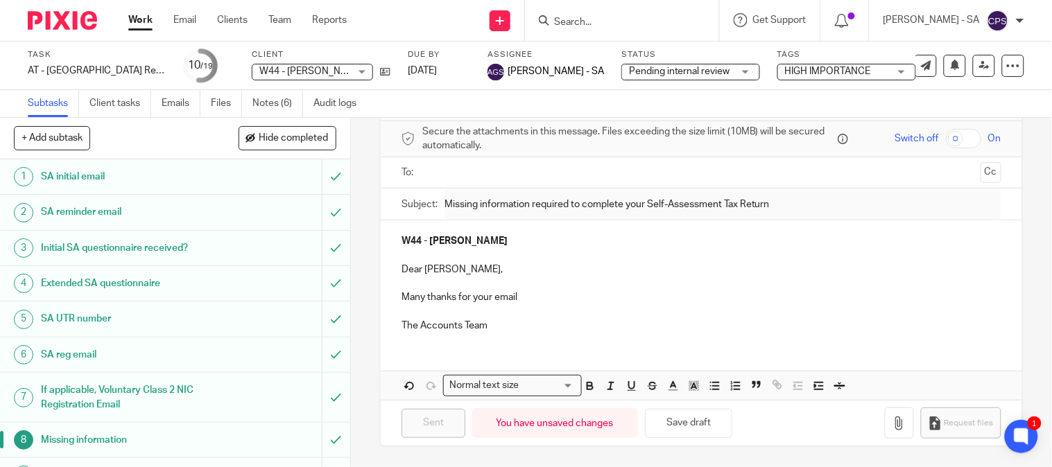
click at [527, 295] on p "Many thanks for your email" at bounding box center [702, 298] width 600 height 14
click at [402, 311] on p at bounding box center [702, 312] width 600 height 14
click at [531, 298] on p "Many thanks for your email." at bounding box center [702, 298] width 600 height 14
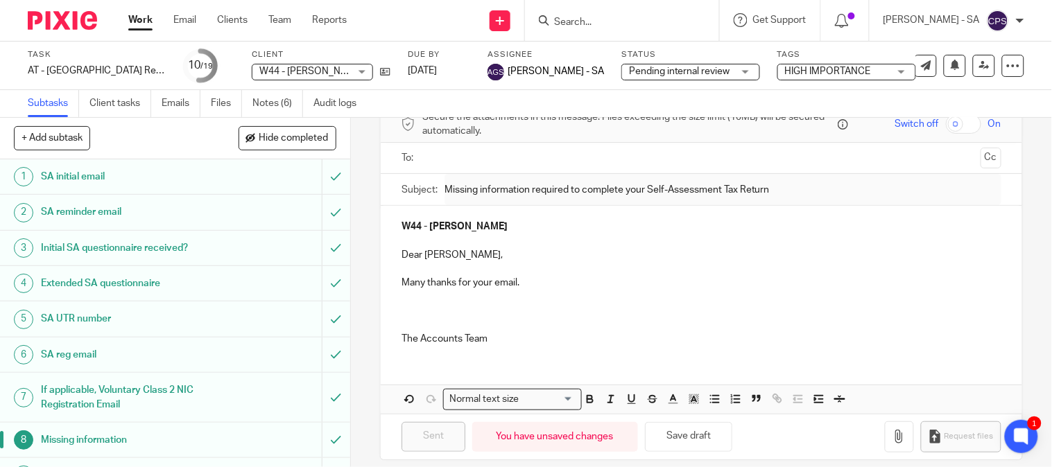
scroll to position [77, 0]
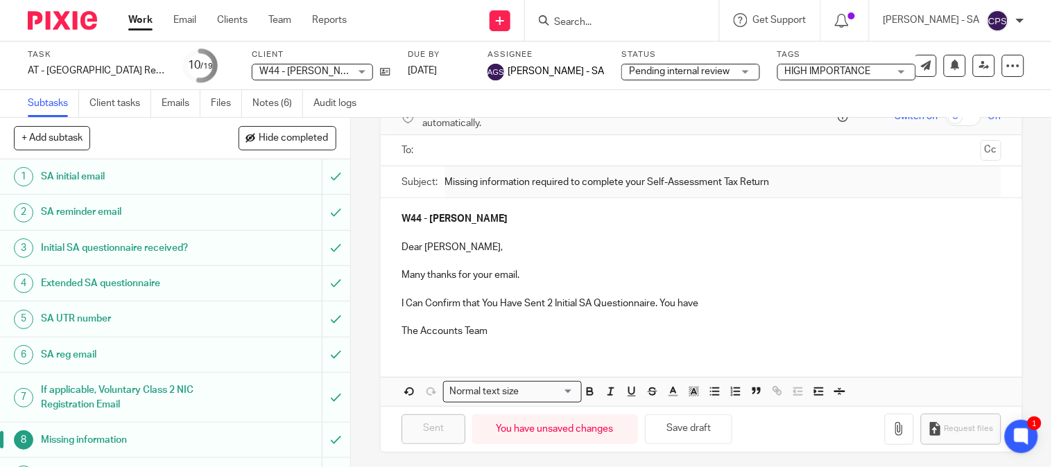
click at [407, 302] on p "I Can Confirm that You Have Sent 2 Initial SA Questionnaire. You have" at bounding box center [702, 304] width 600 height 14
click at [424, 301] on p "I can Confirm that You Have Sent 2 Initial SA Questionnaire. You have" at bounding box center [702, 304] width 600 height 14
click at [479, 303] on p "I can confirm that You Have Sent 2 Initial SA Questionnaire. You have" at bounding box center [702, 304] width 600 height 14
click at [501, 302] on p "I can confirm that you Have Sent 2 Initial SA Questionnaire. You have" at bounding box center [702, 304] width 600 height 14
click at [519, 301] on p "I can confirm that you have Sent 2 Initial SA Questionnaire. You have" at bounding box center [702, 304] width 600 height 14
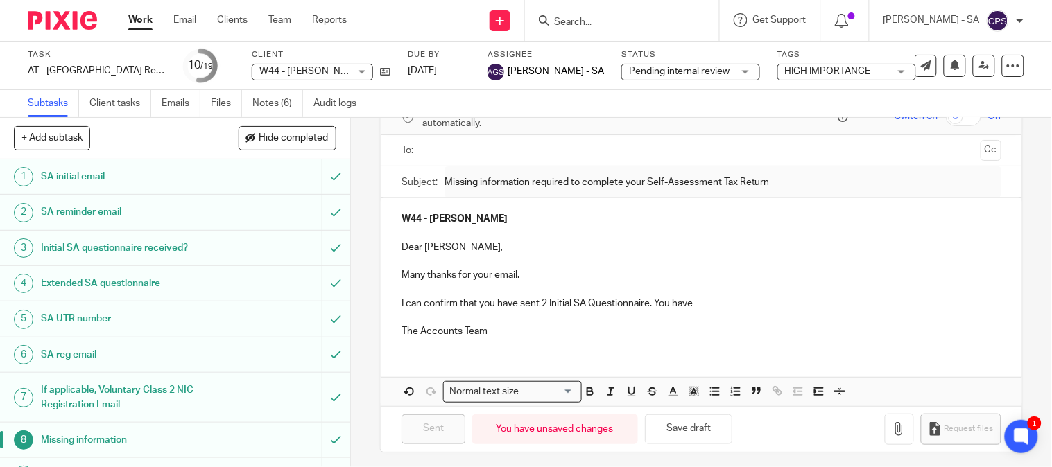
click at [549, 306] on p "I can confirm that you have sent 2 Initial SA Questionnaire. You have" at bounding box center [702, 304] width 600 height 14
click at [591, 307] on p "I can confirm that you have sent 2 Initial SA Questionnaire. You have" at bounding box center [702, 304] width 600 height 14
click at [696, 300] on p "I can confirm that you have sent 2 Initial SA questionnaire. You have" at bounding box center [702, 304] width 600 height 14
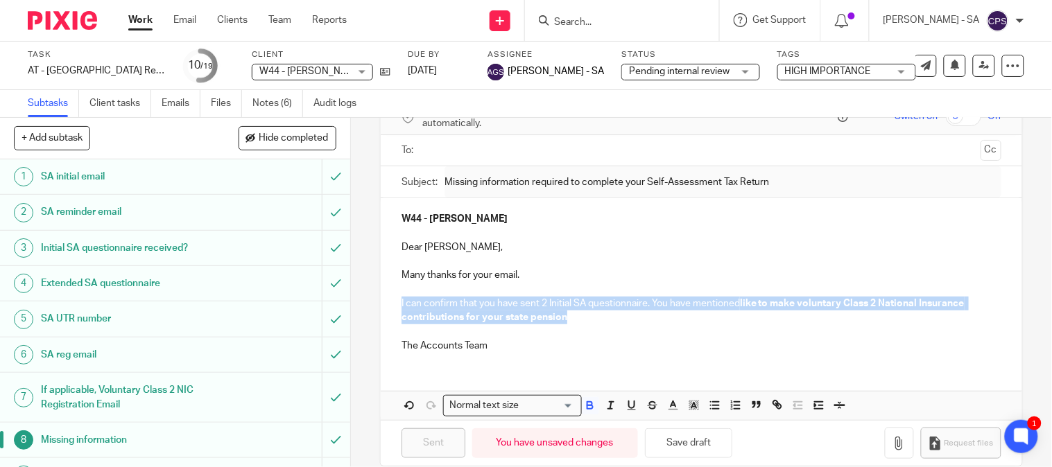
drag, startPoint x: 562, startPoint y: 317, endPoint x: 387, endPoint y: 309, distance: 175.7
click at [387, 309] on div "W44 - DANIEL WILKES Dear Daniel, Many thanks for your email. I can confirm that…" at bounding box center [702, 280] width 642 height 165
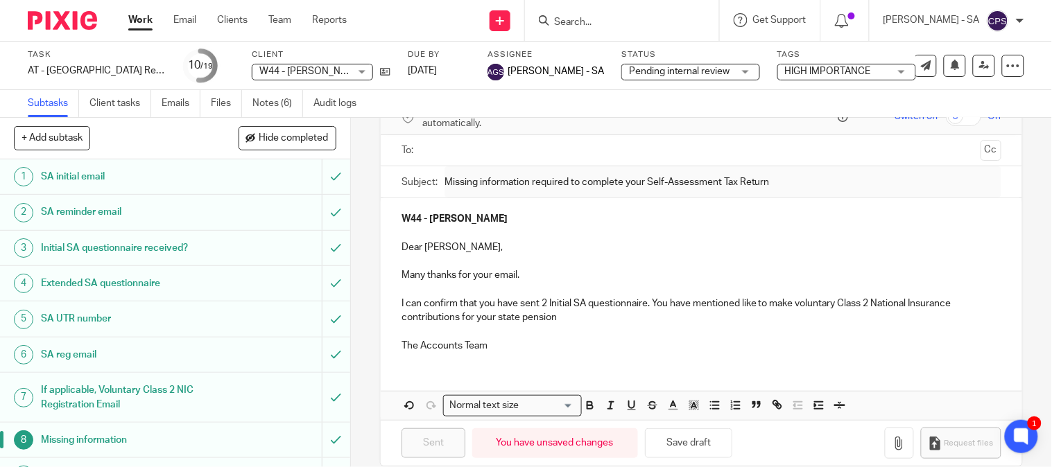
click at [517, 327] on p at bounding box center [702, 332] width 600 height 14
click at [565, 321] on p "I can confirm that you have sent 2 Initial SA questionnaire. You have mentioned…" at bounding box center [702, 311] width 600 height 28
click at [737, 301] on p "I can confirm that you have sent 2 Initial SA questionnaire. You have mentioned…" at bounding box center [702, 311] width 600 height 28
click at [766, 308] on p "I can confirm that you have sent 2 Initial SA questionnaire. You have mentioned…" at bounding box center [702, 311] width 600 height 28
click at [602, 316] on p "I can confirm that you have sent 2 Initial SA questionnaire. You have mentioned…" at bounding box center [702, 311] width 600 height 28
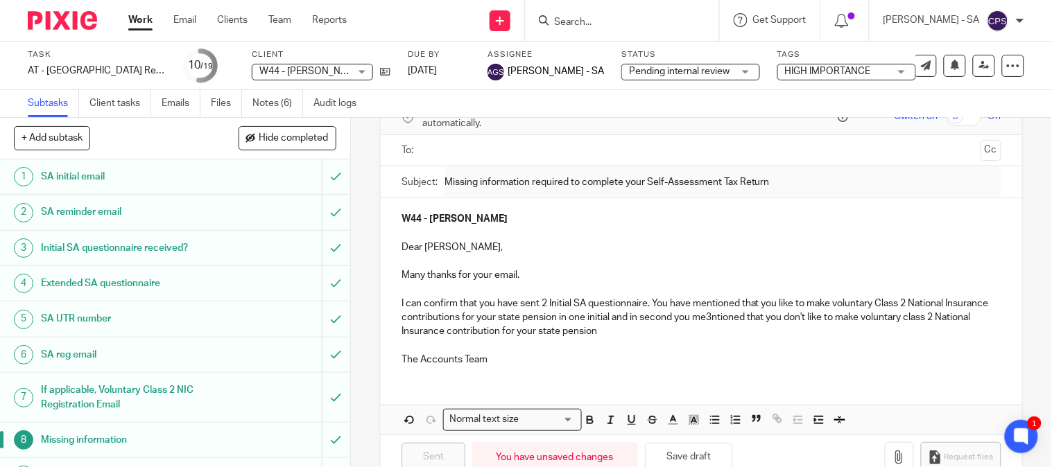
click at [754, 322] on p "I can confirm that you have sent 2 Initial SA questionnaire. You have mentioned…" at bounding box center [702, 318] width 600 height 42
click at [737, 319] on p "I can confirm that you have sent 2 Initial SA questionnaire. You have mentioned…" at bounding box center [702, 318] width 600 height 42
click at [667, 330] on p "I can confirm that you have sent 2 Initial SA questionnaire. You have mentioned…" at bounding box center [702, 318] width 600 height 42
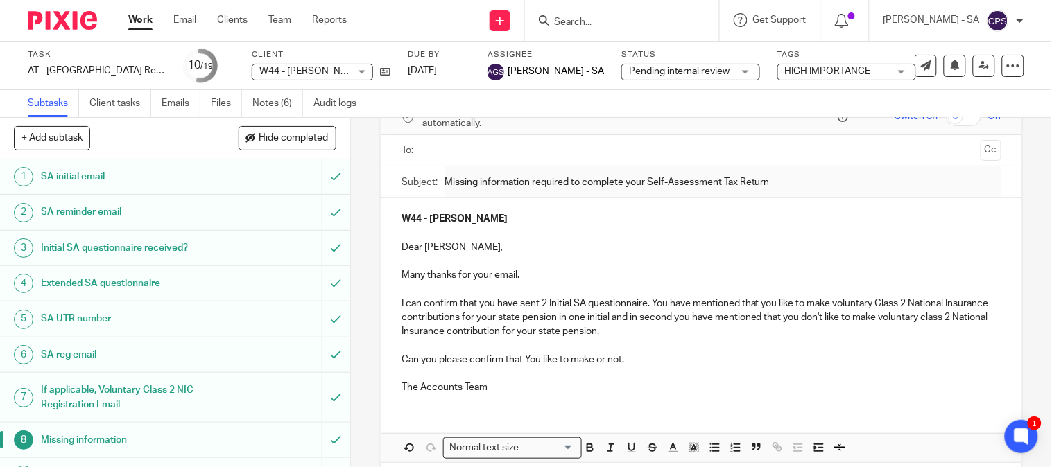
click at [591, 361] on p "Can you please confirm that You like to make or not." at bounding box center [702, 360] width 600 height 14
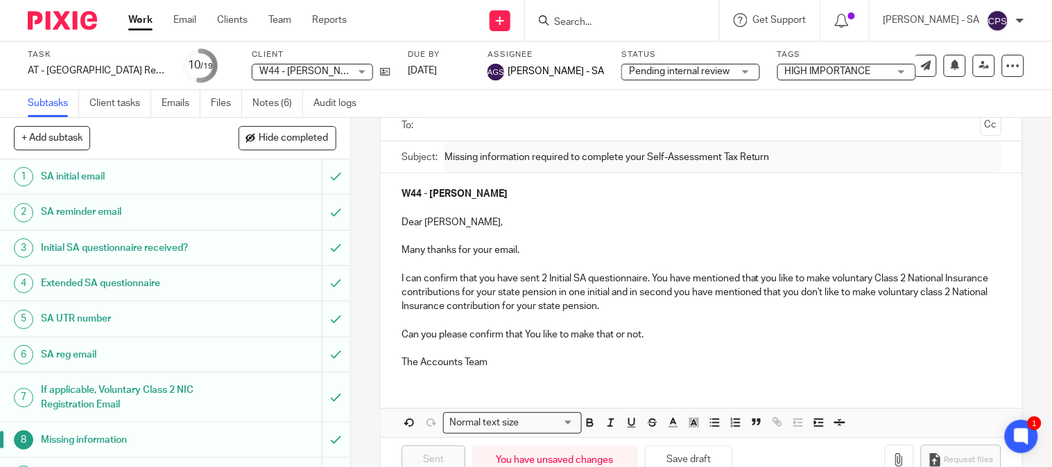
scroll to position [140, 0]
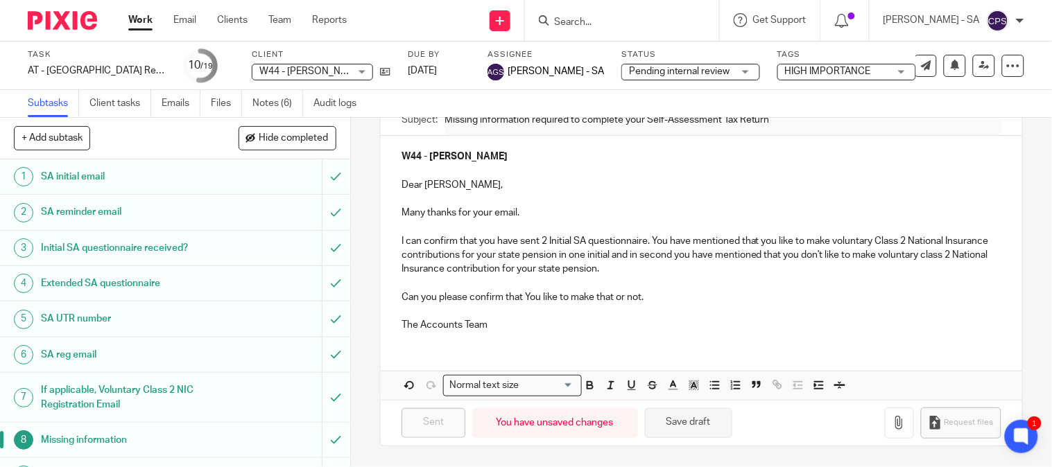
click at [687, 427] on button "Save draft" at bounding box center [688, 424] width 87 height 30
click at [610, 254] on p "I can confirm that you have sent 2 Initial SA questionnaire. You have mentioned…" at bounding box center [702, 255] width 600 height 42
click at [712, 300] on p "Can you please confirm that You like to make that or not." at bounding box center [702, 298] width 600 height 14
click at [539, 294] on p "Can you please confirm that You like to make that or not." at bounding box center [702, 298] width 600 height 14
drag, startPoint x: 553, startPoint y: 295, endPoint x: 540, endPoint y: 297, distance: 13.3
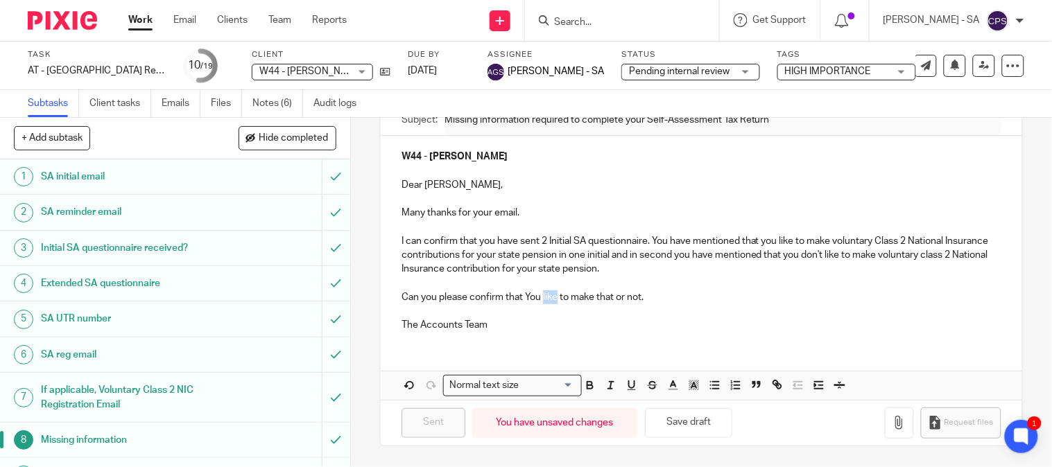
click at [540, 297] on p "Can you please confirm that You like to make that or not." at bounding box center [702, 298] width 600 height 14
click at [594, 295] on p "Can you please confirm that You want to make that or not." at bounding box center [702, 298] width 600 height 14
click at [628, 295] on p "Can you please confirm that You want to that or not." at bounding box center [702, 298] width 600 height 14
drag, startPoint x: 497, startPoint y: 255, endPoint x: 483, endPoint y: 257, distance: 13.3
click at [483, 257] on p "I can confirm that you have sent 2 Initial SA questionnaire. You have mentioned…" at bounding box center [702, 255] width 600 height 42
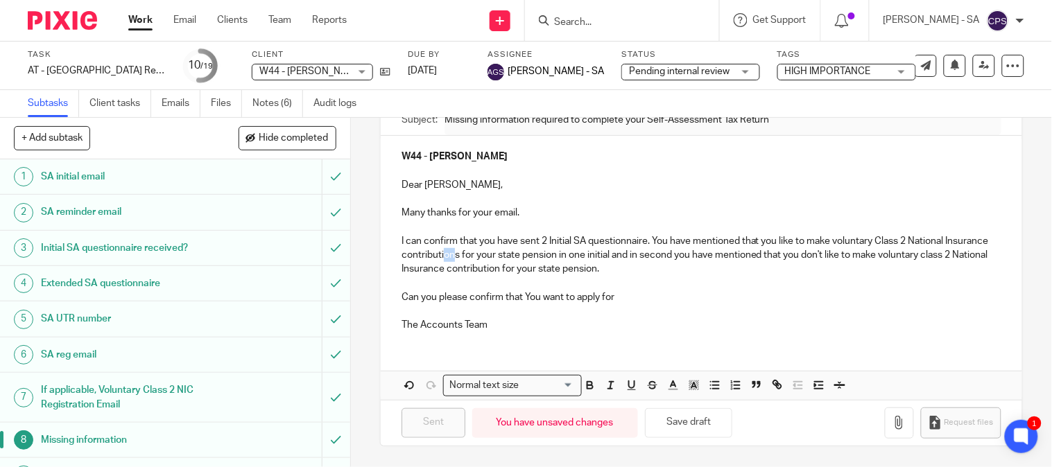
click at [495, 257] on p "I can confirm that you have sent 2 Initial SA questionnaire. You have mentioned…" at bounding box center [702, 255] width 600 height 42
drag, startPoint x: 440, startPoint y: 257, endPoint x: 393, endPoint y: 255, distance: 47.9
click at [393, 255] on div "W44 - DANIEL WILKES Dear Daniel, Many thanks for your email. I can confirm that…" at bounding box center [702, 239] width 642 height 207
click at [831, 281] on p at bounding box center [702, 284] width 600 height 14
drag, startPoint x: 947, startPoint y: 241, endPoint x: 831, endPoint y: 246, distance: 115.9
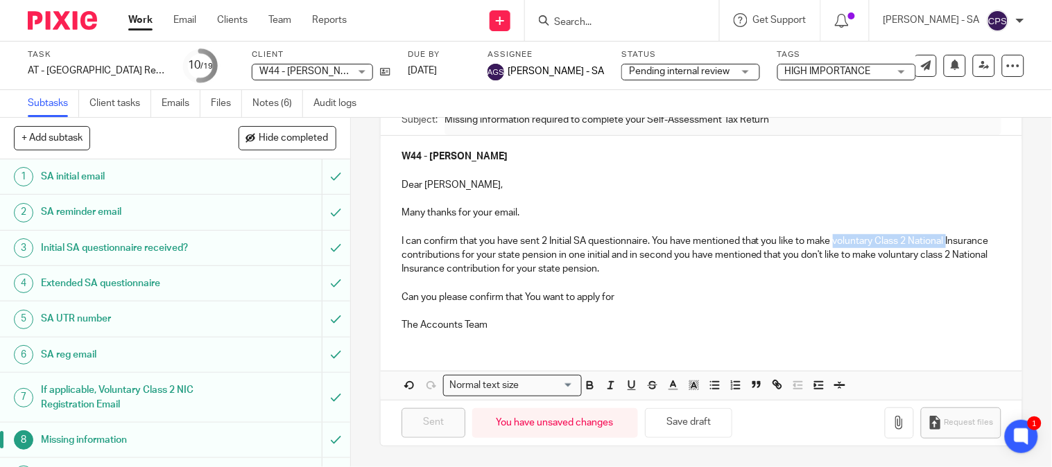
click at [831, 246] on p "I can confirm that you have sent 2 Initial SA questionnaire. You have mentioned…" at bounding box center [702, 255] width 600 height 42
copy p "voluntary Class 2 National"
click at [630, 293] on p "Can you please confirm that You want to apply for" at bounding box center [702, 298] width 600 height 14
click at [433, 252] on p "I can confirm that you have sent 2 Initial SA questionnaire. You have mentioned…" at bounding box center [702, 255] width 600 height 42
drag, startPoint x: 438, startPoint y: 253, endPoint x: 428, endPoint y: 257, distance: 10.6
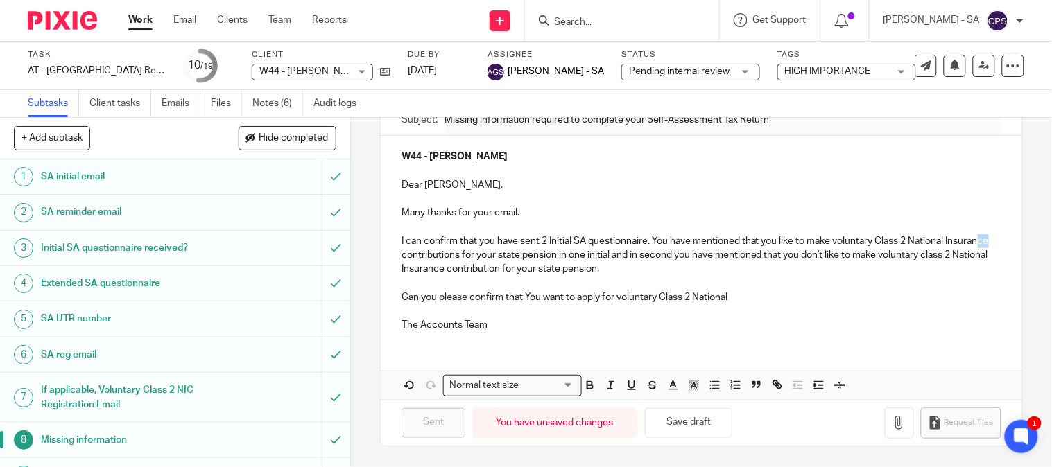
click at [428, 257] on p "I can confirm that you have sent 2 Initial SA questionnaire. You have mentioned…" at bounding box center [702, 255] width 600 height 42
click at [495, 258] on p "I can confirm that you have sent 2 Initial SA questionnaire. You have mentioned…" at bounding box center [702, 255] width 600 height 42
drag, startPoint x: 497, startPoint y: 258, endPoint x: 483, endPoint y: 259, distance: 14.6
click at [483, 259] on p "I can confirm that you have sent 2 Initial SA questionnaire. You have mentioned…" at bounding box center [702, 255] width 600 height 42
click at [520, 309] on p at bounding box center [702, 311] width 600 height 14
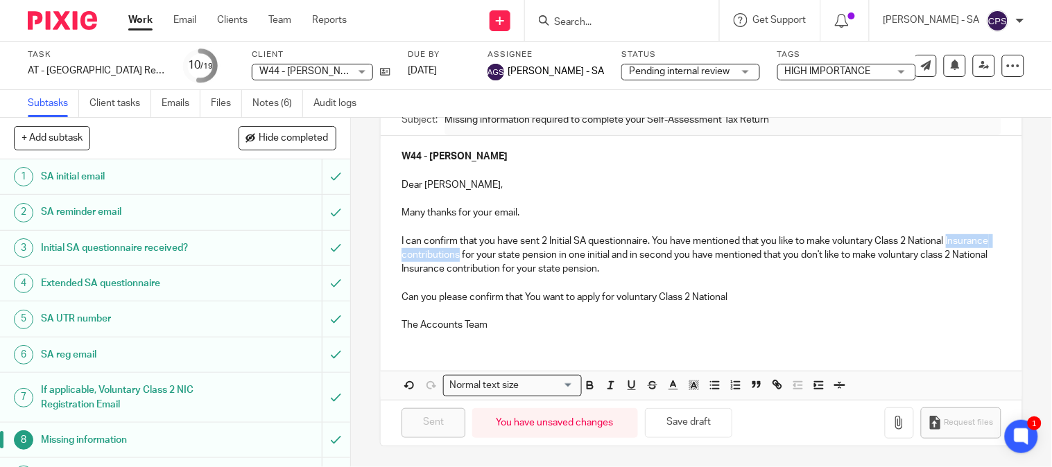
drag, startPoint x: 501, startPoint y: 257, endPoint x: 397, endPoint y: 257, distance: 104.0
click at [402, 257] on p "I can confirm that you have sent 2 Initial SA questionnaire. You have mentioned…" at bounding box center [702, 255] width 600 height 42
copy p "Insurance contributions"
click at [753, 291] on p "Can you please confirm that You want to apply for voluntary Class 2 National" at bounding box center [702, 298] width 600 height 14
click at [671, 427] on button "Save draft" at bounding box center [688, 424] width 87 height 30
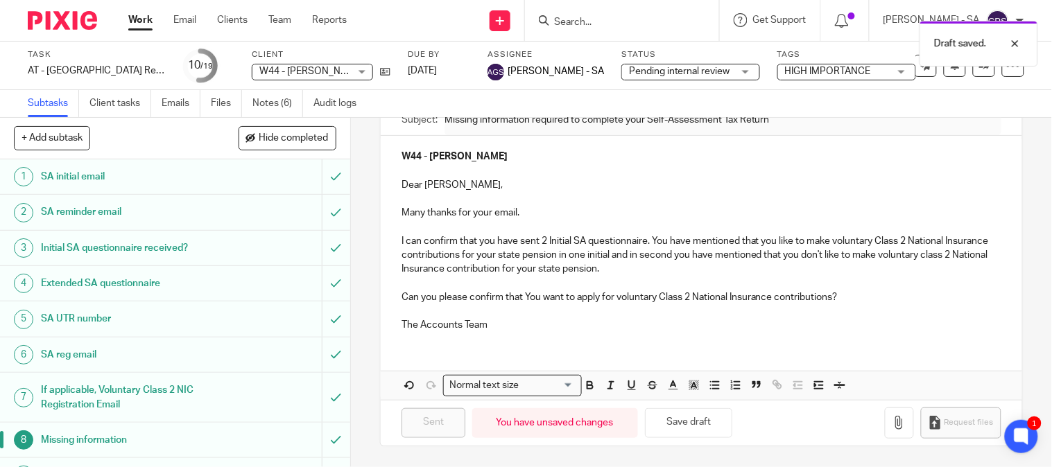
scroll to position [0, 0]
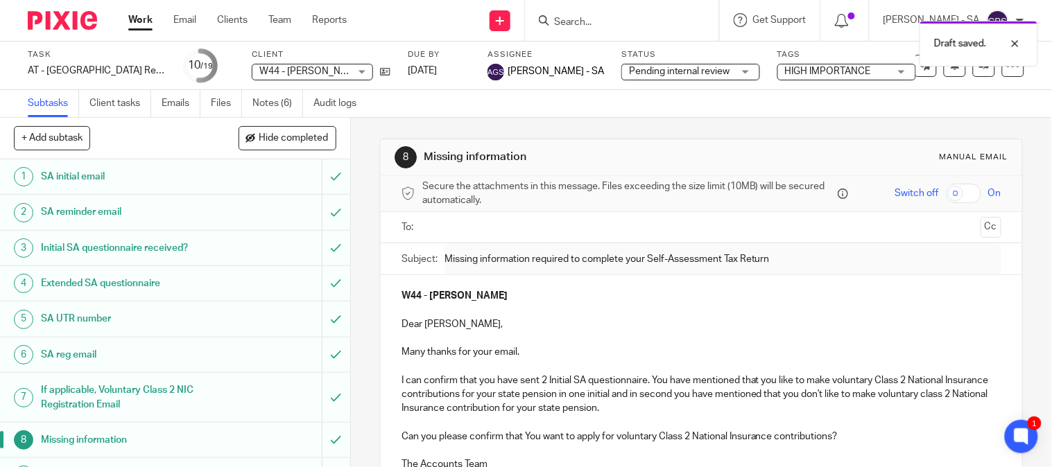
click at [424, 226] on ul at bounding box center [702, 227] width 557 height 23
click at [458, 230] on input "text" at bounding box center [701, 228] width 548 height 16
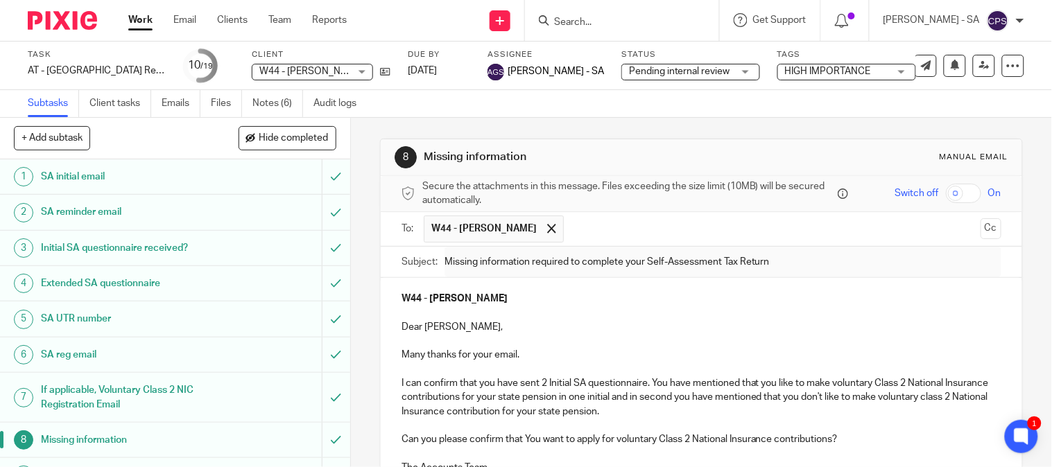
scroll to position [143, 0]
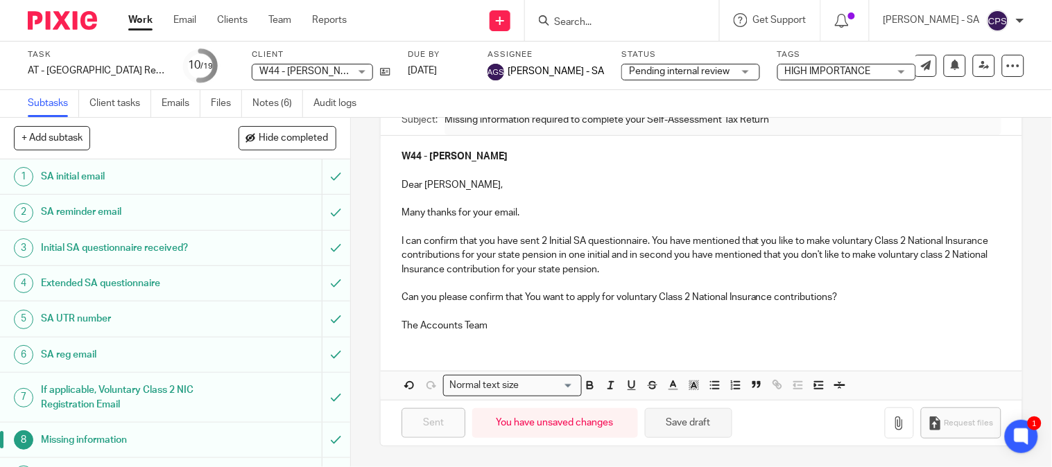
click at [668, 427] on button "Save draft" at bounding box center [688, 424] width 87 height 30
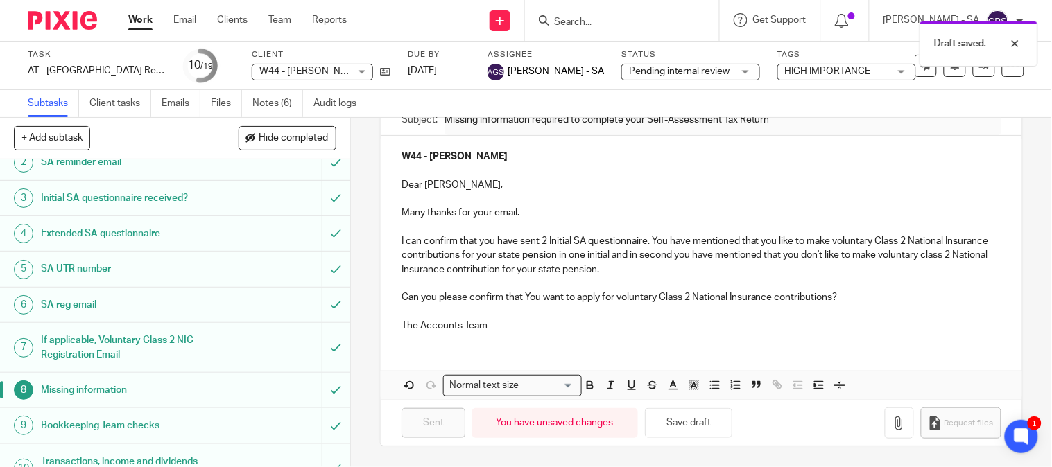
scroll to position [154, 0]
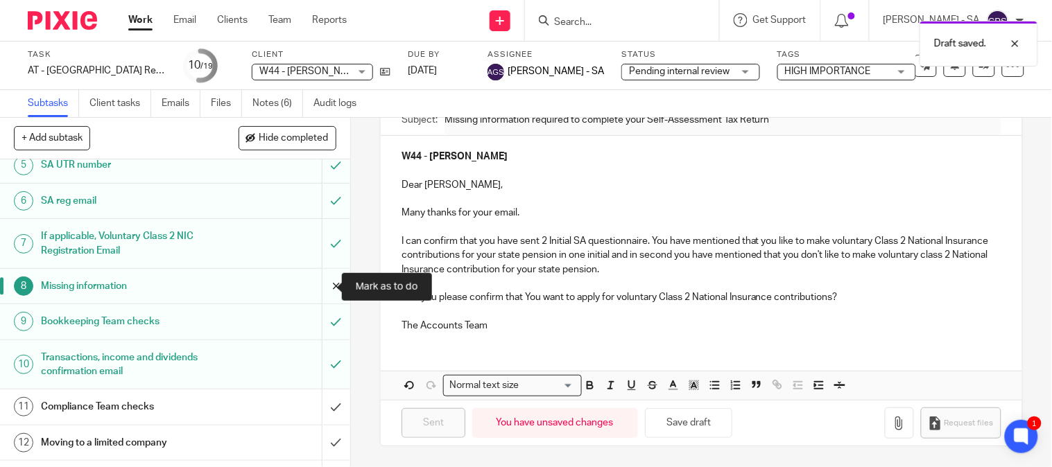
click at [317, 288] on input "submit" at bounding box center [175, 286] width 350 height 35
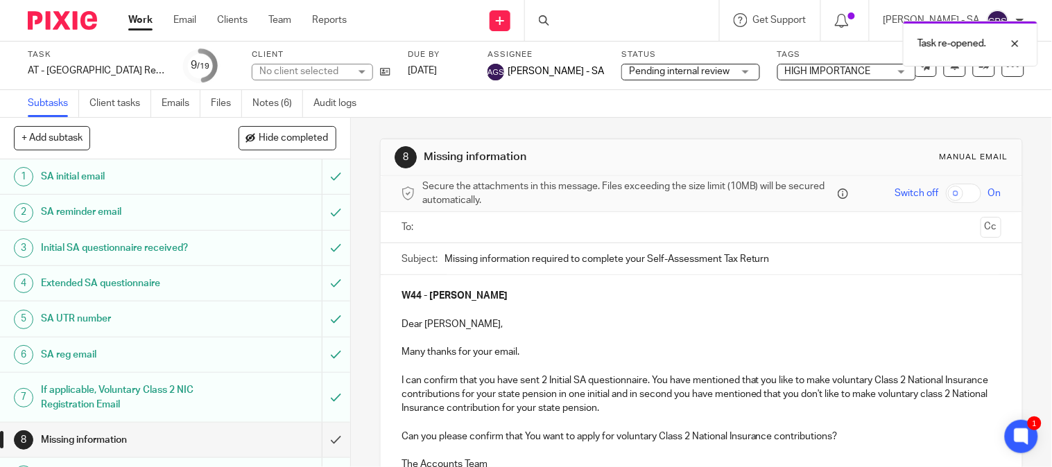
click at [492, 225] on input "text" at bounding box center [701, 228] width 548 height 16
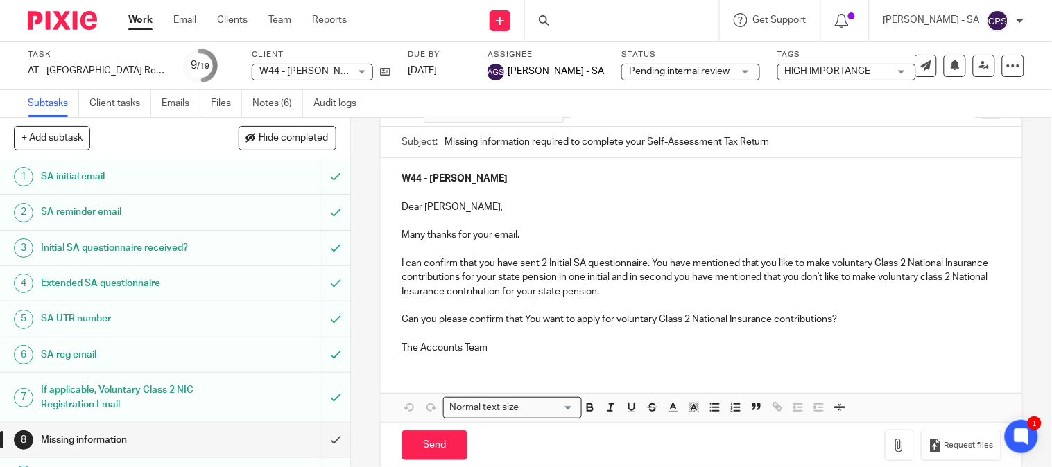
scroll to position [143, 0]
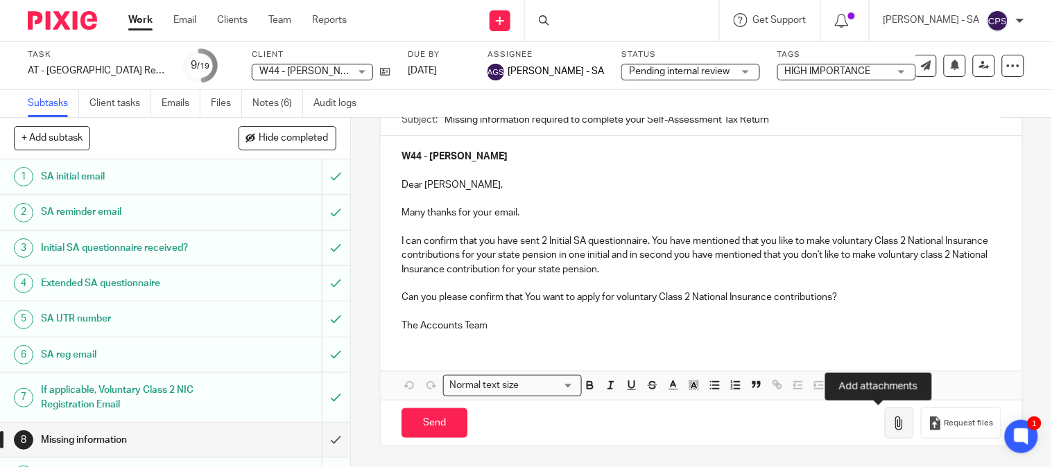
click at [893, 426] on icon "button" at bounding box center [900, 424] width 14 height 14
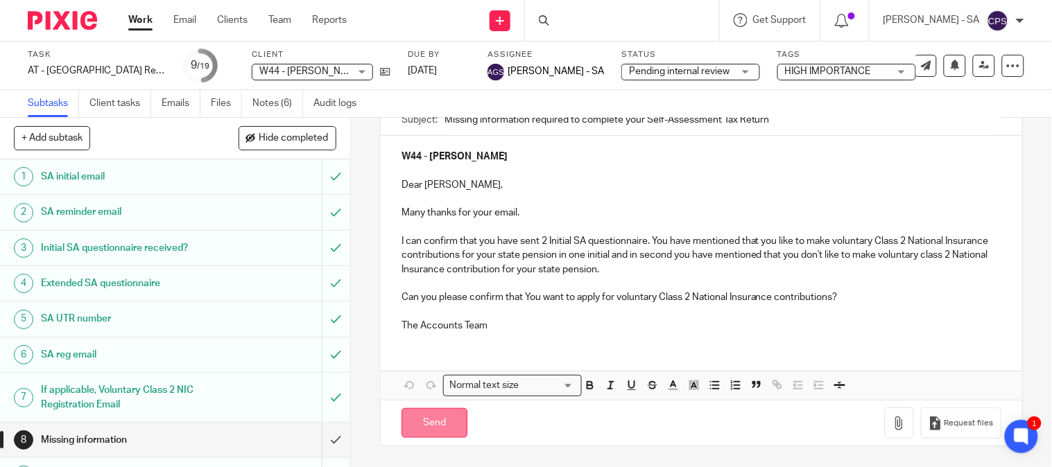
click at [438, 426] on input "Send" at bounding box center [435, 424] width 66 height 30
type input "Sent"
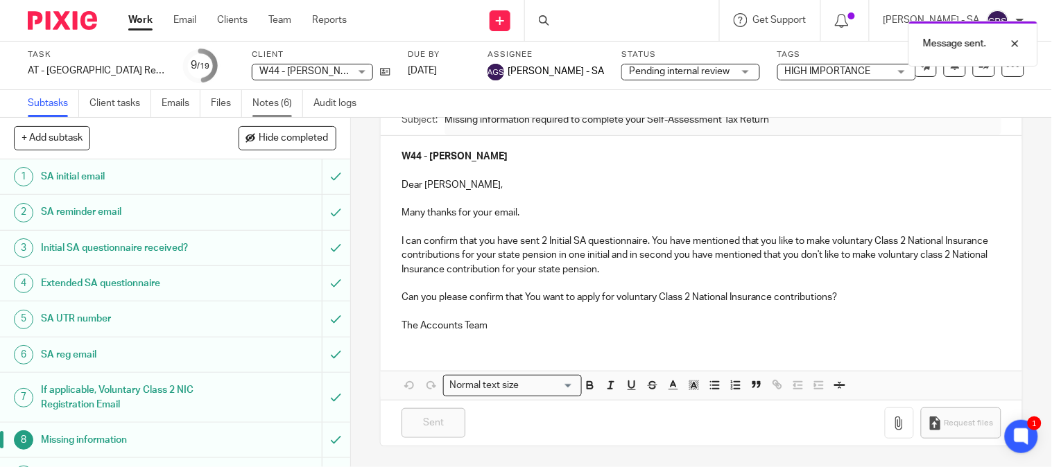
click at [289, 98] on link "Notes (6)" at bounding box center [277, 103] width 51 height 27
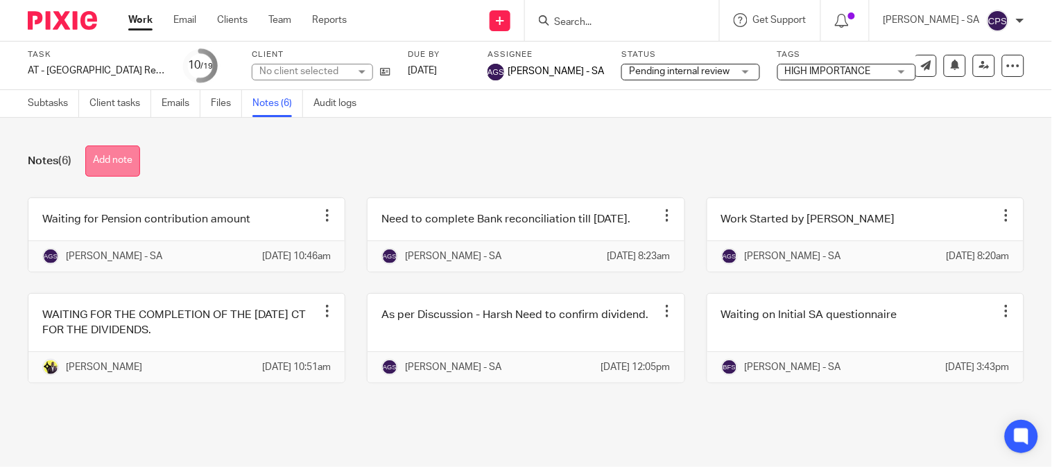
click at [111, 161] on button "Add note" at bounding box center [112, 161] width 55 height 31
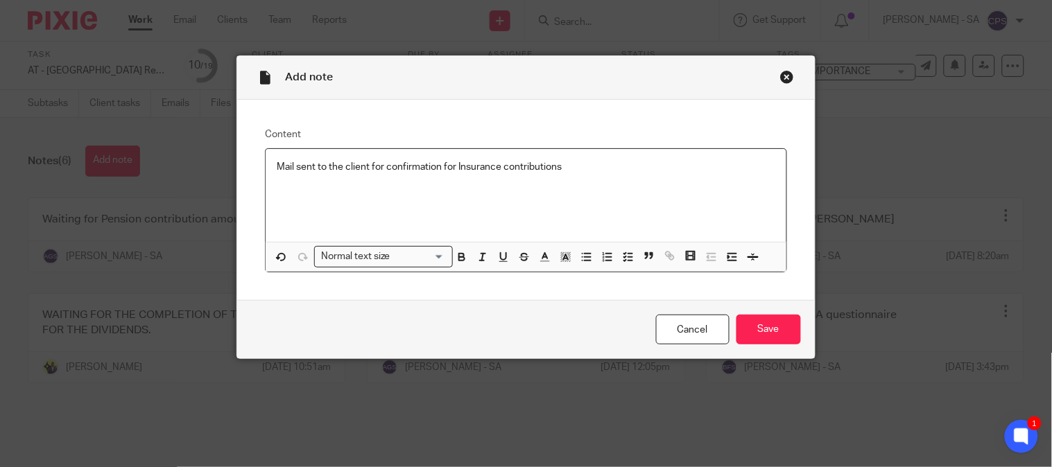
click at [447, 169] on p "Mail sent to the client for confirmation for Insurance contributions" at bounding box center [526, 167] width 498 height 14
click at [451, 165] on p "Mail sent to the client for confirmation for Insurance contributions" at bounding box center [526, 167] width 498 height 14
click at [674, 169] on p "Mail sent to the client for confirmation for Voluntary class 2 National Insuran…" at bounding box center [526, 167] width 498 height 14
click at [380, 167] on p "Mail sent to the client for confirmation for Voluntary class 2 National Insuran…" at bounding box center [526, 167] width 498 height 14
click at [752, 332] on input "Save" at bounding box center [769, 330] width 65 height 30
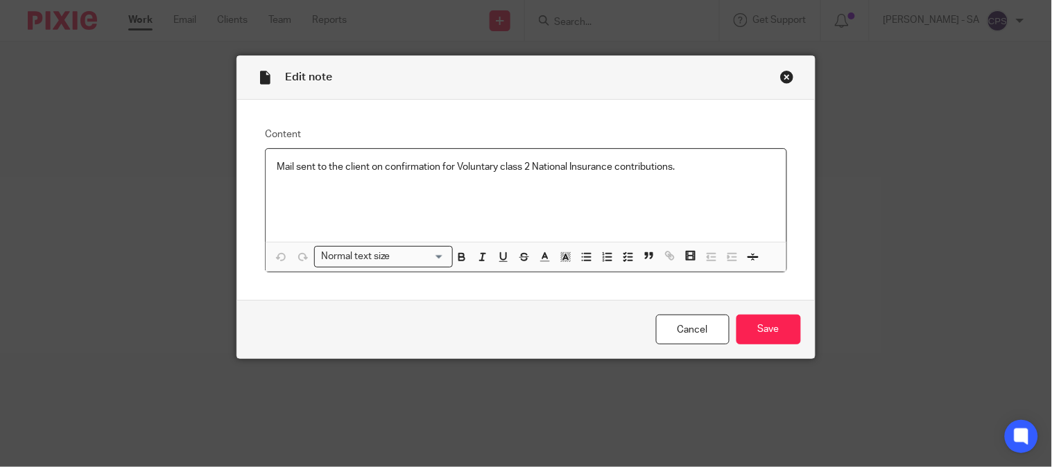
click at [376, 171] on p "Mail sent to the client on confirmation for Voluntary class 2 National Insuranc…" at bounding box center [526, 167] width 498 height 14
click at [775, 333] on input "Save" at bounding box center [769, 330] width 65 height 30
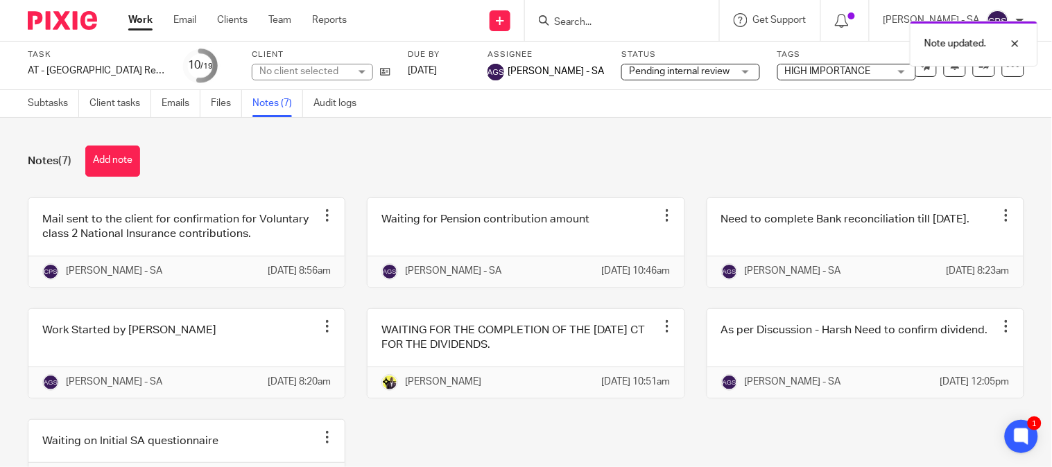
click at [320, 162] on div "Notes (7) Add note" at bounding box center [526, 161] width 997 height 31
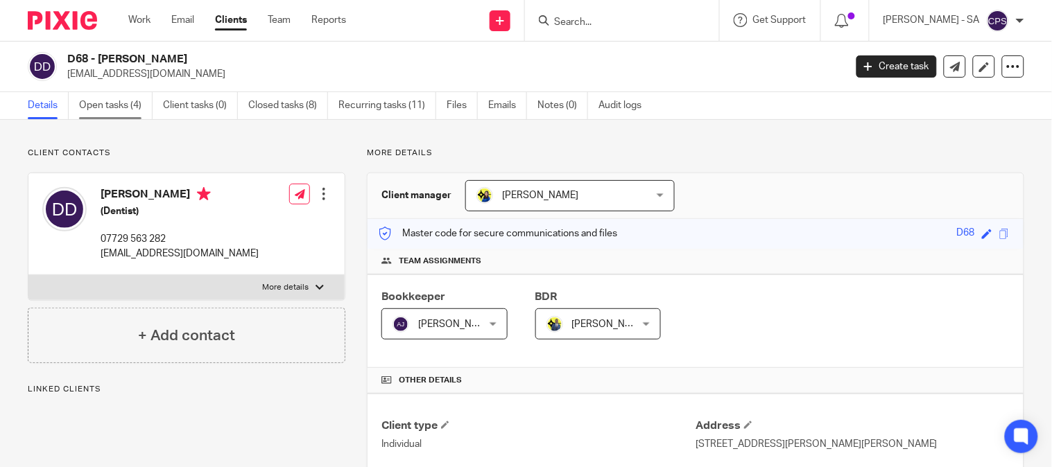
click at [102, 119] on link "Open tasks (4)" at bounding box center [116, 105] width 74 height 27
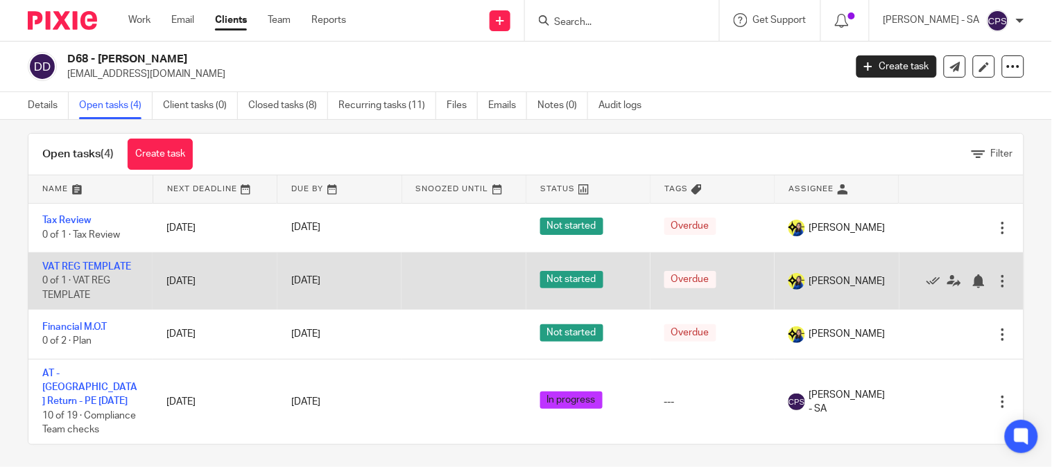
scroll to position [22, 0]
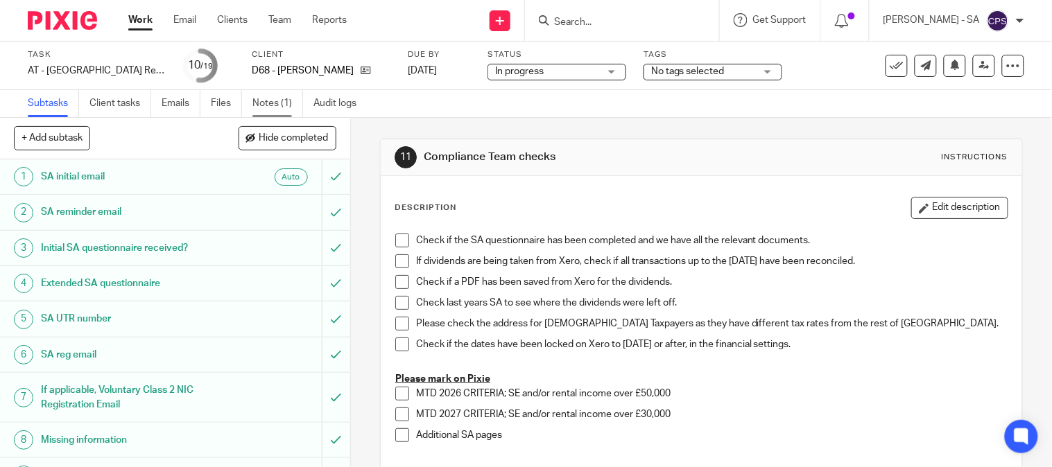
click at [269, 101] on link "Notes (1)" at bounding box center [277, 103] width 51 height 27
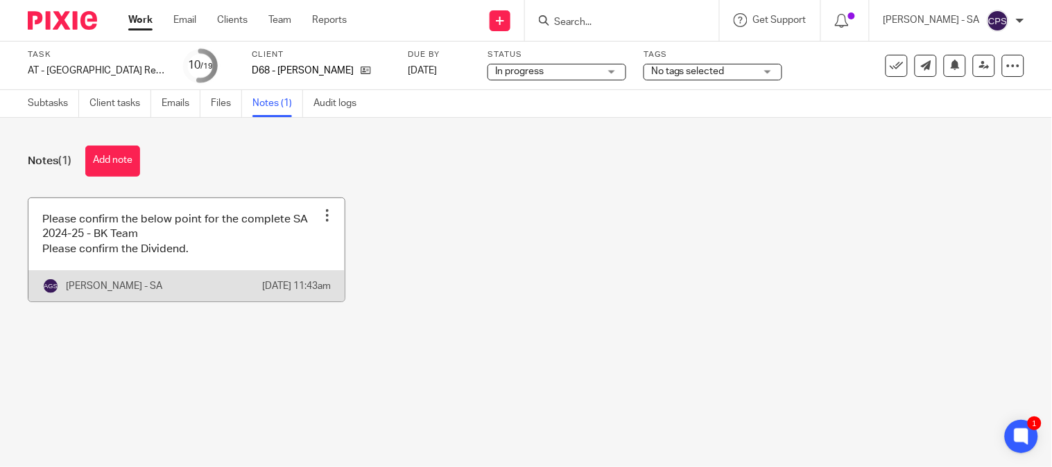
click at [123, 255] on link at bounding box center [186, 249] width 316 height 103
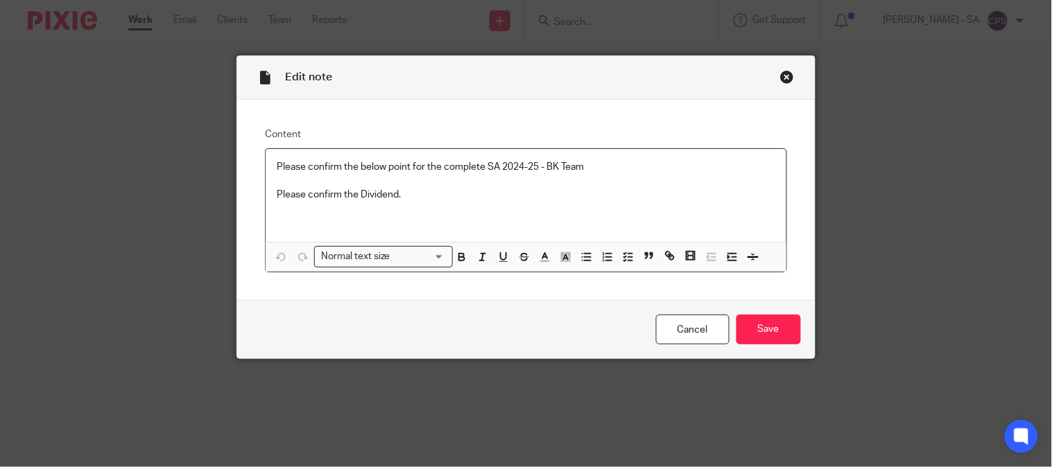
click at [255, 162] on div "Content Please confirm the below point for the complete SA 2024-25 - BK Team Pl…" at bounding box center [525, 200] width 577 height 201
click at [622, 255] on icon "button" at bounding box center [628, 257] width 12 height 12
click at [266, 175] on div "Please confirm the below point for the complete SA 2024-25 - BK Team Please con…" at bounding box center [526, 195] width 520 height 93
click at [277, 168] on span at bounding box center [284, 167] width 14 height 14
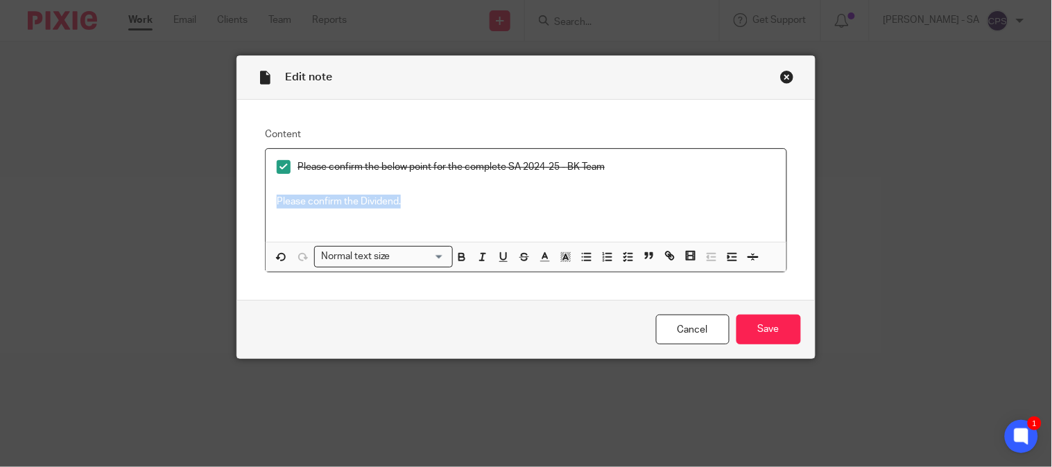
drag, startPoint x: 396, startPoint y: 203, endPoint x: 267, endPoint y: 203, distance: 129.0
click at [267, 203] on div "Please confirm the below point for the complete SA 2024-25 - BK Team Please con…" at bounding box center [526, 195] width 520 height 93
click at [628, 261] on line "button" at bounding box center [630, 261] width 4 height 0
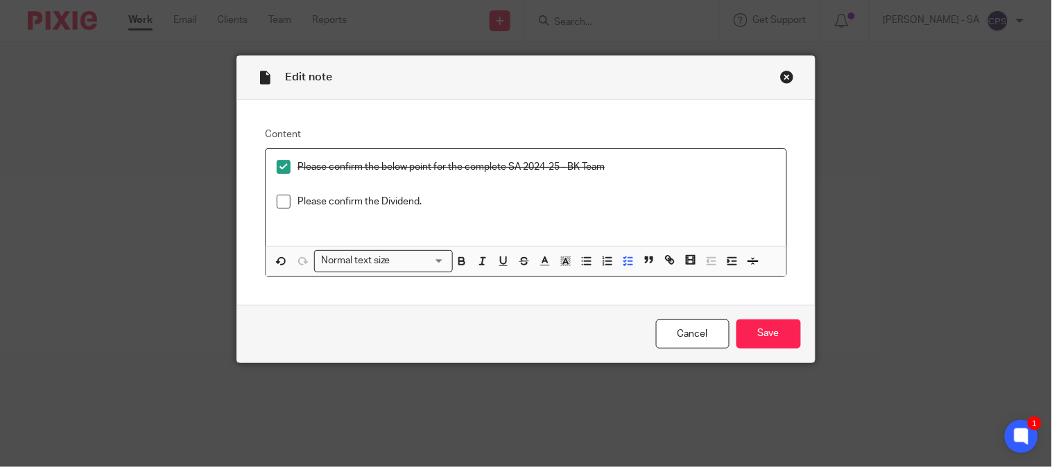
click at [277, 208] on span at bounding box center [284, 202] width 14 height 14
click at [772, 338] on input "Save" at bounding box center [769, 335] width 65 height 30
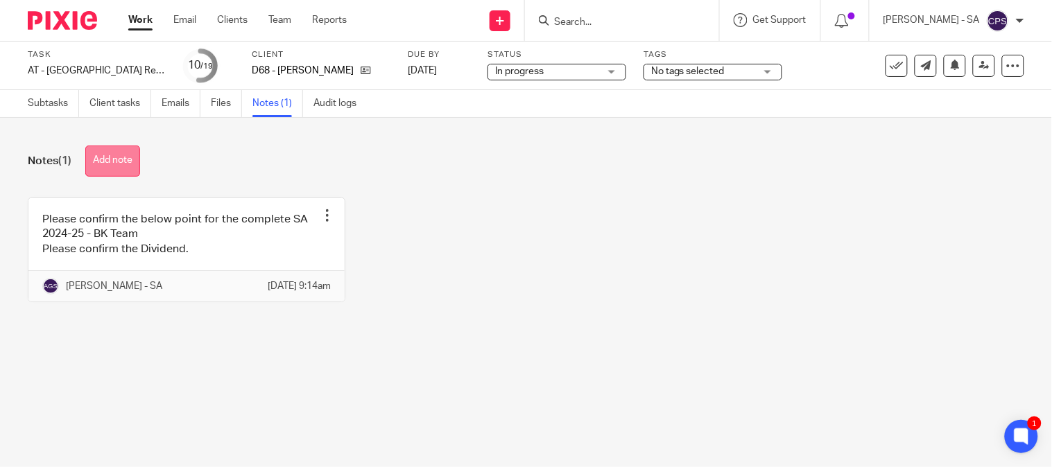
click at [137, 156] on button "Add note" at bounding box center [112, 161] width 55 height 31
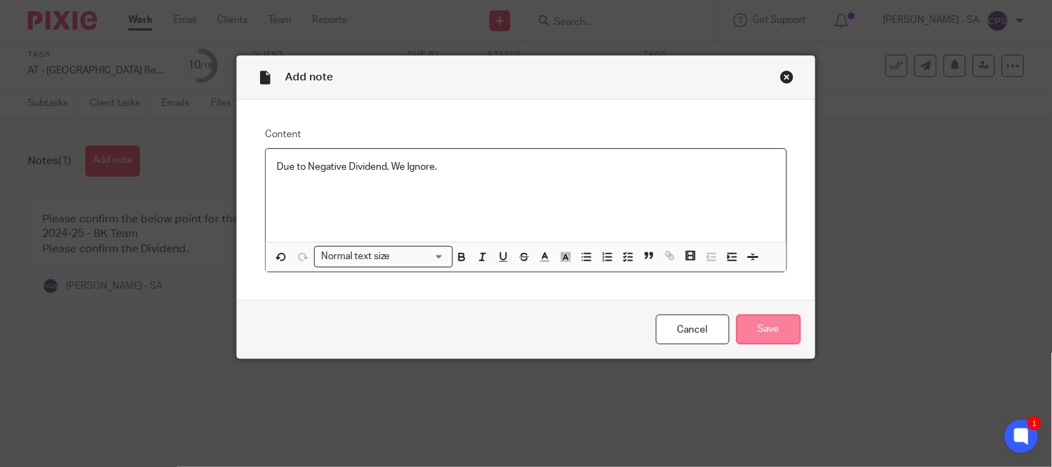
click at [775, 327] on input "Save" at bounding box center [769, 330] width 65 height 30
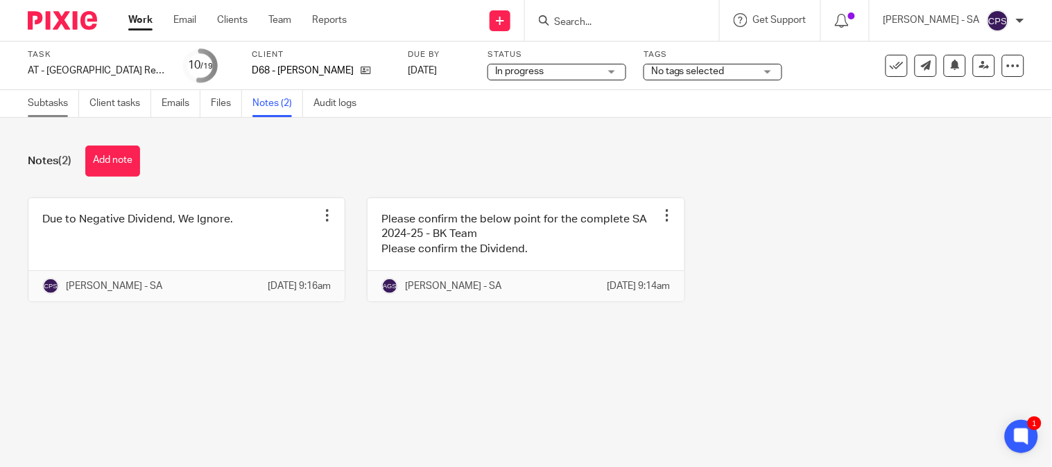
click at [53, 101] on link "Subtasks" at bounding box center [53, 103] width 51 height 27
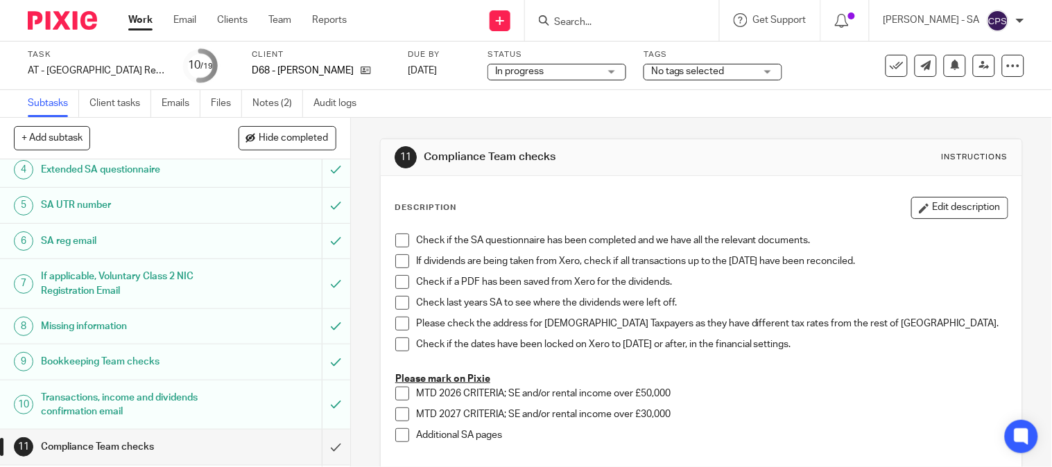
scroll to position [154, 0]
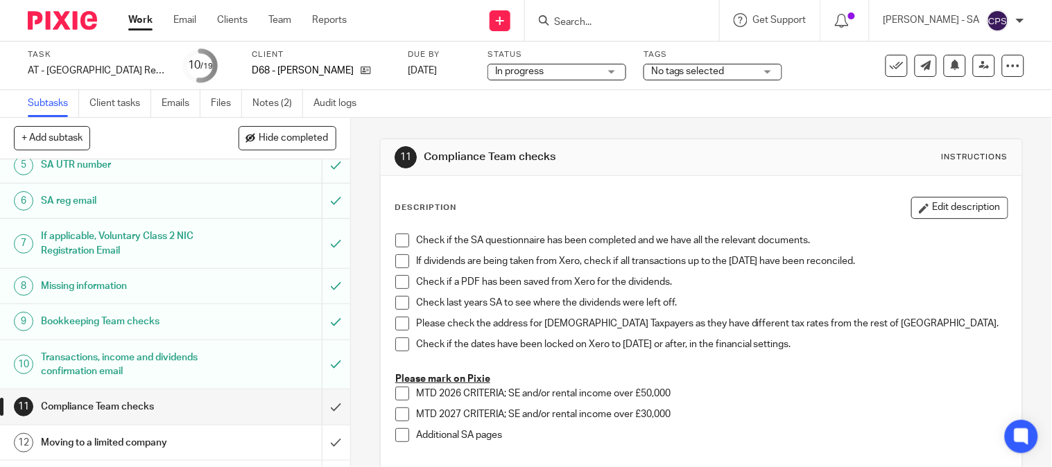
click at [52, 321] on h1 "Bookkeeping Team checks" at bounding box center [130, 321] width 178 height 21
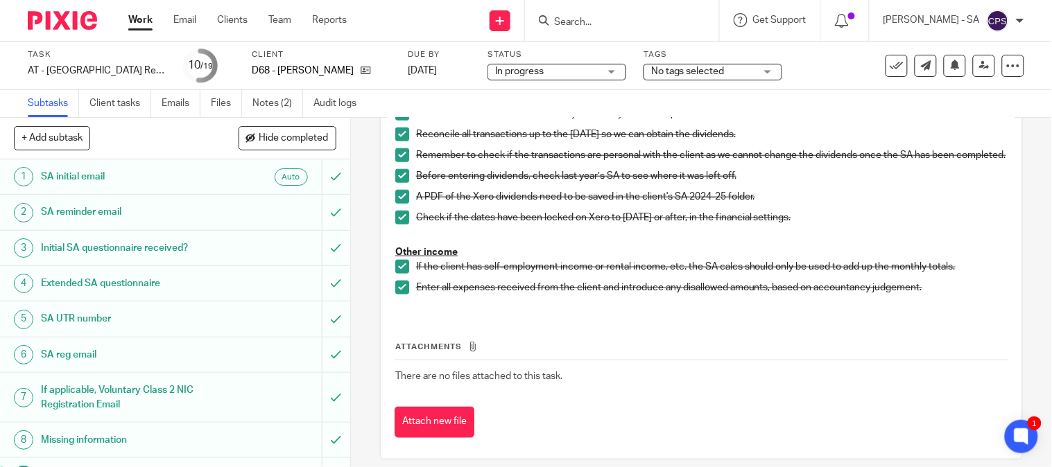
click at [74, 314] on h1 "SA UTR number" at bounding box center [130, 319] width 178 height 21
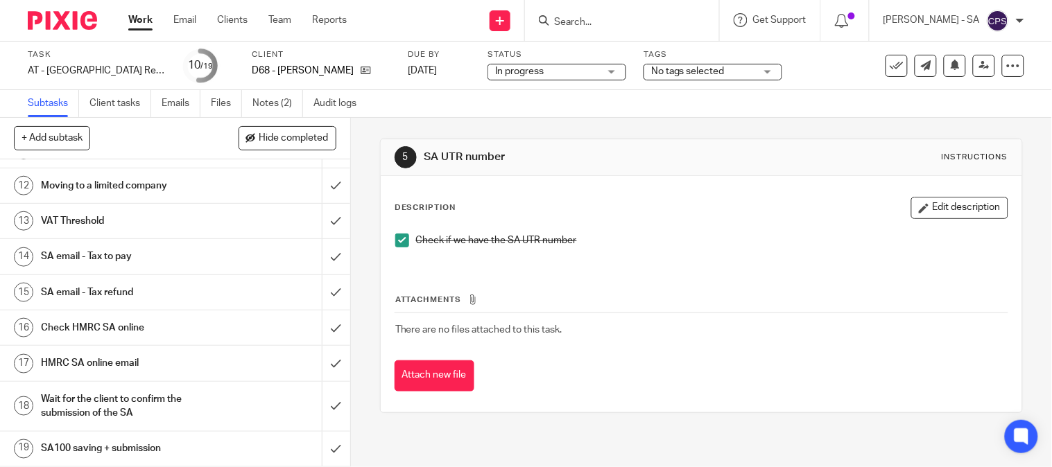
scroll to position [413, 0]
click at [117, 293] on h1 "SA email - Tax refund" at bounding box center [130, 292] width 178 height 21
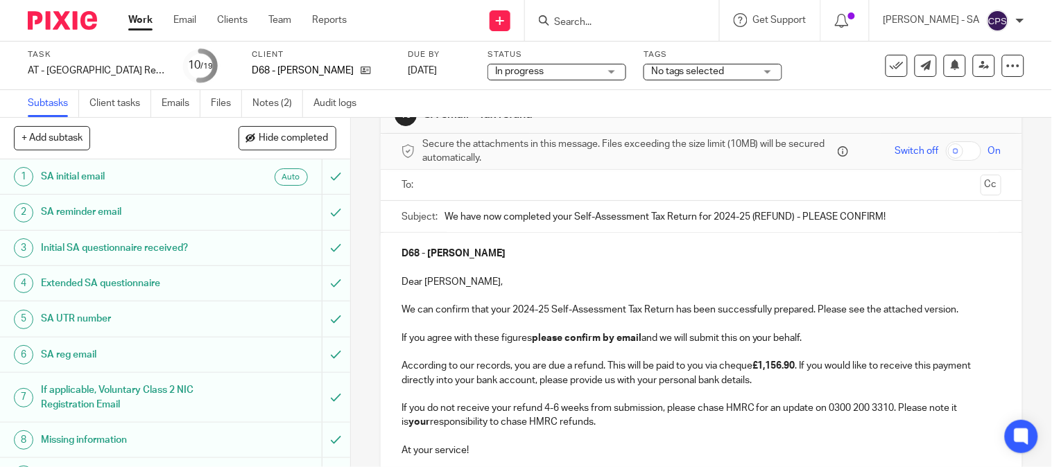
scroll to position [77, 0]
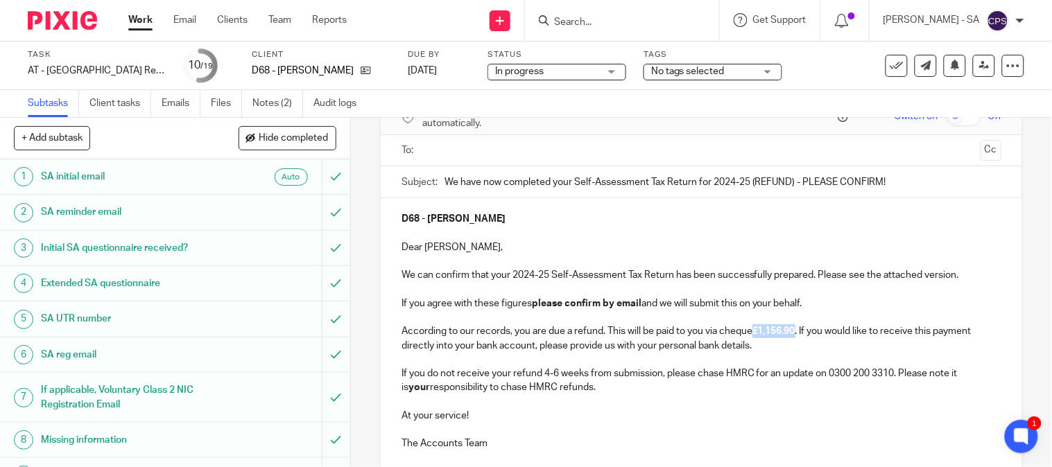
drag, startPoint x: 798, startPoint y: 333, endPoint x: 753, endPoint y: 334, distance: 44.4
click at [753, 334] on p "According to our records, you are due a refund. This will be paid to you via ch…" at bounding box center [702, 339] width 600 height 28
copy strong "£1,156.90"
click at [599, 335] on p "According to our records, you are due a refund. This will be paid to you via ch…" at bounding box center [702, 339] width 600 height 28
click at [422, 247] on p "Dear [PERSON_NAME]," at bounding box center [702, 248] width 600 height 14
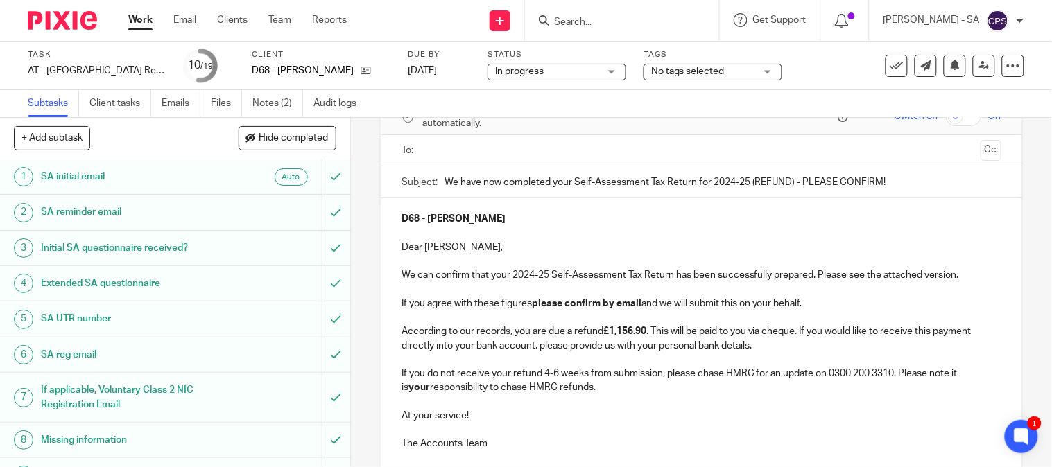
click at [560, 241] on p "Dear [PERSON_NAME]," at bounding box center [702, 248] width 600 height 14
drag, startPoint x: 486, startPoint y: 219, endPoint x: 441, endPoint y: 217, distance: 45.1
click at [441, 217] on strong "D68 - [PERSON_NAME]" at bounding box center [454, 219] width 104 height 10
copy strong "IORDANIS"
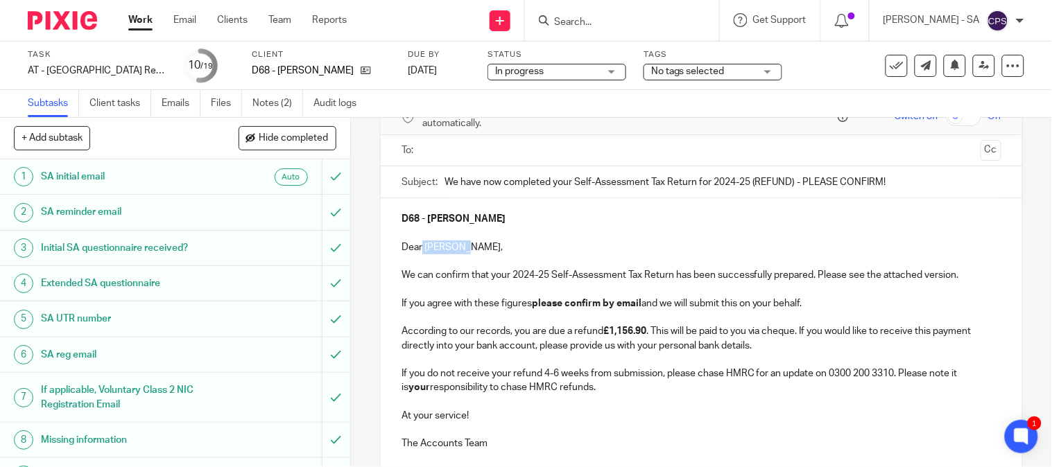
drag, startPoint x: 455, startPoint y: 250, endPoint x: 418, endPoint y: 251, distance: 37.5
click at [418, 251] on p "Dear [PERSON_NAME]," at bounding box center [702, 248] width 600 height 14
click at [522, 247] on p "Dear [PERSON_NAME]," at bounding box center [702, 248] width 600 height 14
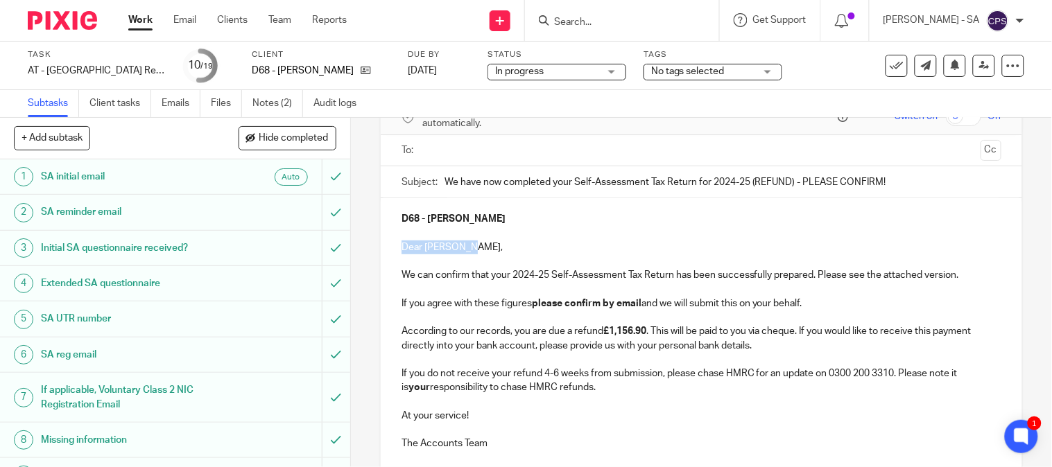
click at [516, 246] on p "Dear [PERSON_NAME]," at bounding box center [702, 248] width 600 height 14
click at [421, 250] on p "Dear [PERSON_NAME]," at bounding box center [702, 248] width 600 height 14
click at [497, 257] on p "We can confirm that your 2024-25 Self-Assessment Tax Return has been successful…" at bounding box center [702, 269] width 600 height 28
click at [421, 248] on p "Dear lordanis," at bounding box center [702, 248] width 600 height 14
click at [525, 257] on p "We can confirm that your 2024-25 Self-Assessment Tax Return has been successful…" at bounding box center [702, 269] width 600 height 28
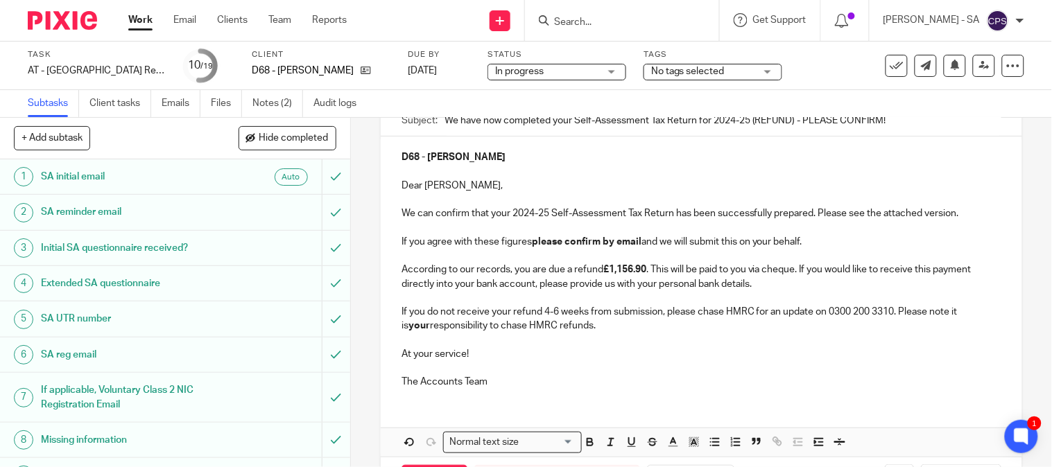
scroll to position [196, 0]
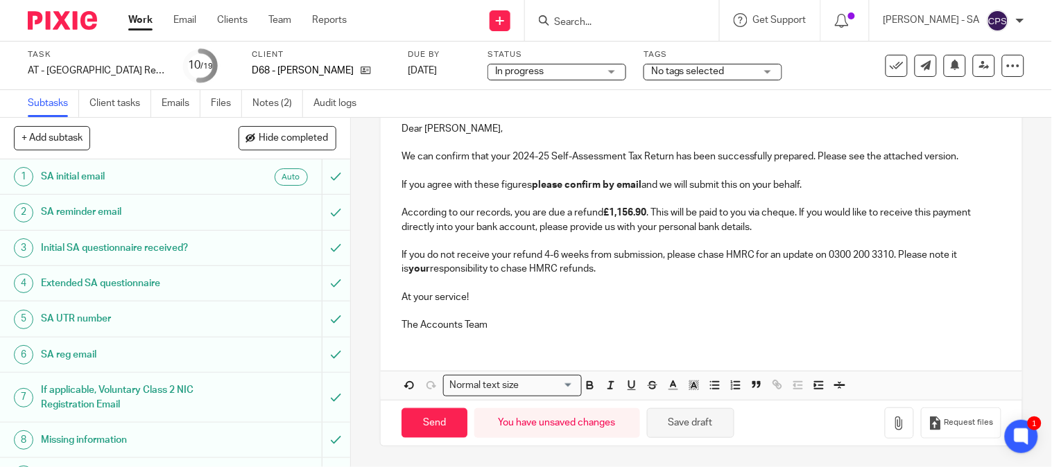
click at [676, 424] on button "Save draft" at bounding box center [690, 424] width 87 height 30
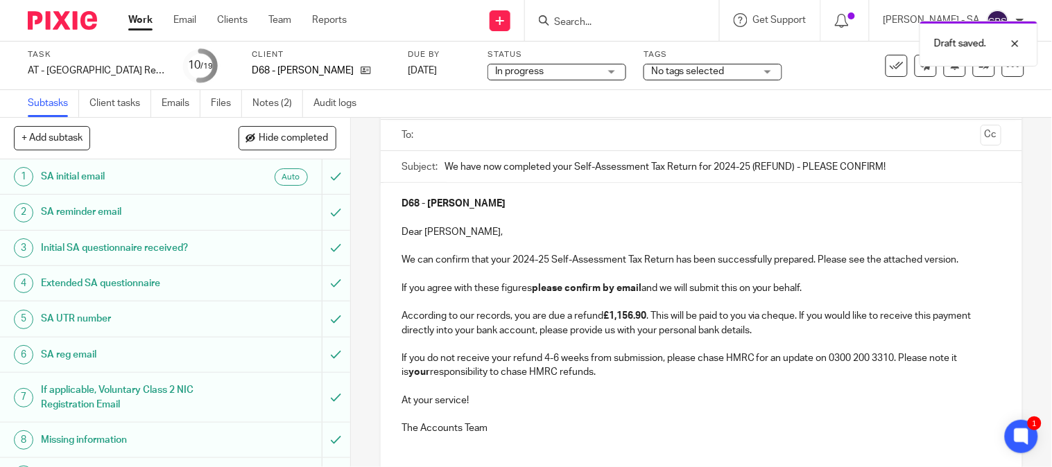
scroll to position [0, 0]
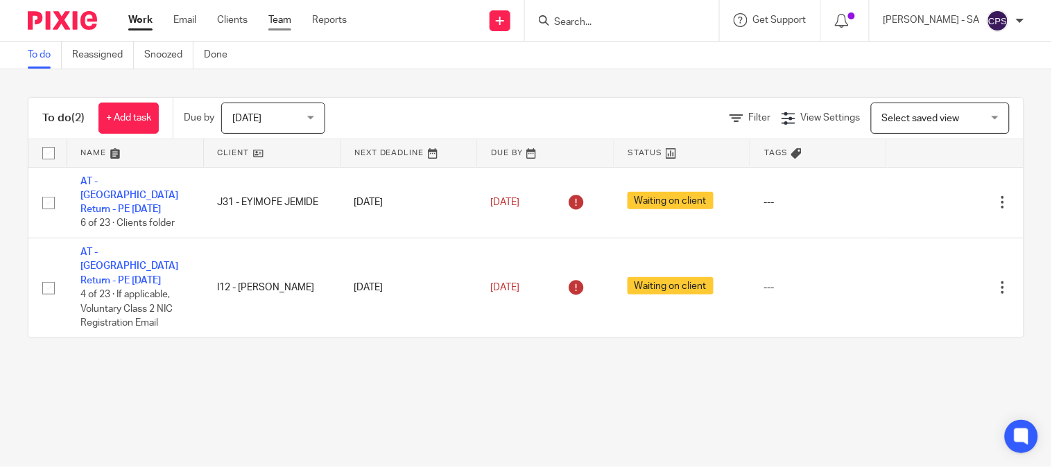
click at [273, 24] on link "Team" at bounding box center [279, 20] width 23 height 14
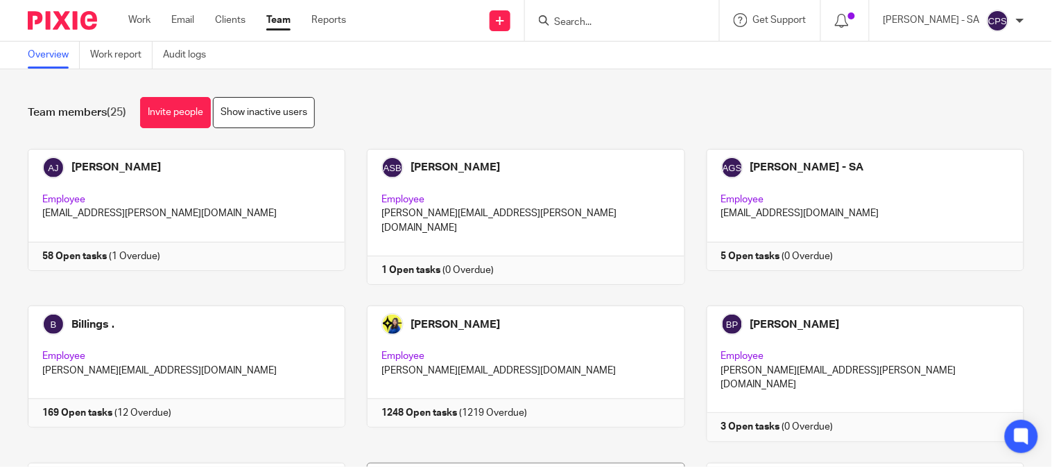
click at [433, 119] on div "Team members (25) Invite people Show inactive users" at bounding box center [526, 112] width 997 height 31
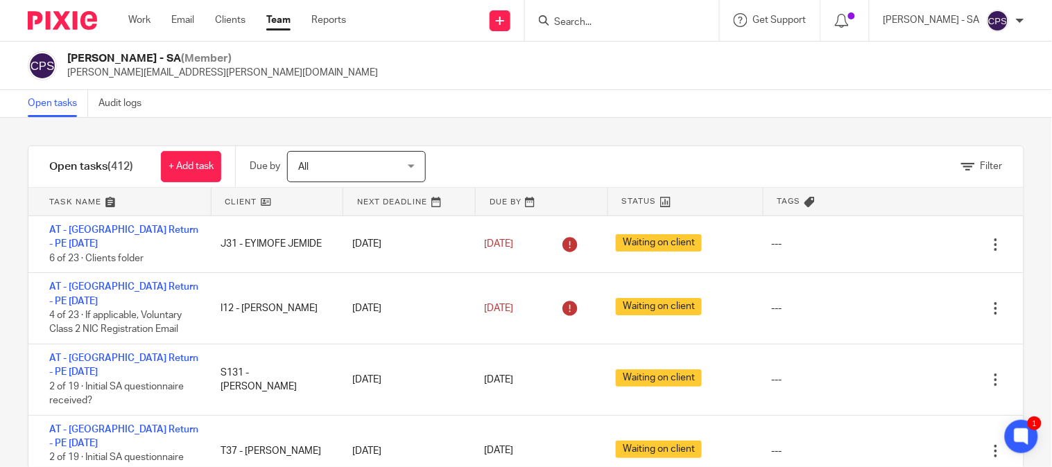
click at [583, 18] on input "Search" at bounding box center [615, 23] width 125 height 12
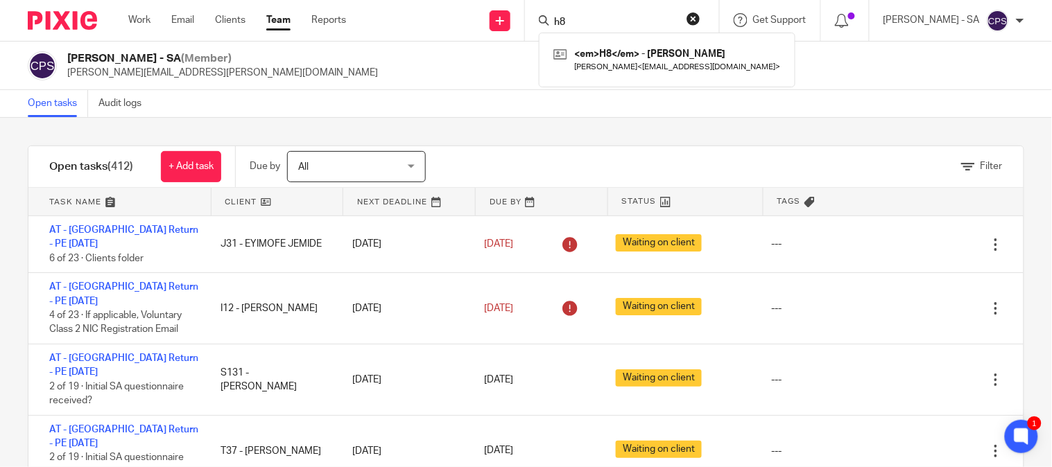
type input "h"
type input "H8"
click at [641, 53] on link at bounding box center [667, 60] width 234 height 32
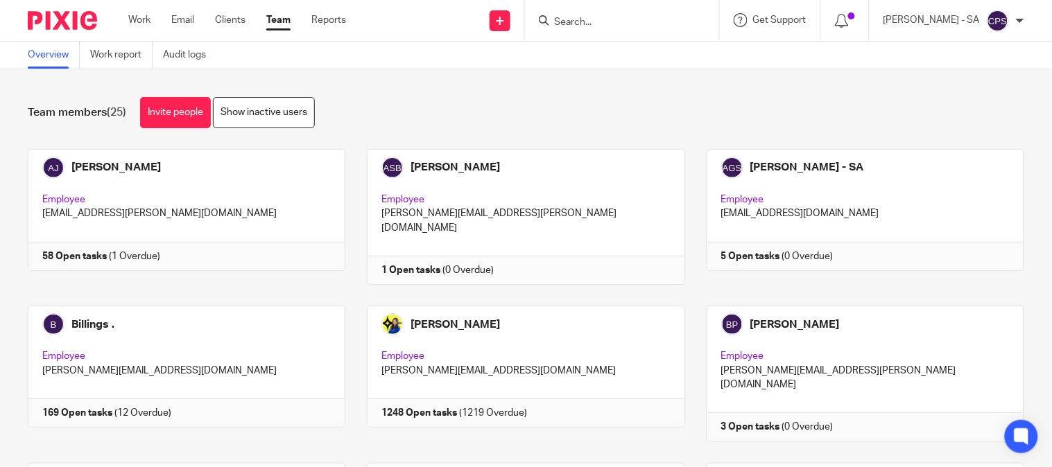
click at [472, 119] on div "Team members (25) Invite people Show inactive users" at bounding box center [526, 112] width 997 height 31
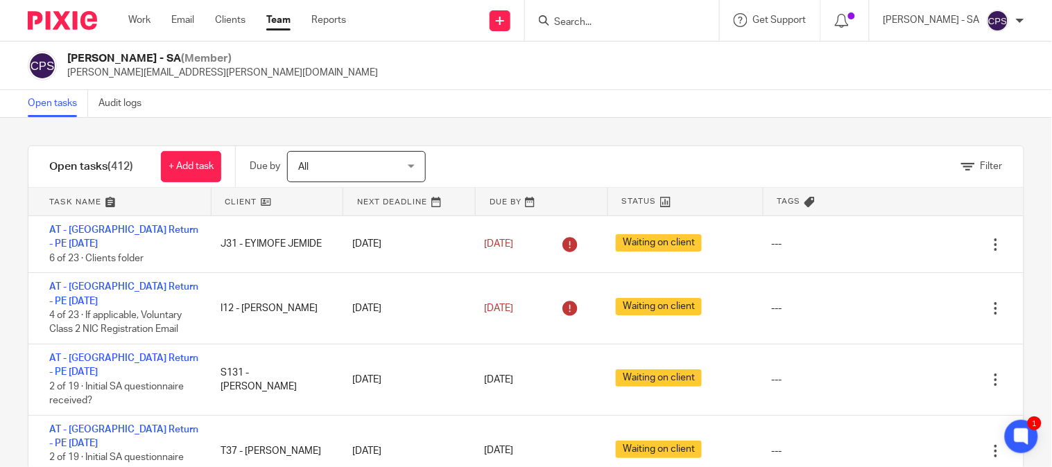
click at [431, 79] on div "[PERSON_NAME] - SA (Member) [PERSON_NAME][EMAIL_ADDRESS][PERSON_NAME][DOMAIN_NA…" at bounding box center [526, 65] width 997 height 29
